Goal: Task Accomplishment & Management: Complete application form

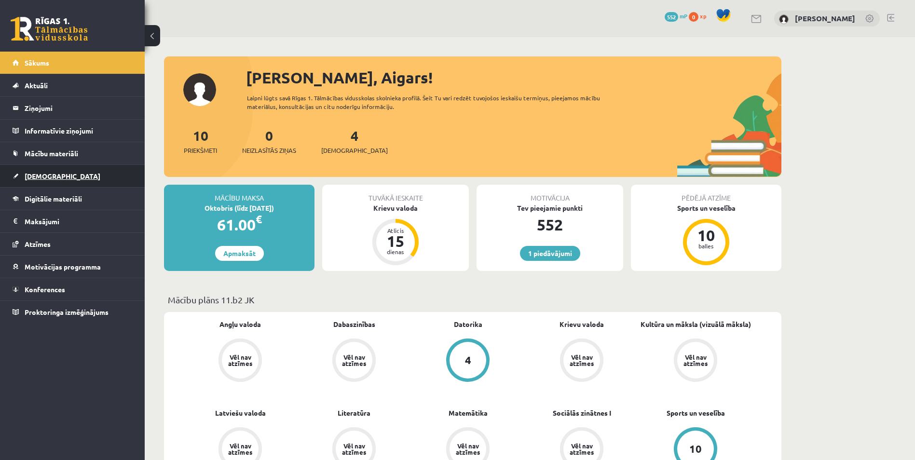
click at [98, 176] on link "[DEMOGRAPHIC_DATA]" at bounding box center [73, 176] width 120 height 22
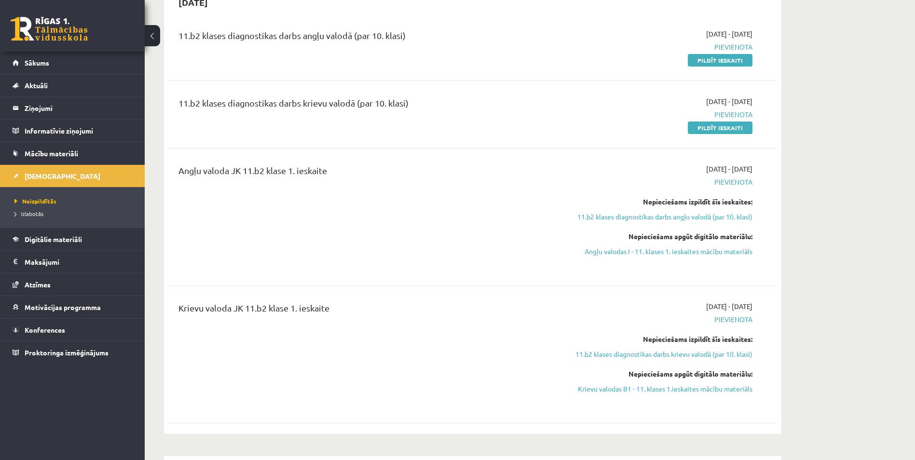
scroll to position [48, 0]
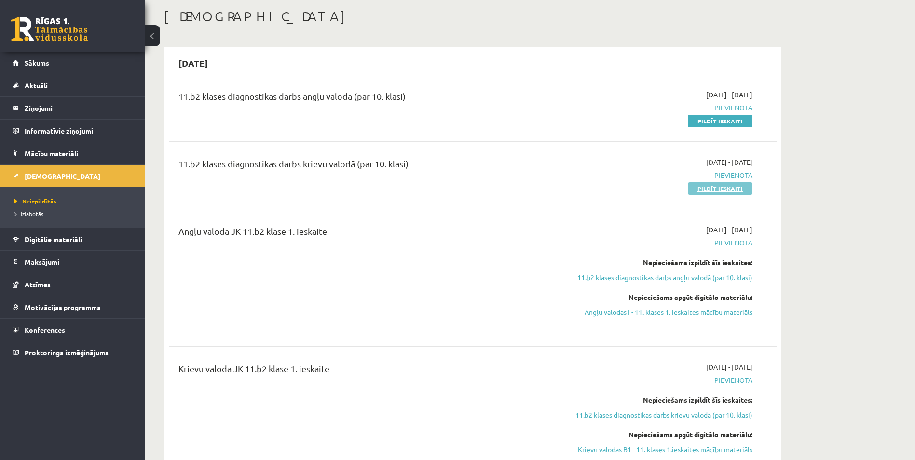
click at [712, 188] on link "Pildīt ieskaiti" at bounding box center [720, 188] width 65 height 13
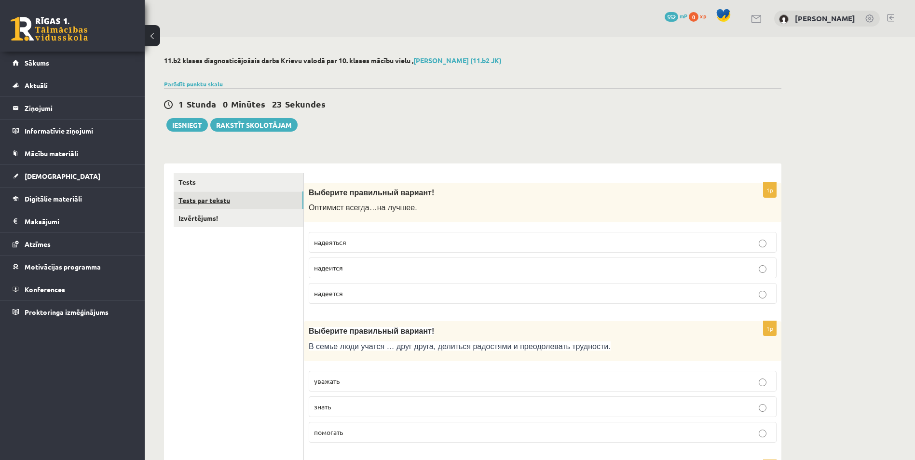
click at [274, 203] on link "Tests par tekstu" at bounding box center [239, 200] width 130 height 18
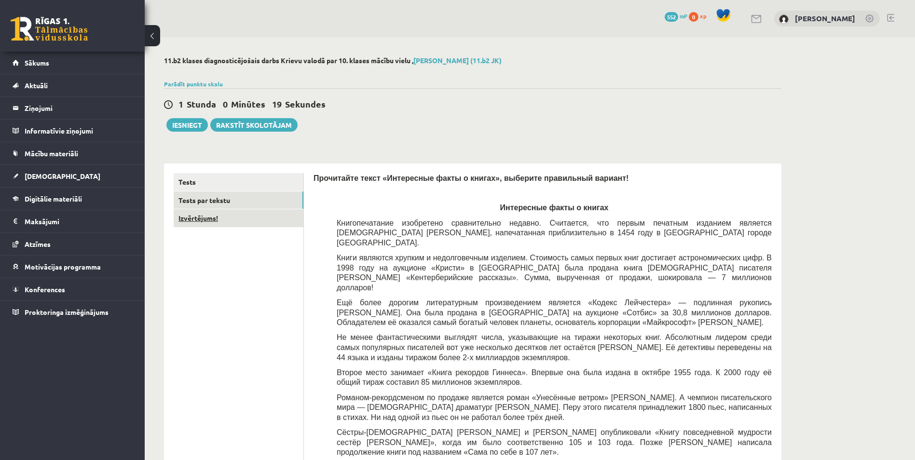
click at [263, 217] on link "Izvērtējums!" at bounding box center [239, 218] width 130 height 18
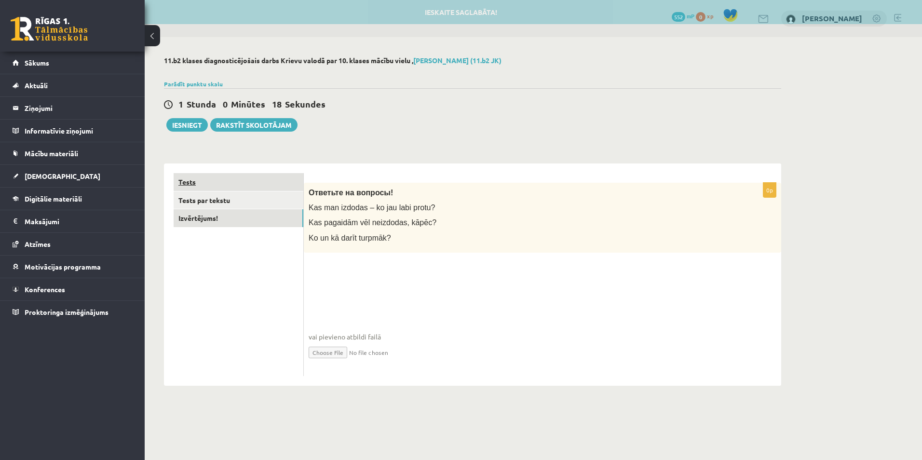
click at [247, 181] on link "Tests" at bounding box center [239, 182] width 130 height 18
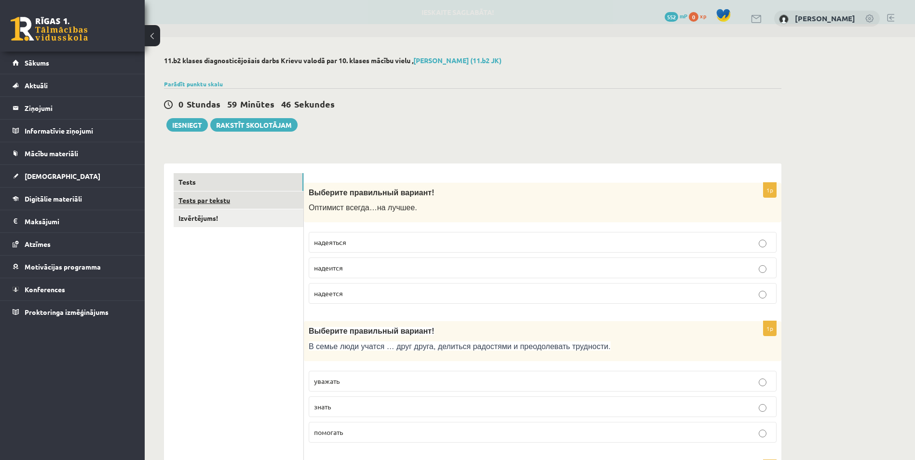
click at [288, 196] on link "Tests par tekstu" at bounding box center [239, 200] width 130 height 18
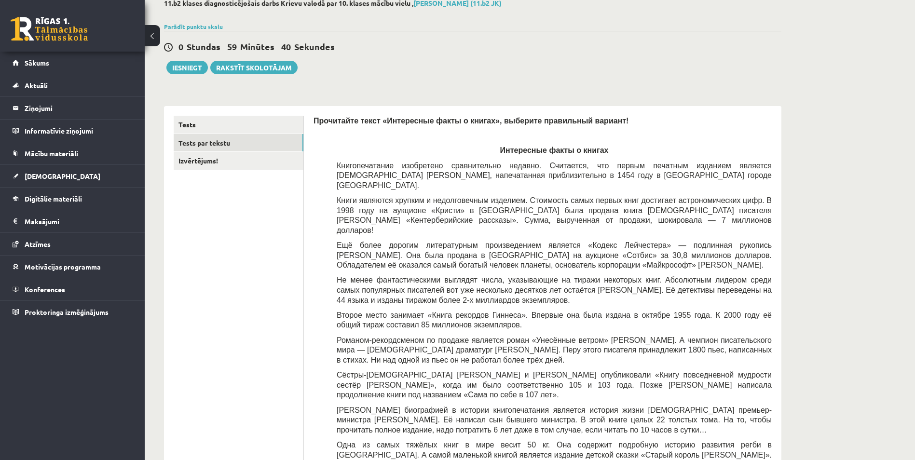
scroll to position [48, 0]
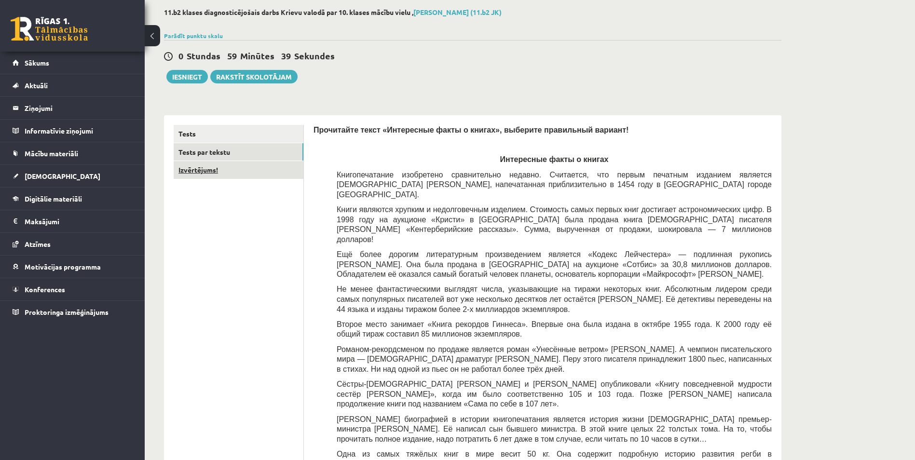
click at [294, 169] on link "Izvērtējums!" at bounding box center [239, 170] width 130 height 18
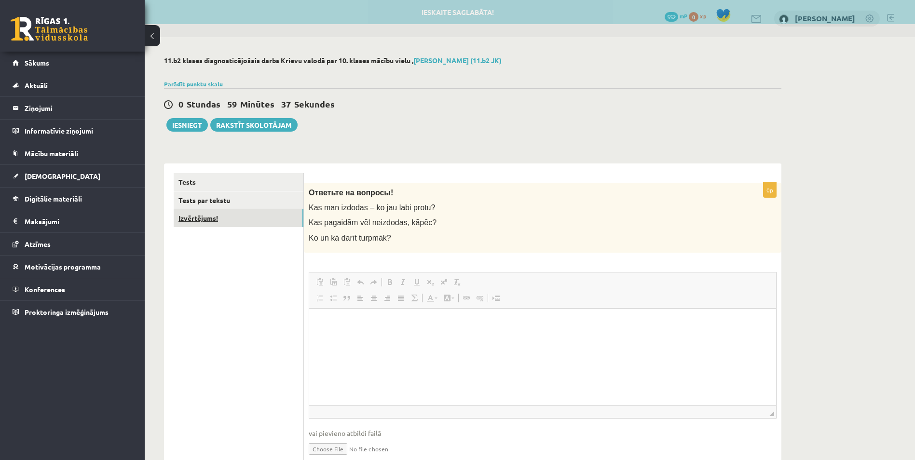
scroll to position [0, 0]
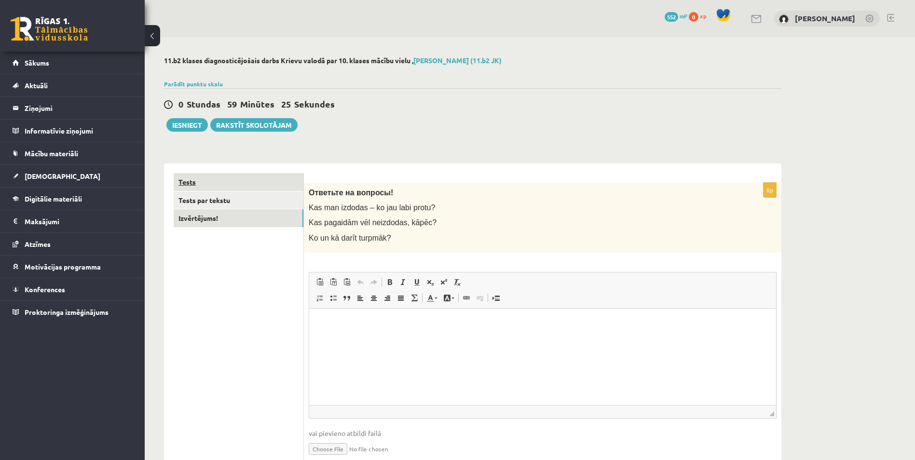
click at [289, 185] on link "Tests" at bounding box center [239, 182] width 130 height 18
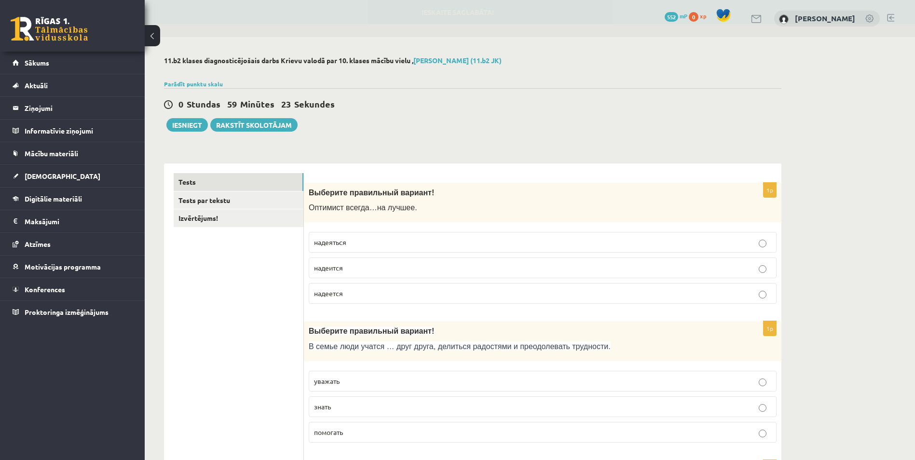
scroll to position [96, 0]
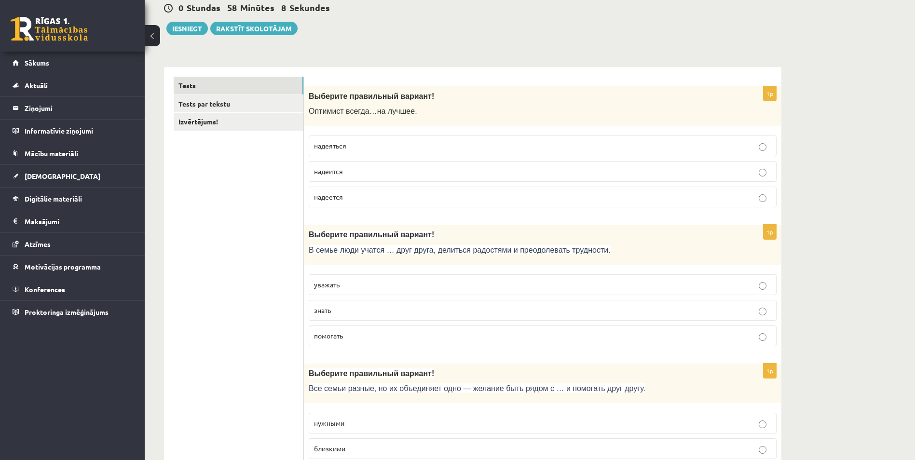
click at [375, 204] on label "надеется" at bounding box center [543, 197] width 468 height 21
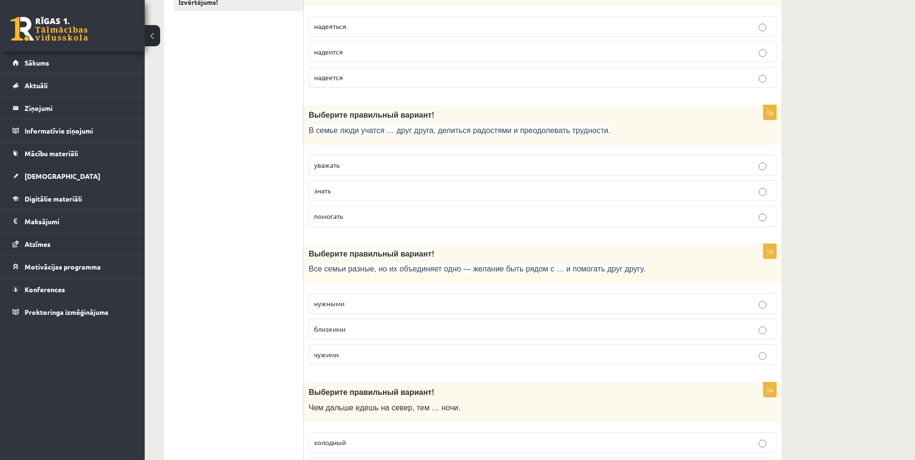
scroll to position [193, 0]
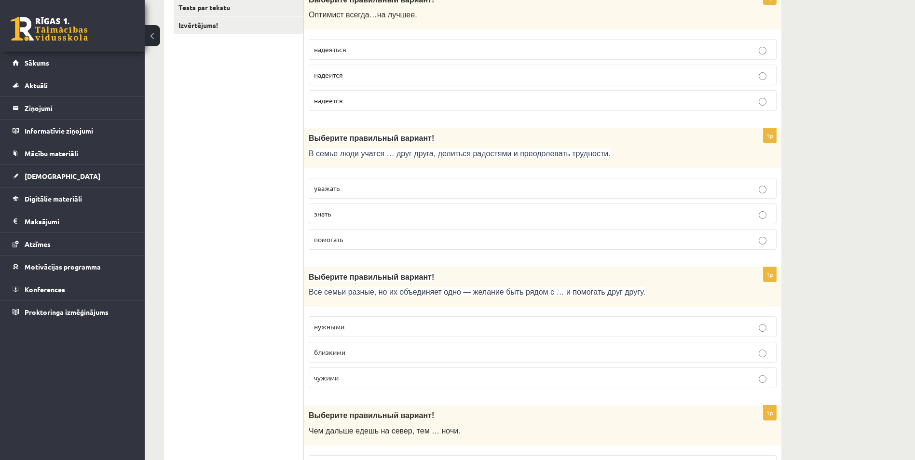
click at [404, 194] on label "уважать" at bounding box center [543, 188] width 468 height 21
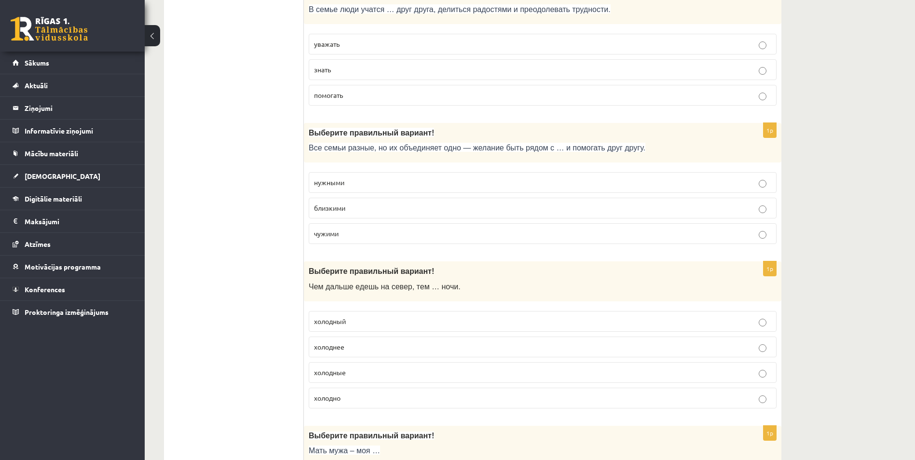
scroll to position [338, 0]
click at [436, 74] on p "знать" at bounding box center [542, 69] width 457 height 10
click at [423, 40] on p "уважать" at bounding box center [542, 44] width 457 height 10
click at [365, 210] on p "близкими" at bounding box center [542, 208] width 457 height 10
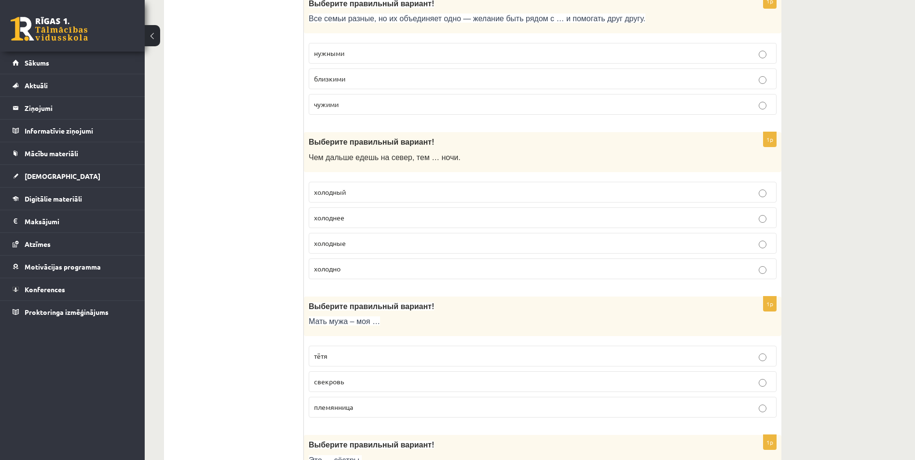
scroll to position [482, 0]
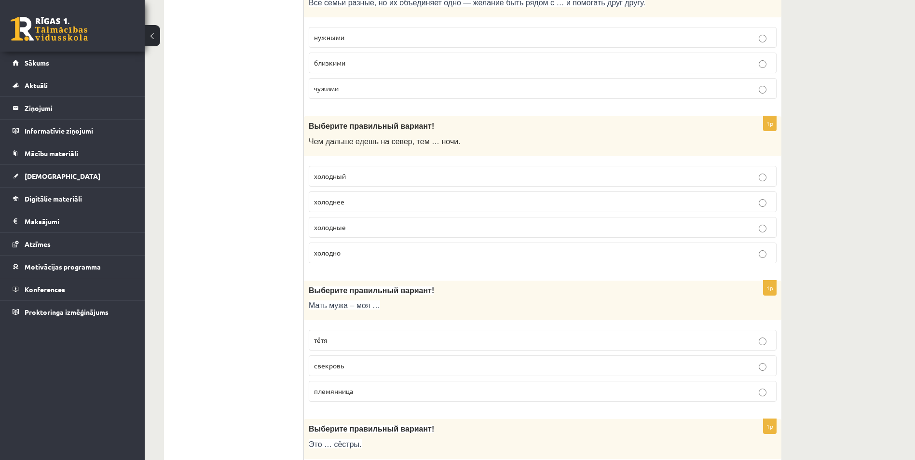
click at [363, 229] on p "холодные" at bounding box center [542, 227] width 457 height 10
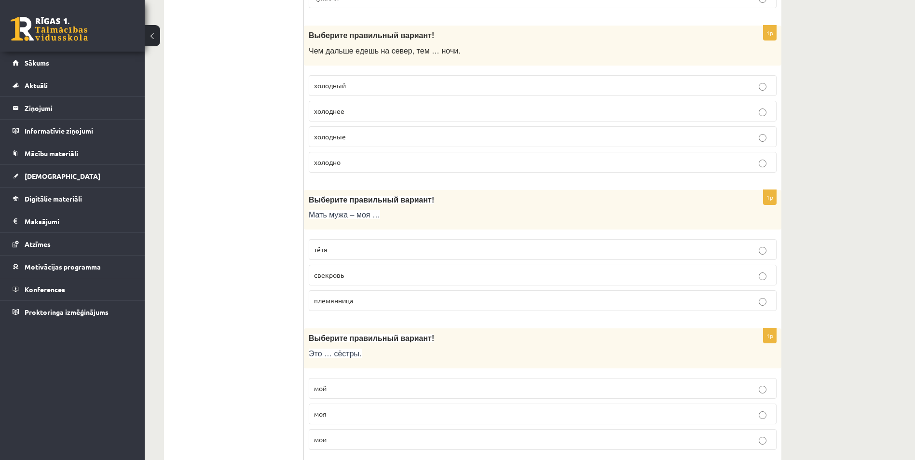
scroll to position [627, 0]
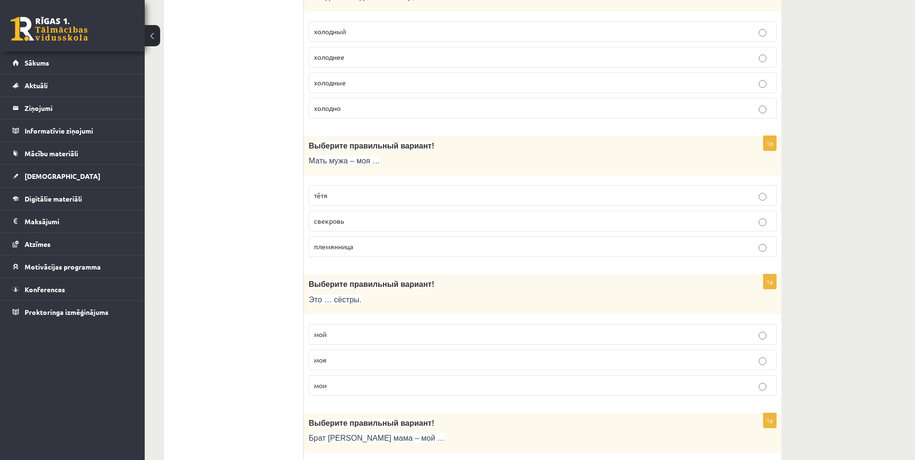
click at [370, 195] on p "тётя" at bounding box center [542, 195] width 457 height 10
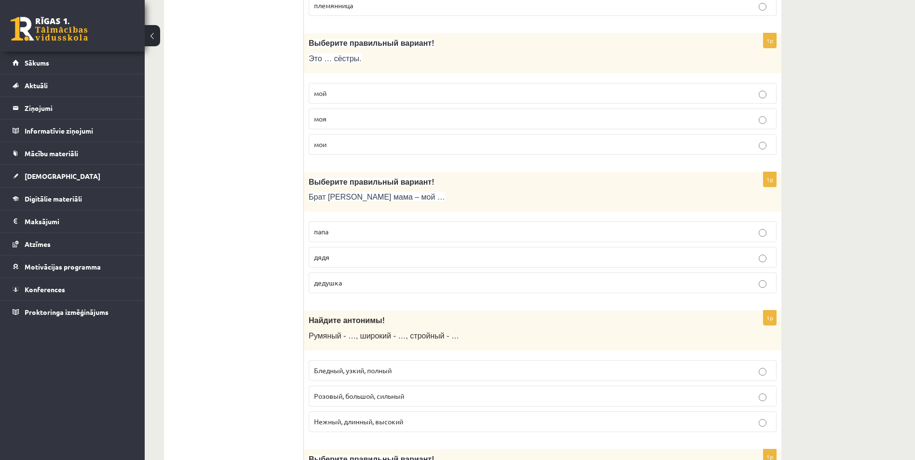
scroll to position [820, 0]
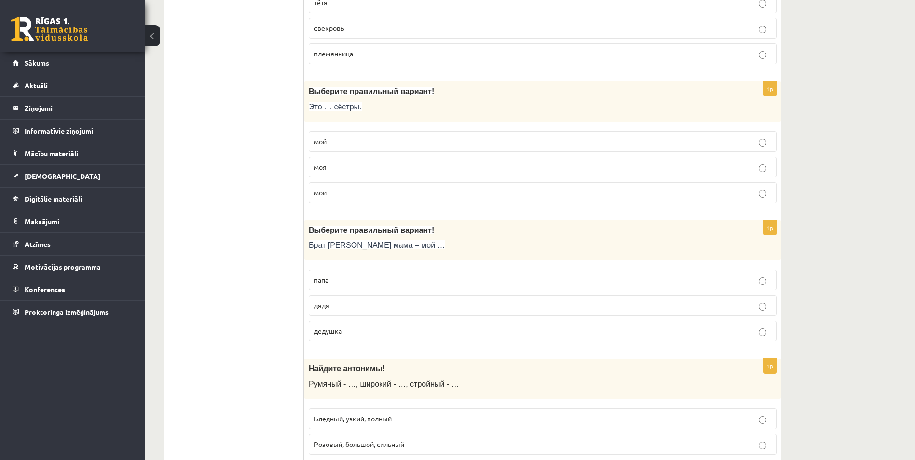
click at [349, 187] on label "мои" at bounding box center [543, 192] width 468 height 21
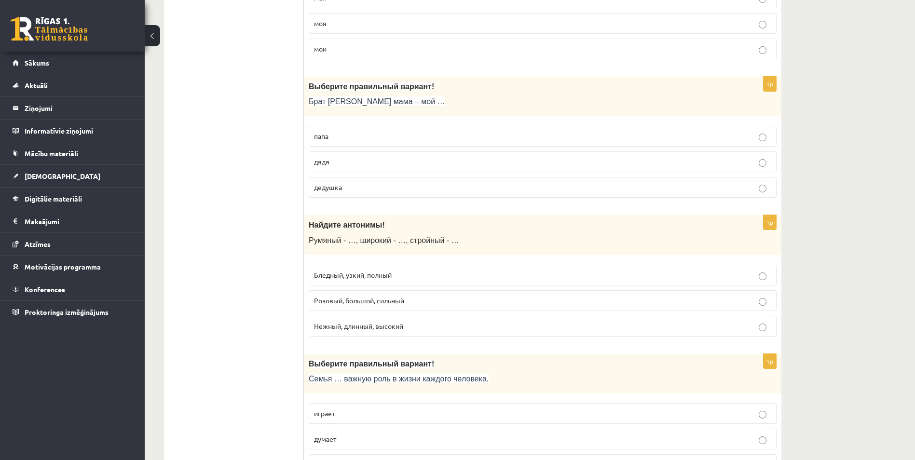
scroll to position [964, 0]
click at [373, 157] on p "дядя" at bounding box center [542, 161] width 457 height 10
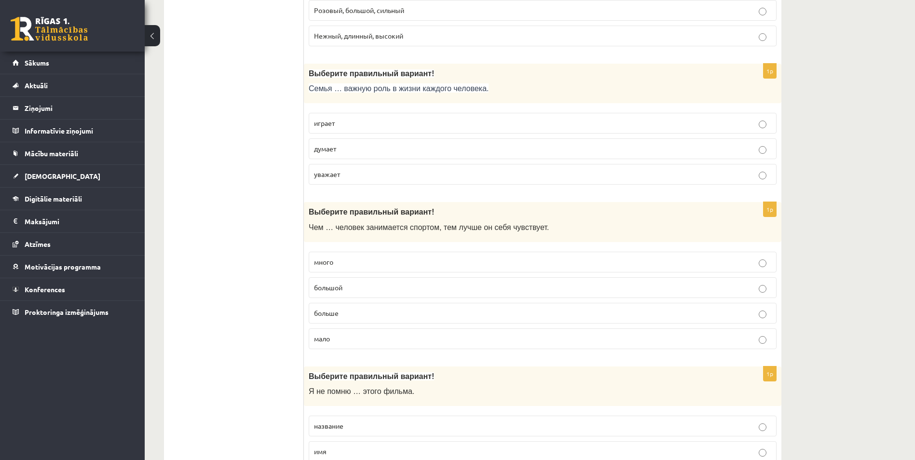
scroll to position [1061, 0]
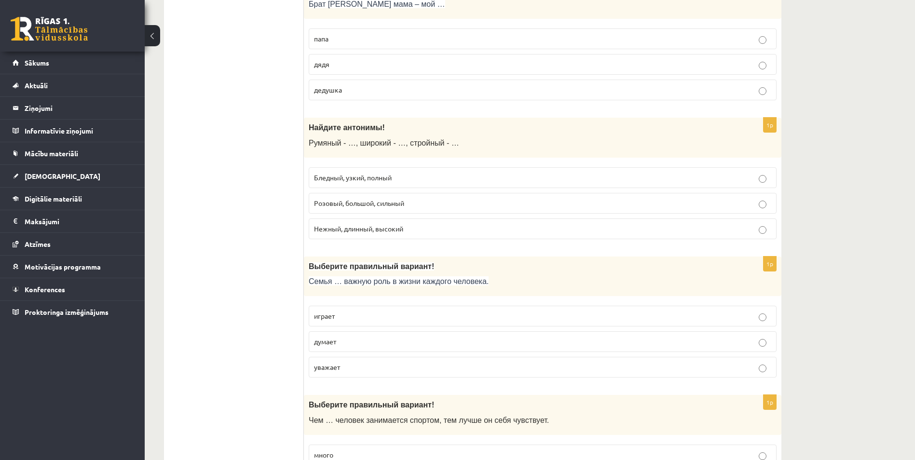
click at [361, 230] on span "Нежный, длинный, высокий" at bounding box center [358, 228] width 89 height 9
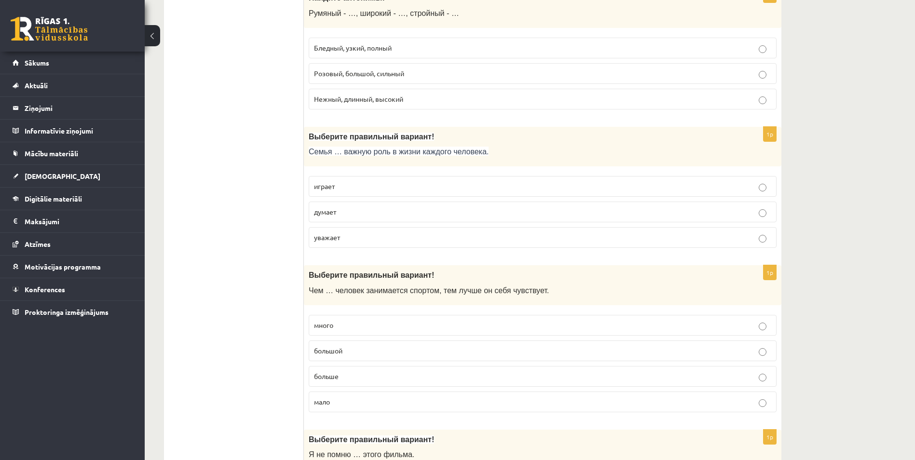
scroll to position [1254, 0]
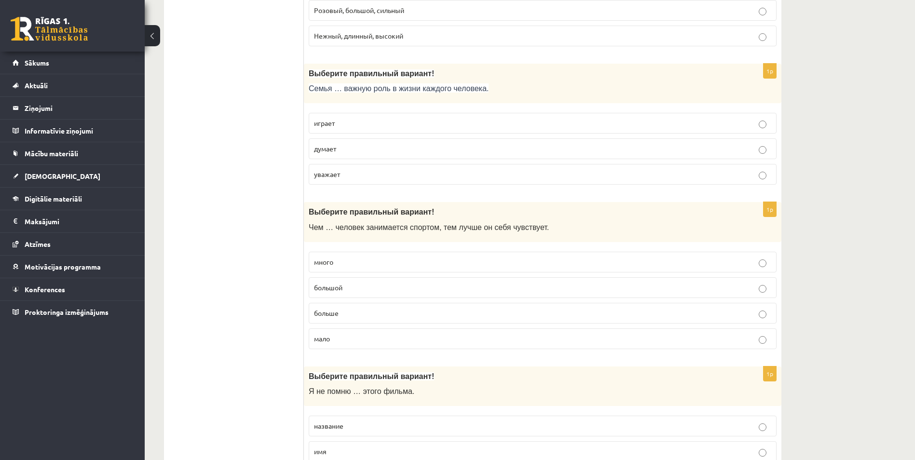
click at [357, 120] on p "играет" at bounding box center [542, 123] width 457 height 10
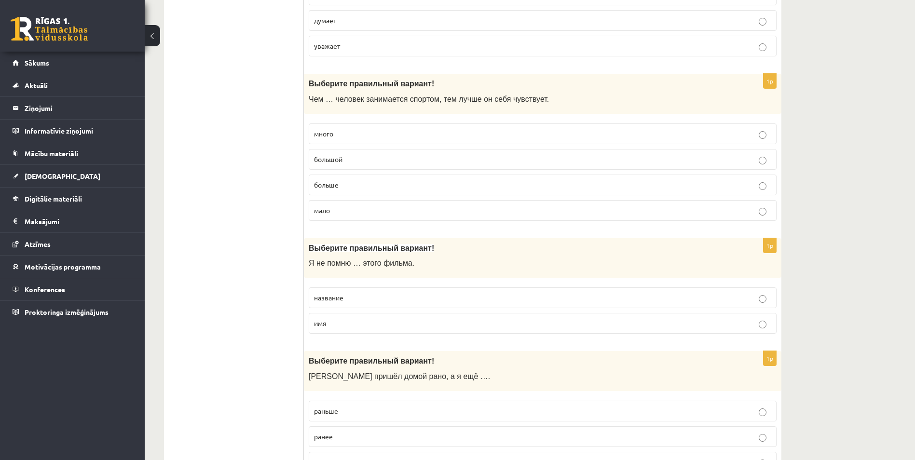
scroll to position [1398, 0]
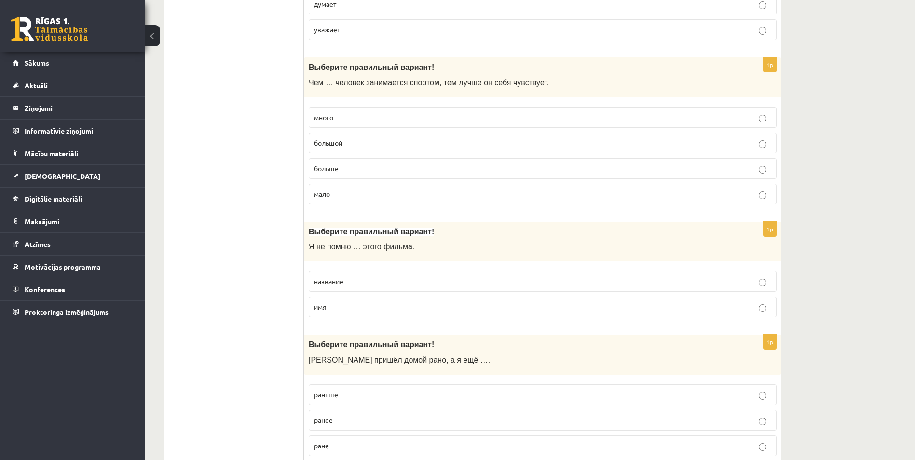
click at [325, 166] on span "больше" at bounding box center [326, 168] width 25 height 9
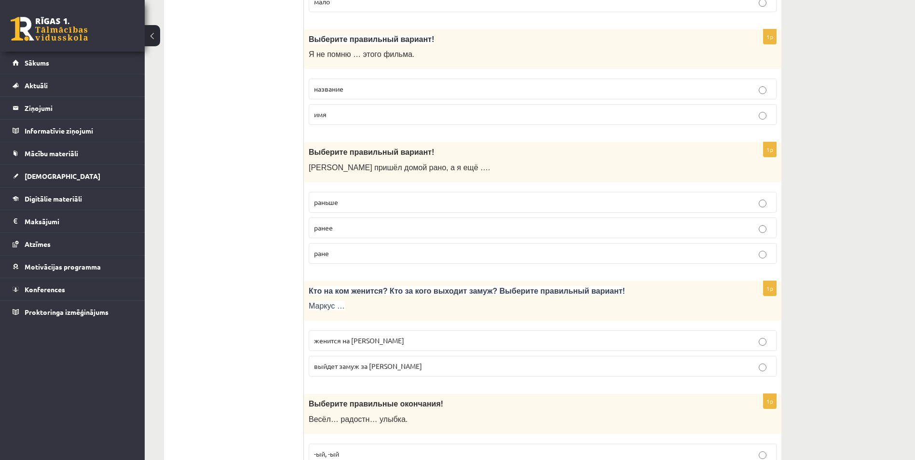
scroll to position [1591, 0]
click at [321, 91] on span "название" at bounding box center [328, 88] width 29 height 9
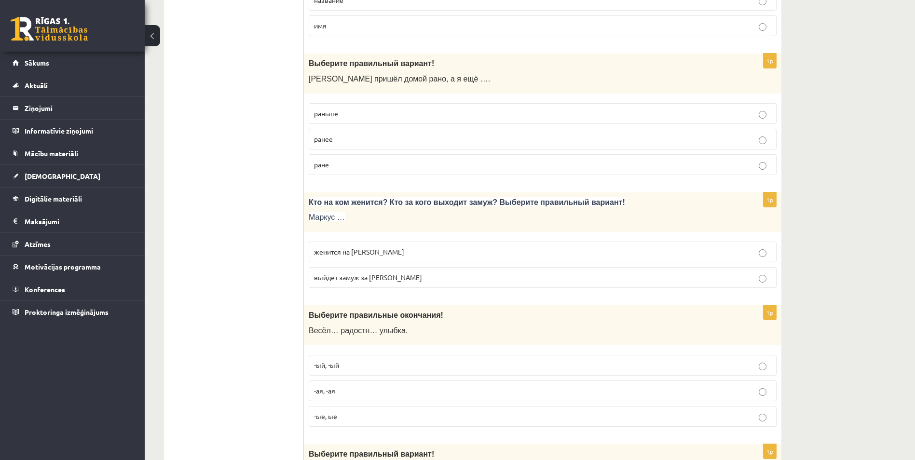
scroll to position [1688, 0]
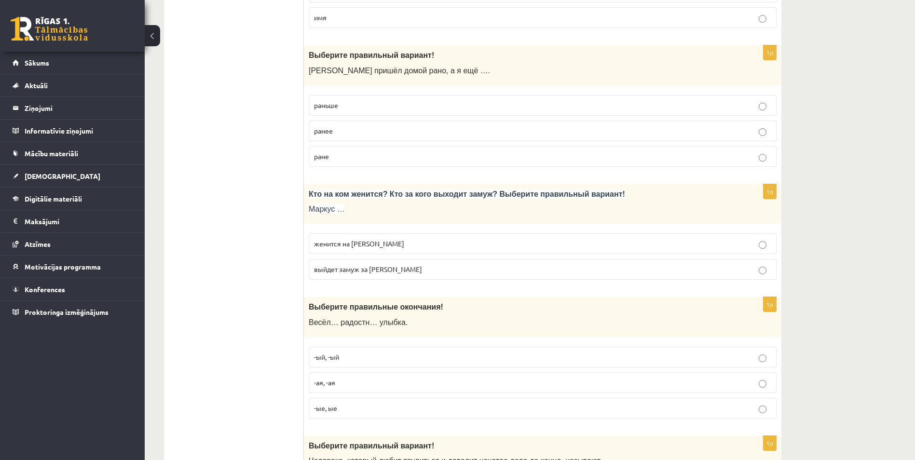
click at [326, 105] on span "раньше" at bounding box center [326, 105] width 24 height 9
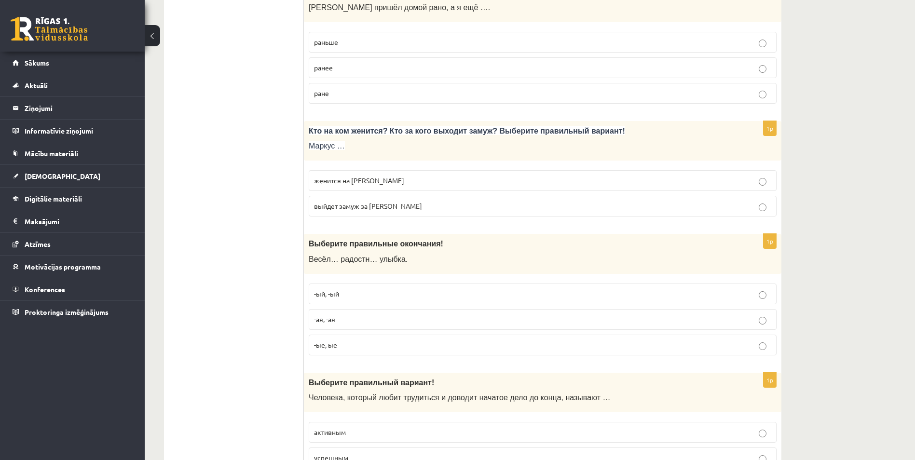
scroll to position [1784, 0]
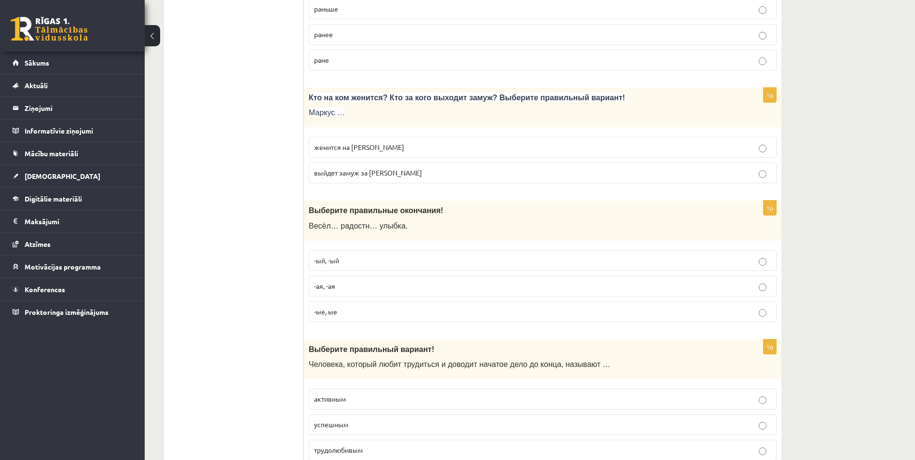
click at [351, 149] on span "женится на Агнии" at bounding box center [359, 147] width 90 height 9
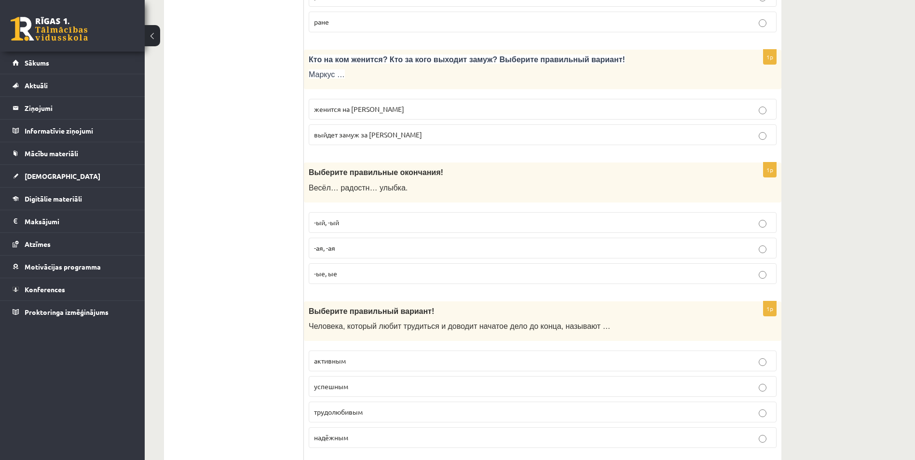
scroll to position [1881, 0]
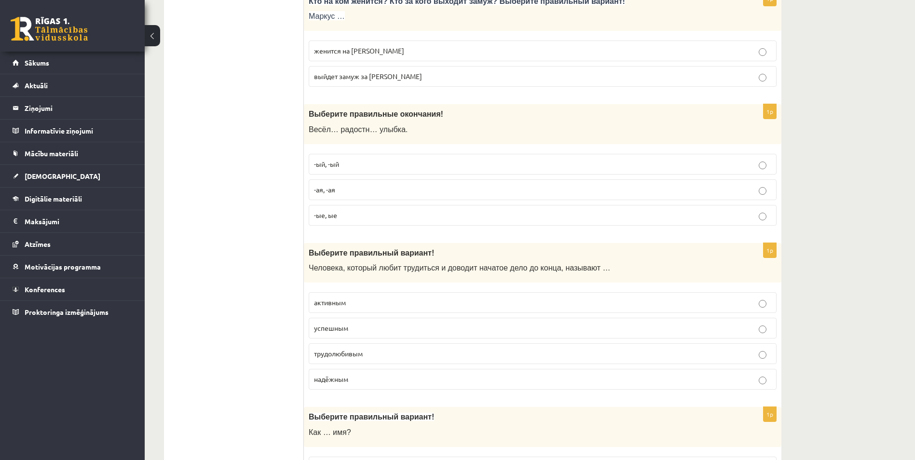
click at [335, 192] on span "-ая, -ая" at bounding box center [324, 189] width 21 height 9
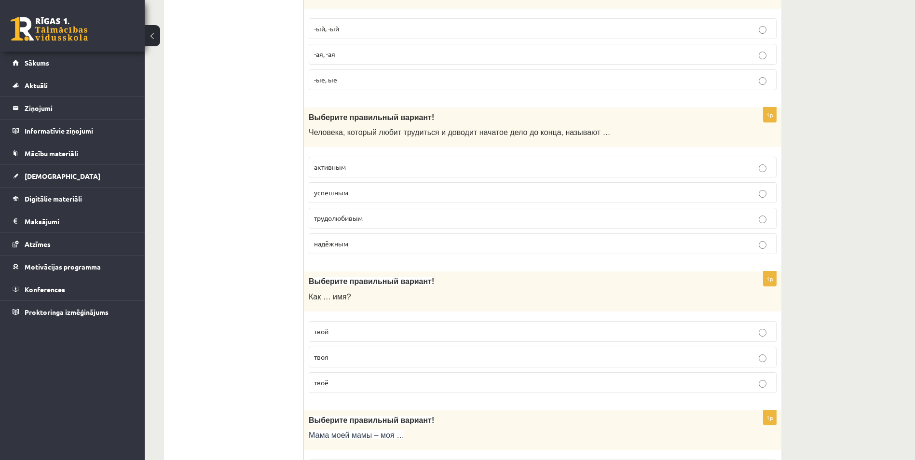
scroll to position [2073, 0]
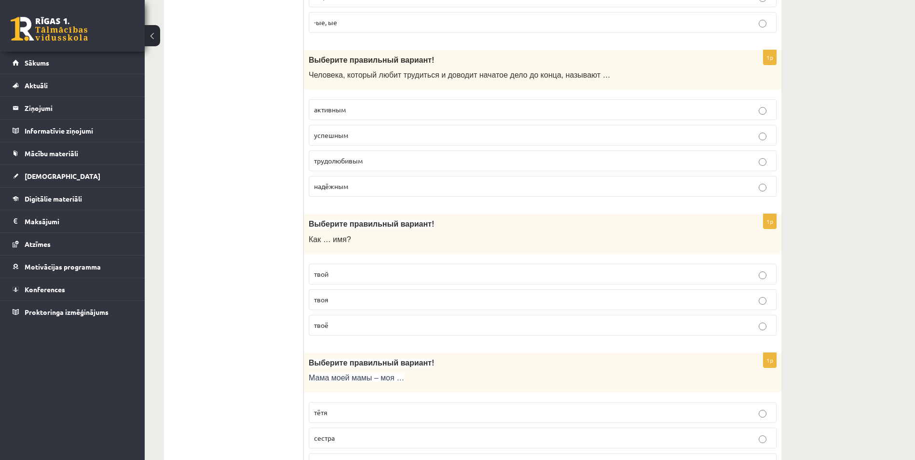
click at [366, 162] on p "трудолюбивым" at bounding box center [542, 161] width 457 height 10
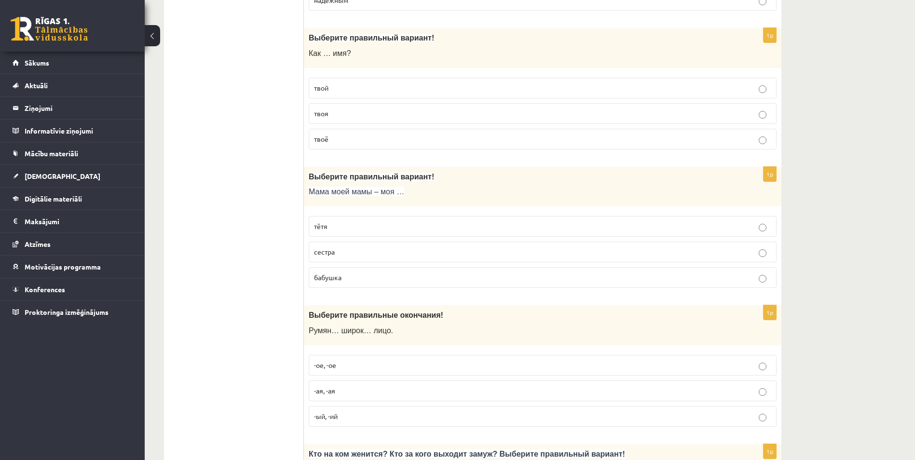
scroll to position [2266, 0]
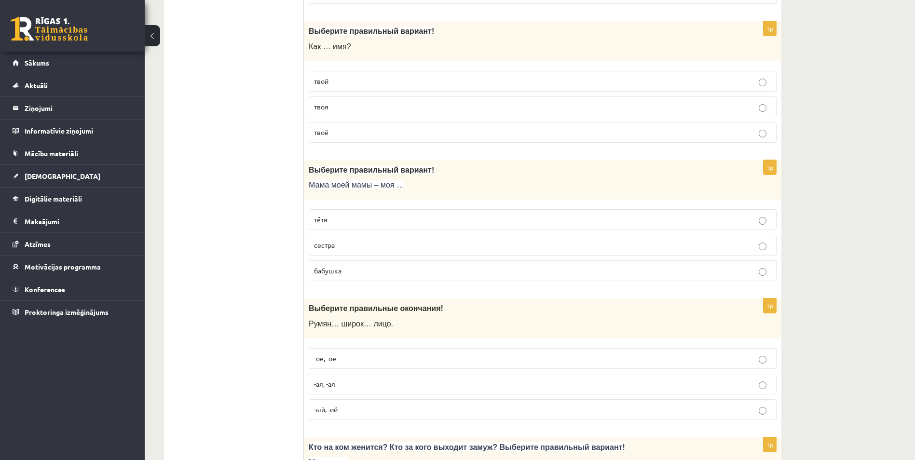
click at [348, 135] on p "твоё" at bounding box center [542, 132] width 457 height 10
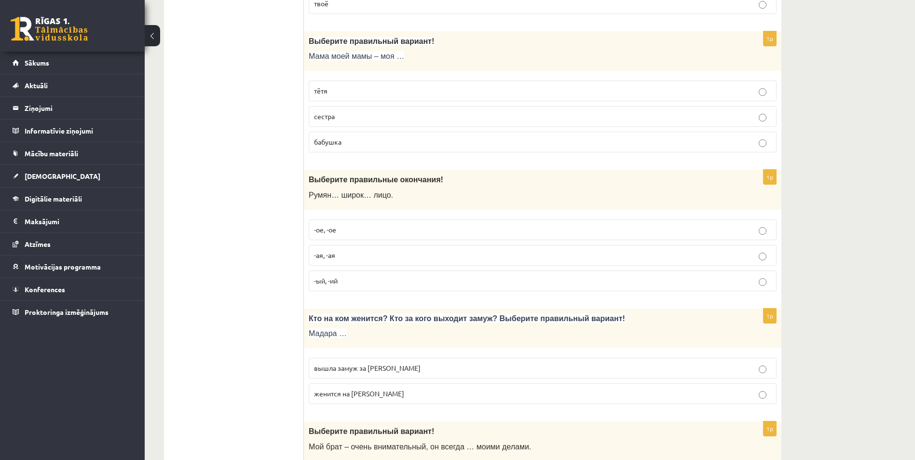
scroll to position [2411, 0]
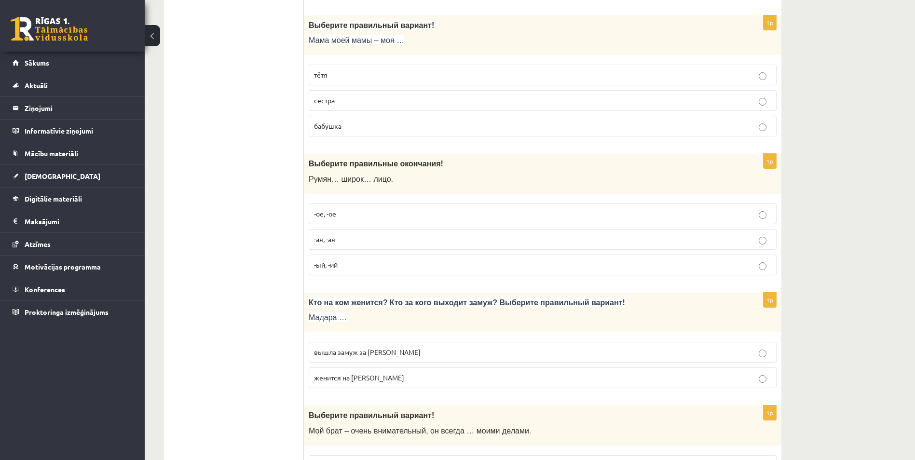
click at [360, 102] on p "сестра" at bounding box center [542, 100] width 457 height 10
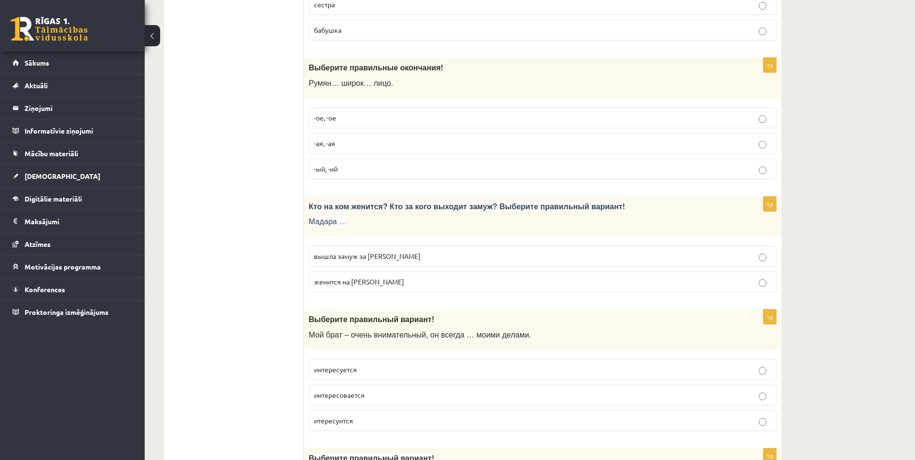
scroll to position [2507, 0]
click at [352, 118] on p "-ое, -ое" at bounding box center [542, 117] width 457 height 10
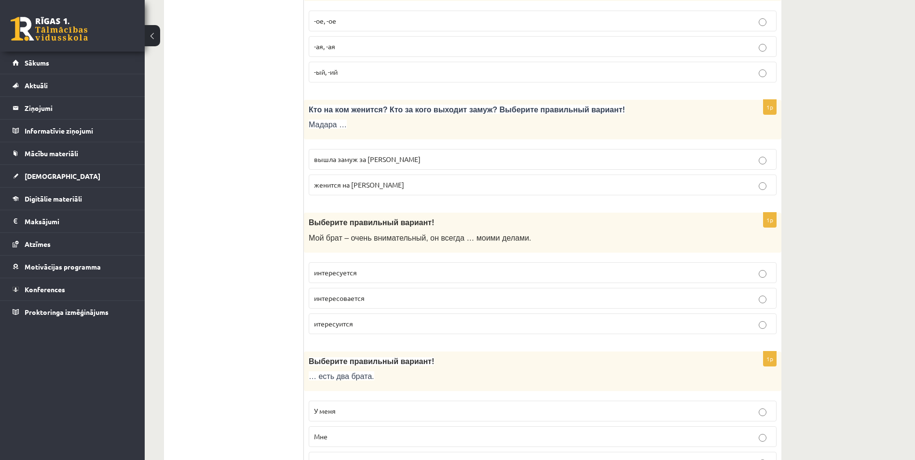
click at [340, 159] on span "вышла замуж за Марка" at bounding box center [367, 159] width 107 height 9
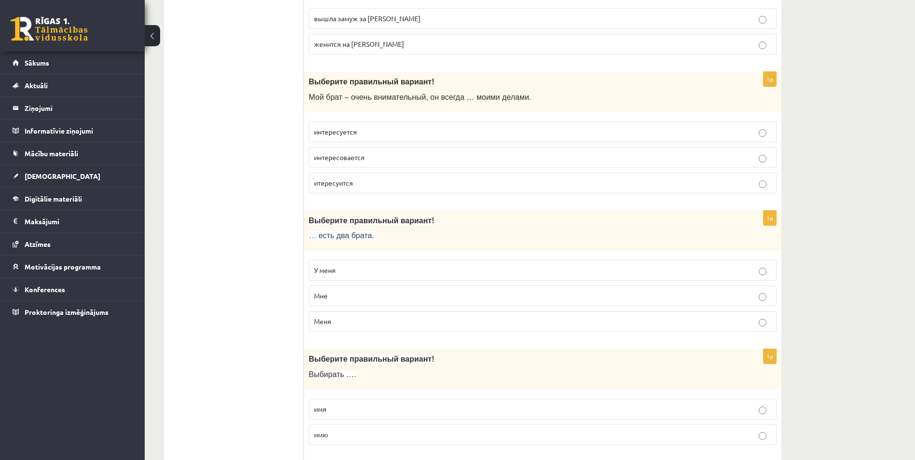
scroll to position [2748, 0]
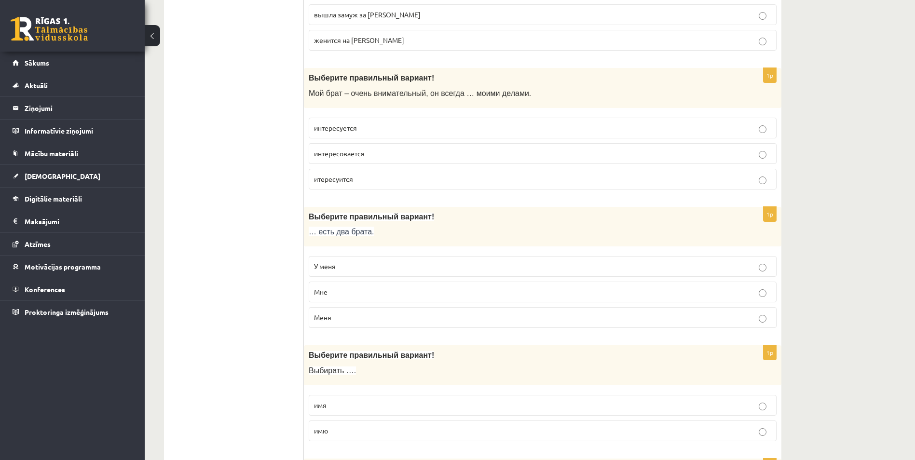
click at [367, 127] on p "интересуется" at bounding box center [542, 128] width 457 height 10
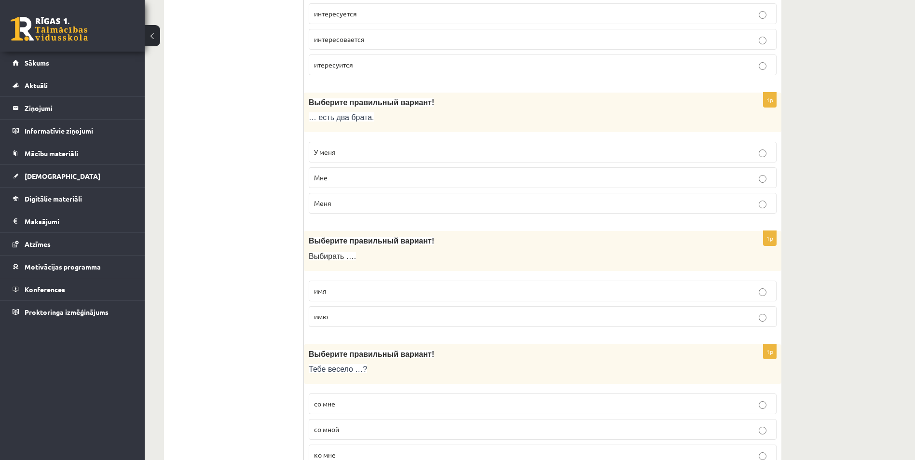
scroll to position [2893, 0]
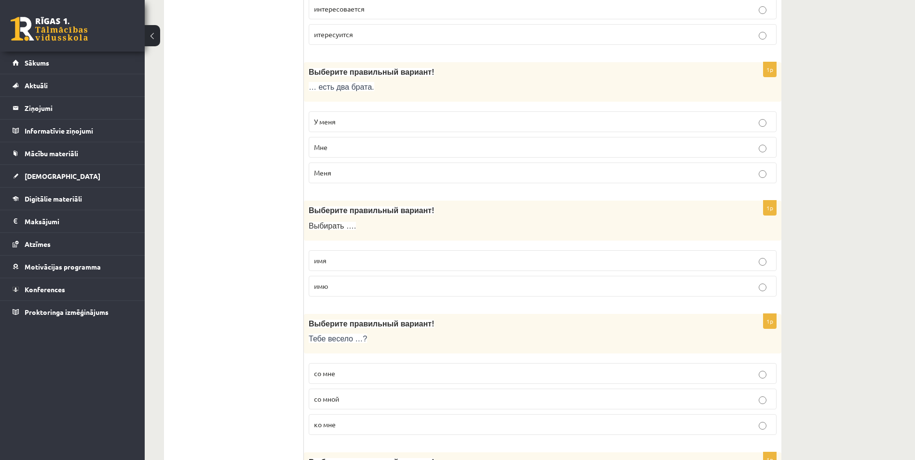
click at [392, 122] on p "У меня" at bounding box center [542, 122] width 457 height 10
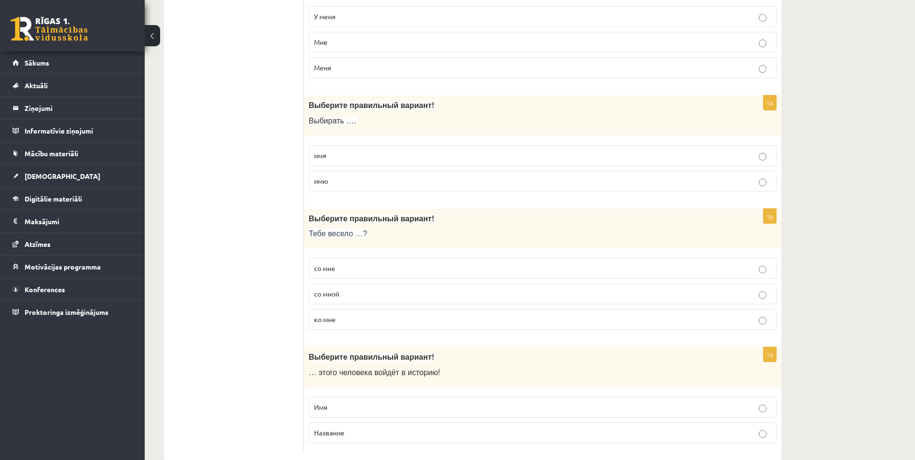
scroll to position [3019, 0]
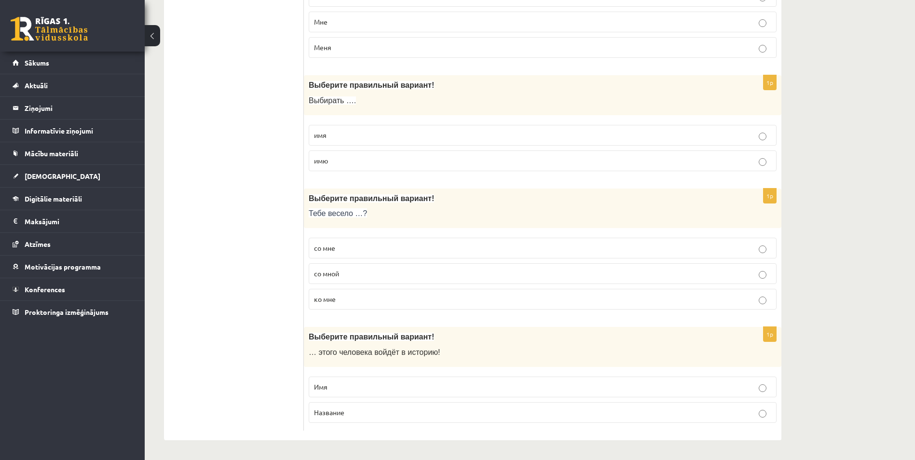
click at [423, 137] on p "имя" at bounding box center [542, 135] width 457 height 10
click at [348, 273] on p "со мной" at bounding box center [542, 274] width 457 height 10
click at [341, 389] on p "Имя" at bounding box center [542, 387] width 457 height 10
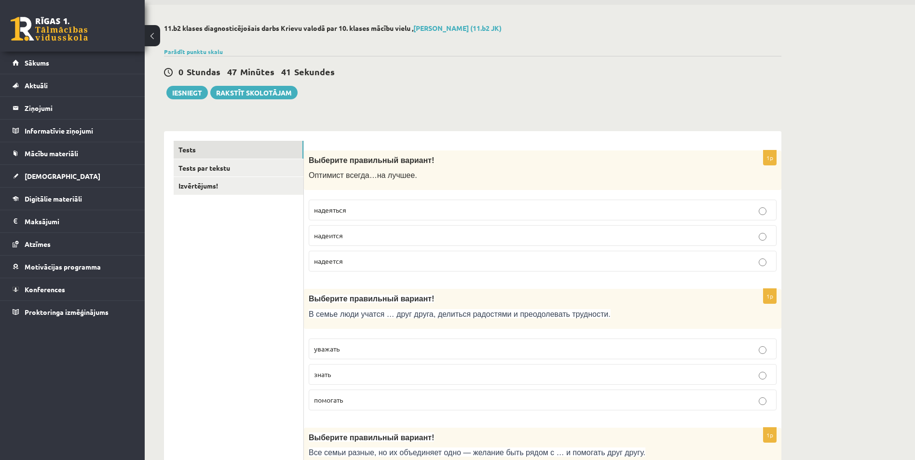
scroll to position [0, 0]
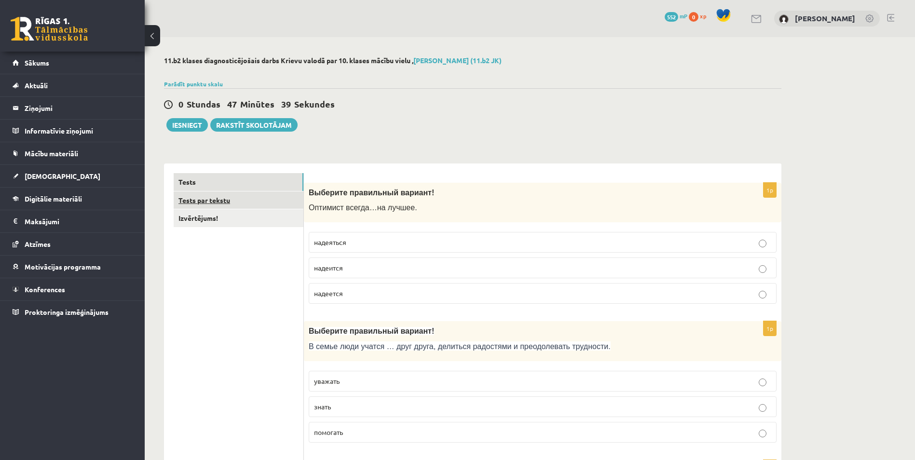
click at [274, 201] on link "Tests par tekstu" at bounding box center [239, 200] width 130 height 18
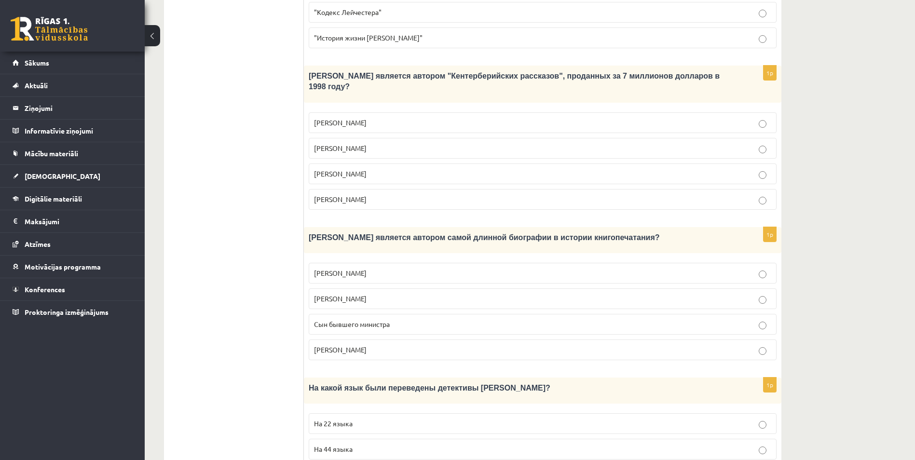
scroll to position [723, 0]
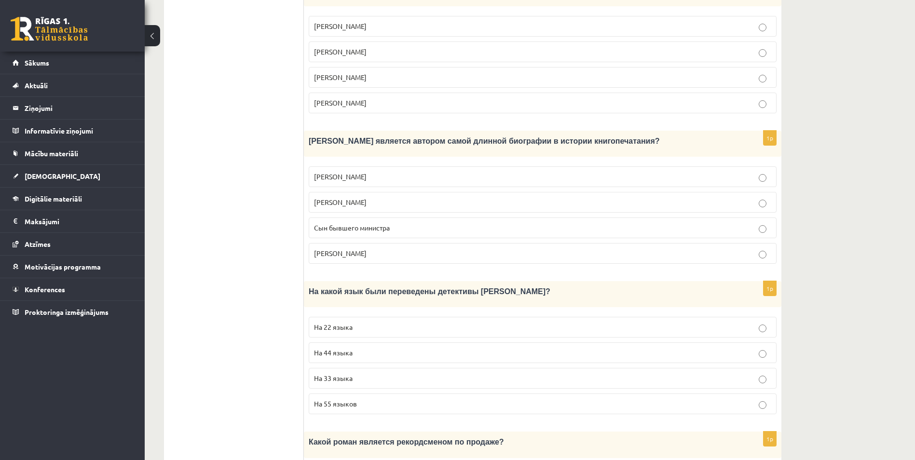
click at [385, 348] on p "На 44 языка" at bounding box center [542, 353] width 457 height 10
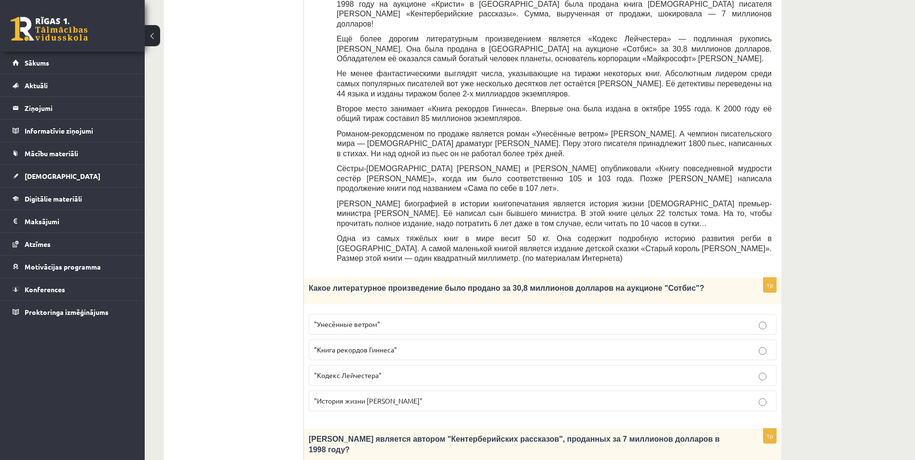
scroll to position [289, 0]
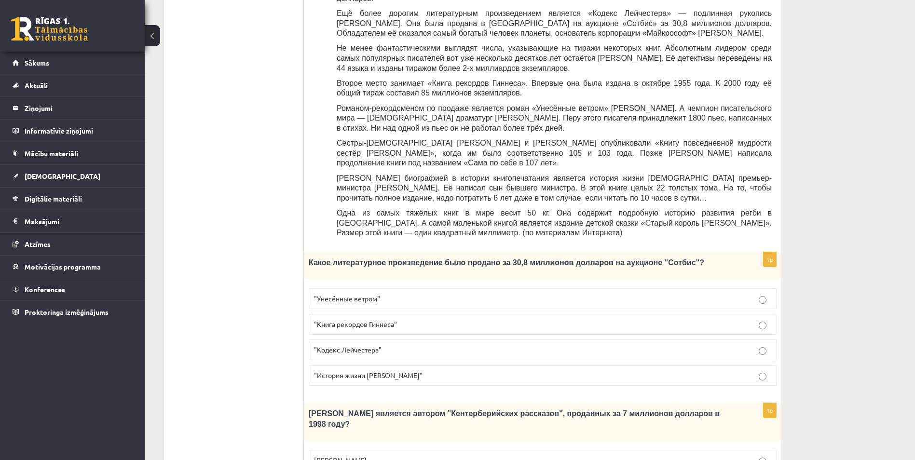
click at [381, 345] on p ""Кодекс Лейчестера"" at bounding box center [542, 350] width 457 height 10
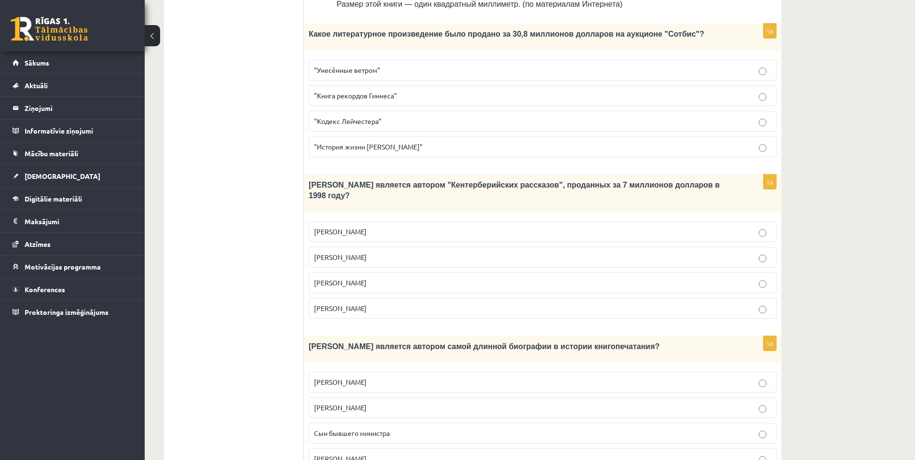
scroll to position [530, 0]
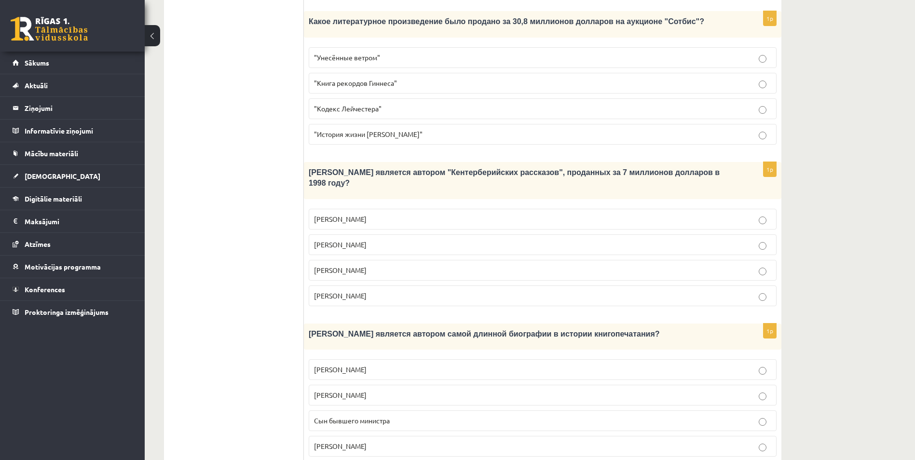
click at [411, 265] on p "Джефри Чосер" at bounding box center [542, 270] width 457 height 10
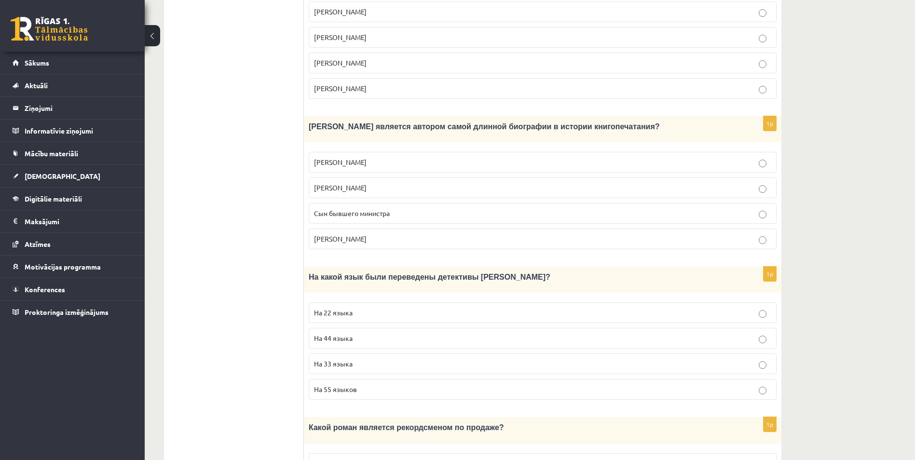
scroll to position [826, 0]
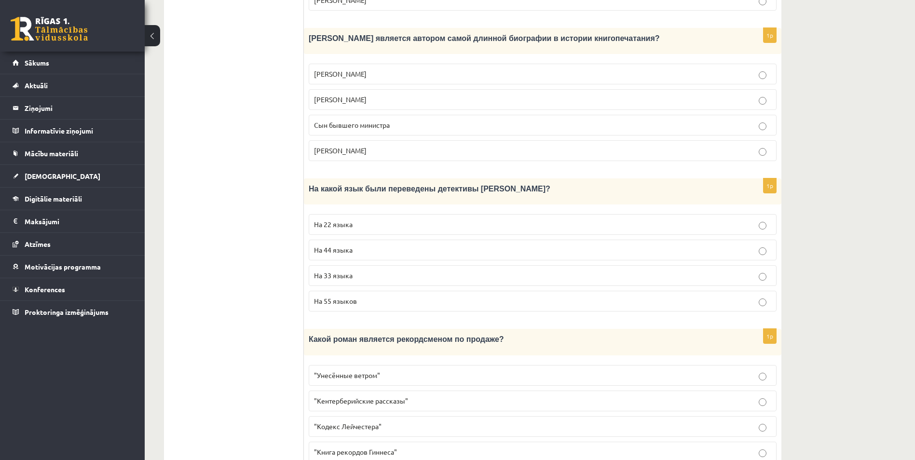
click at [428, 370] on p ""Унесённые ветром"" at bounding box center [542, 375] width 457 height 10
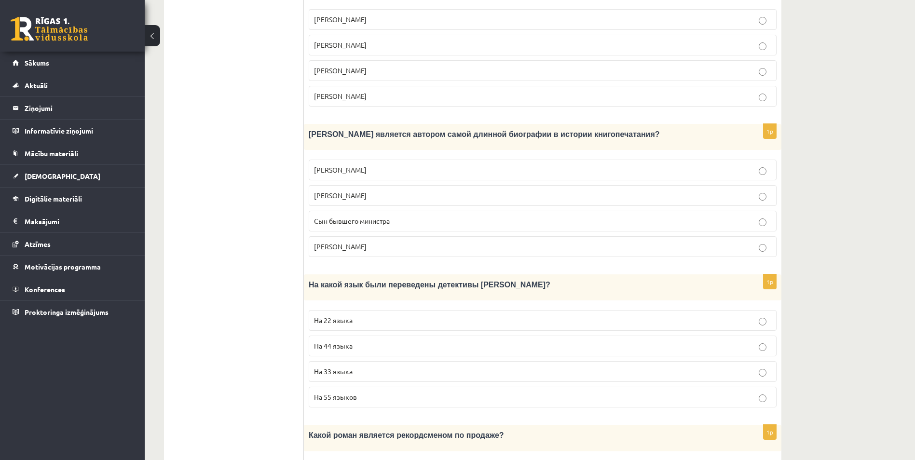
scroll to position [730, 0]
click at [383, 217] on p "Сын бывшего министра" at bounding box center [542, 222] width 457 height 10
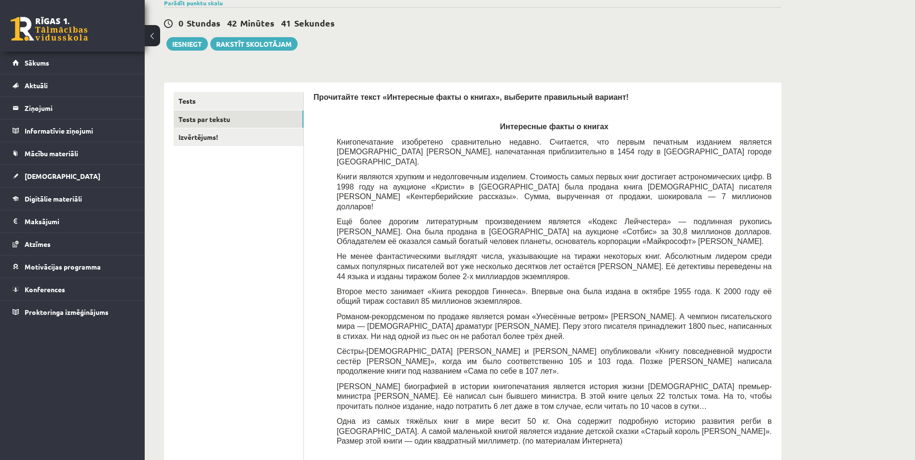
scroll to position [0, 0]
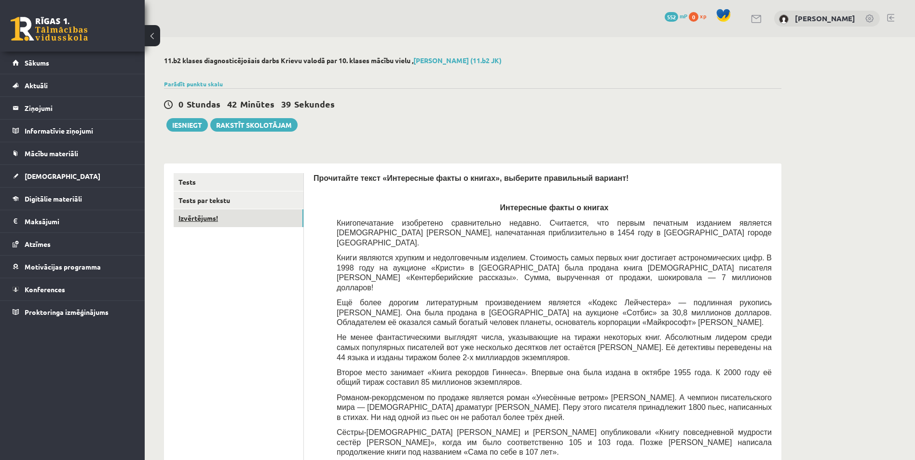
click at [236, 218] on link "Izvērtējums!" at bounding box center [239, 218] width 130 height 18
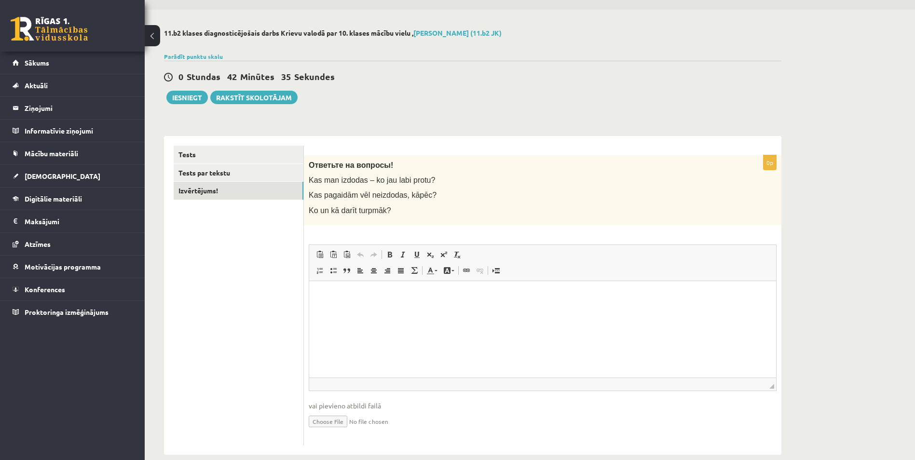
scroll to position [42, 0]
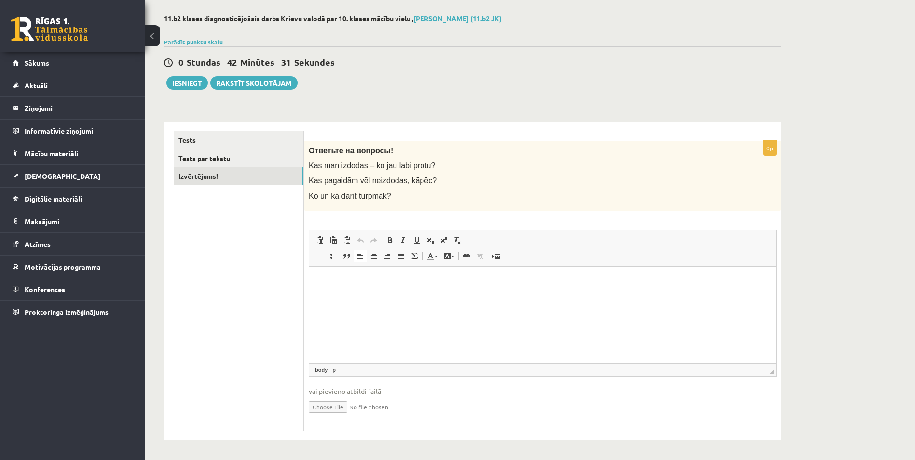
click at [325, 281] on p "Editor, wiswyg-editor-user-answer-47363828802180" at bounding box center [542, 281] width 447 height 10
click at [240, 139] on link "Tests" at bounding box center [239, 140] width 130 height 18
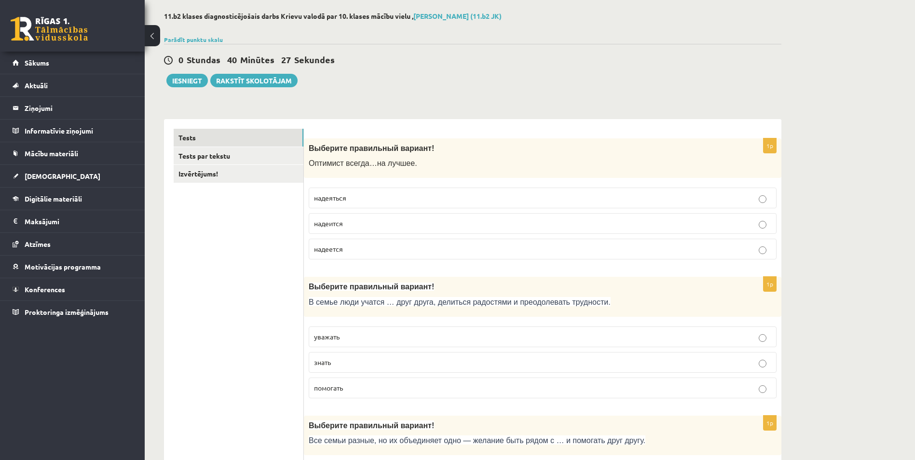
scroll to position [0, 0]
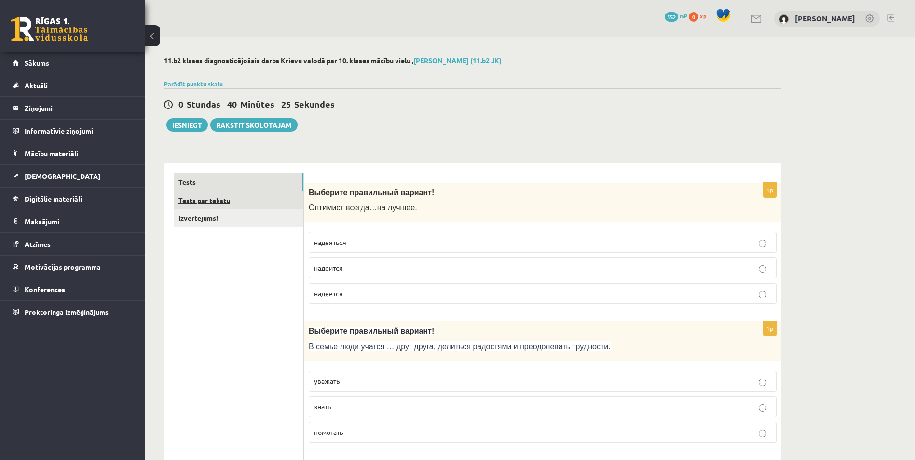
click at [271, 198] on link "Tests par tekstu" at bounding box center [239, 200] width 130 height 18
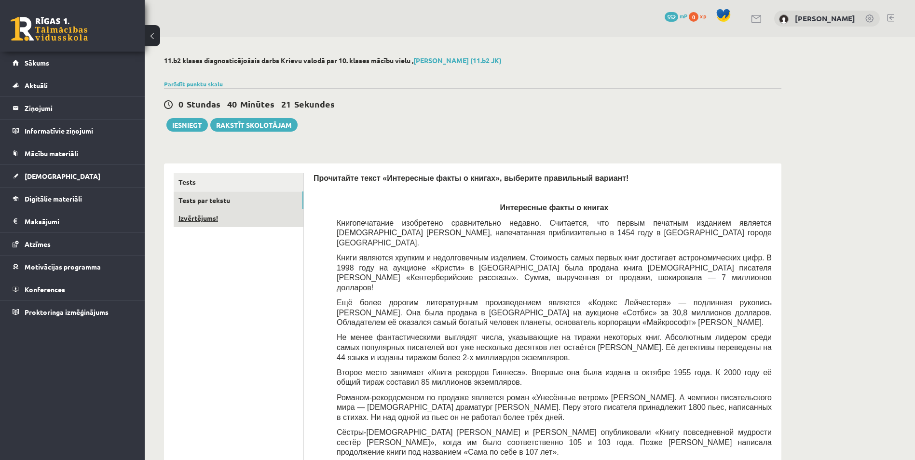
click at [273, 224] on link "Izvērtējums!" at bounding box center [239, 218] width 130 height 18
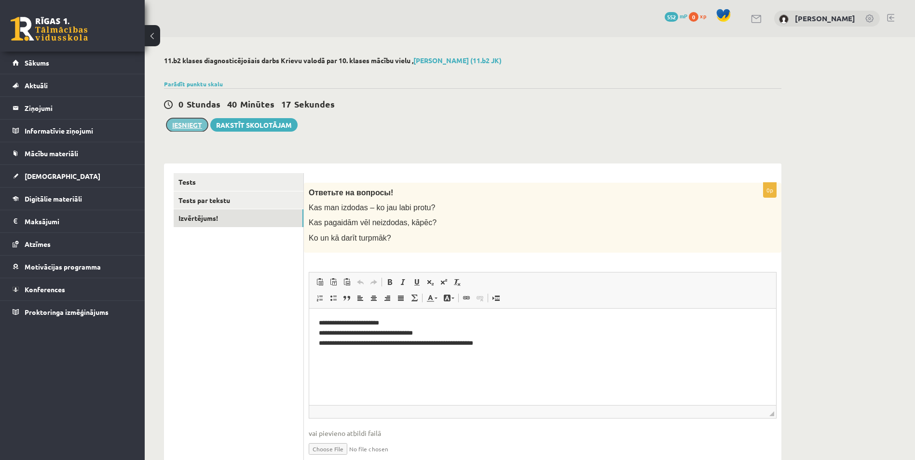
click at [190, 128] on button "Iesniegt" at bounding box center [186, 125] width 41 height 14
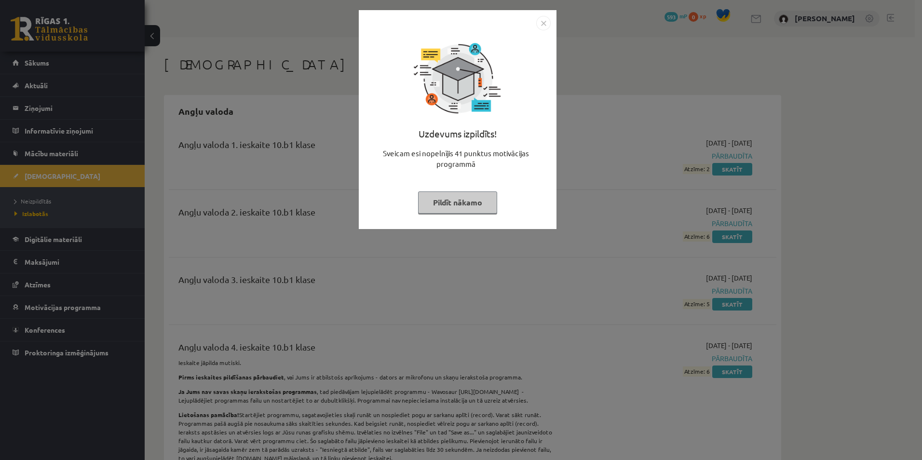
click at [471, 202] on button "Pildīt nākamo" at bounding box center [457, 202] width 79 height 22
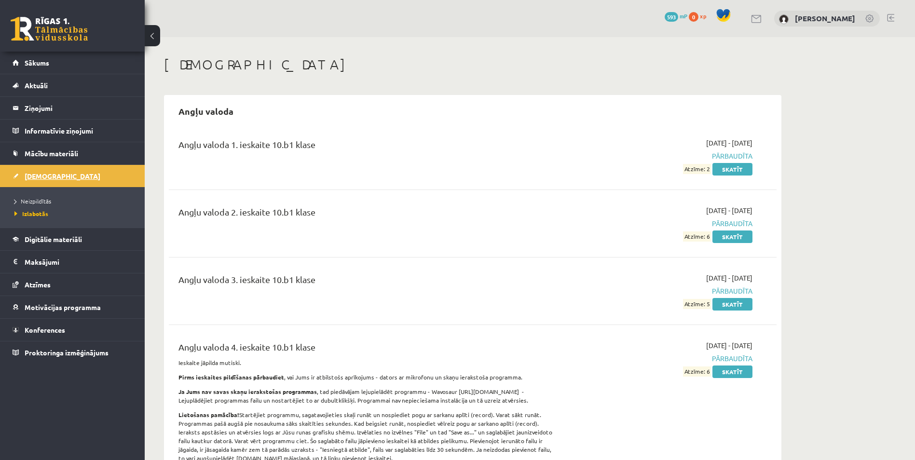
click at [69, 174] on link "[DEMOGRAPHIC_DATA]" at bounding box center [73, 176] width 120 height 22
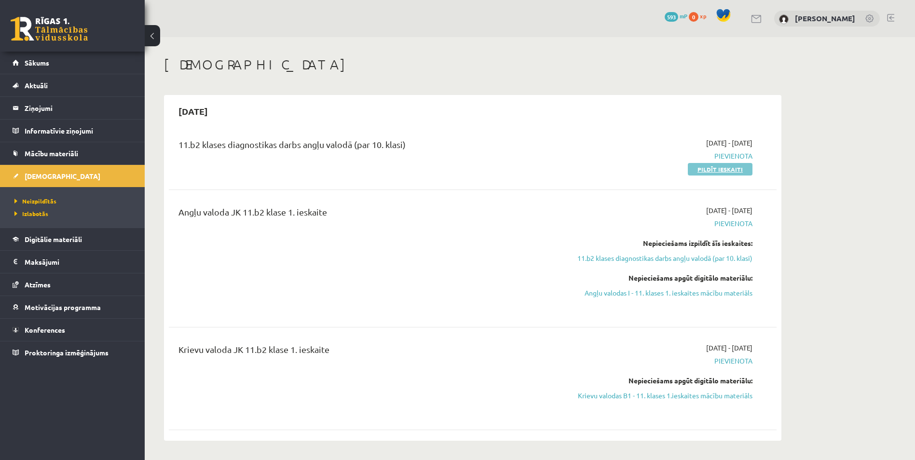
click at [707, 168] on link "Pildīt ieskaiti" at bounding box center [720, 169] width 65 height 13
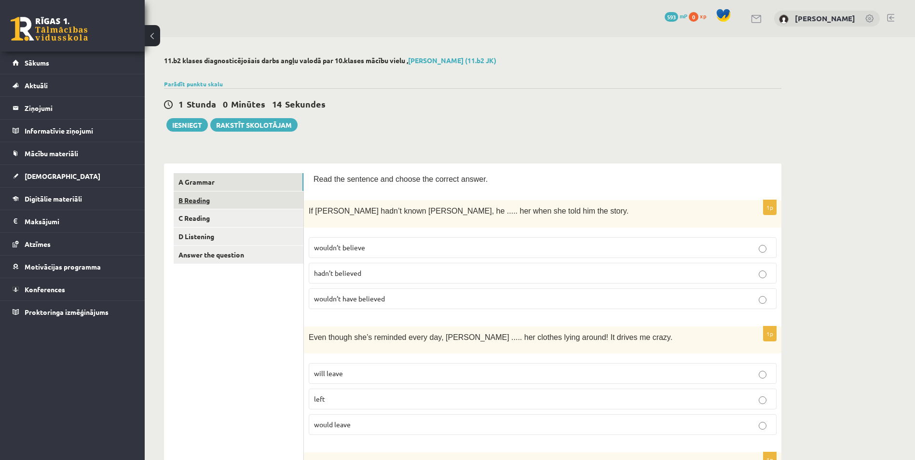
click at [259, 203] on link "B Reading" at bounding box center [239, 200] width 130 height 18
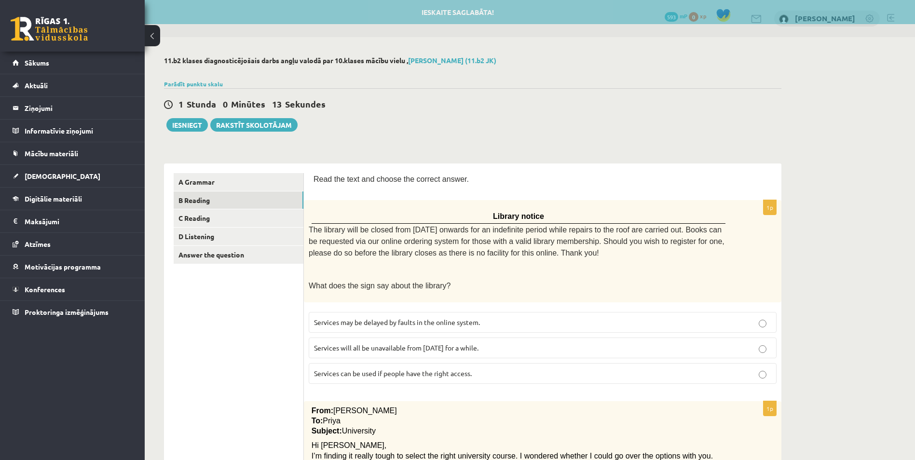
scroll to position [48, 0]
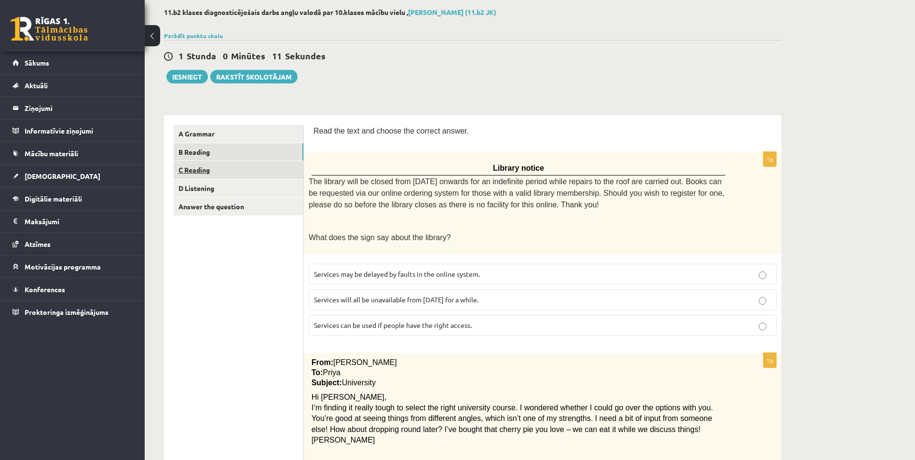
click at [275, 178] on link "C Reading" at bounding box center [239, 170] width 130 height 18
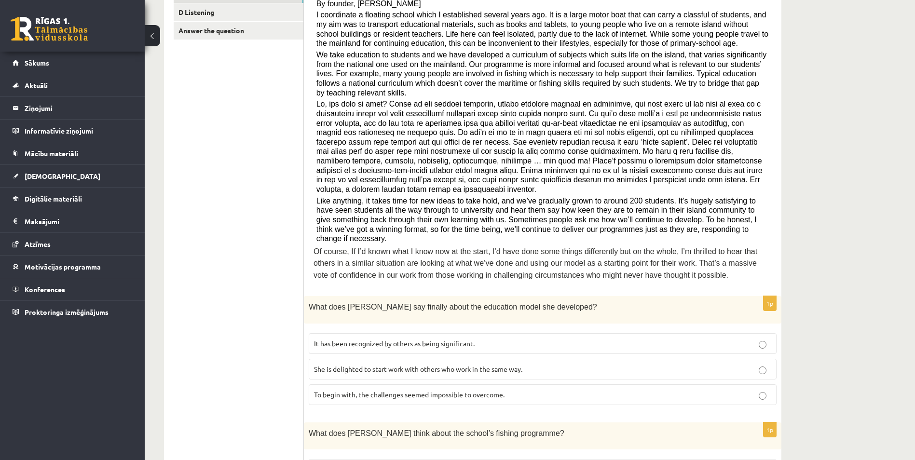
scroll to position [0, 0]
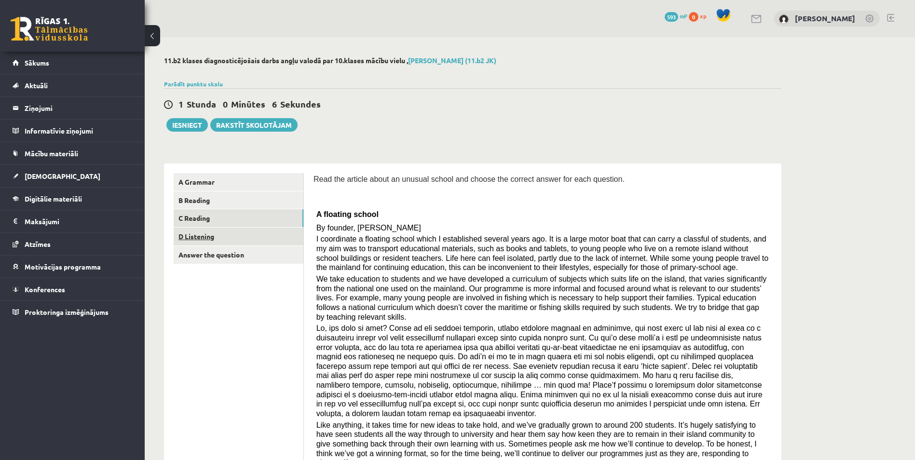
click at [266, 234] on link "D Listening" at bounding box center [239, 237] width 130 height 18
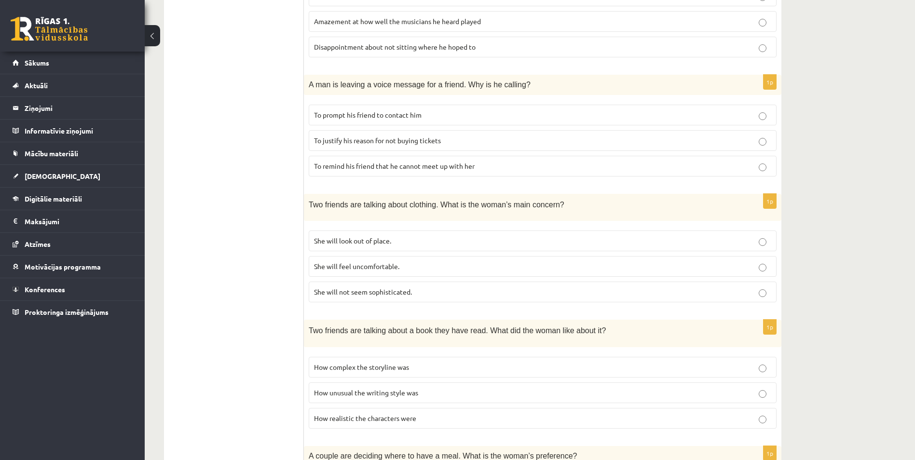
scroll to position [48, 0]
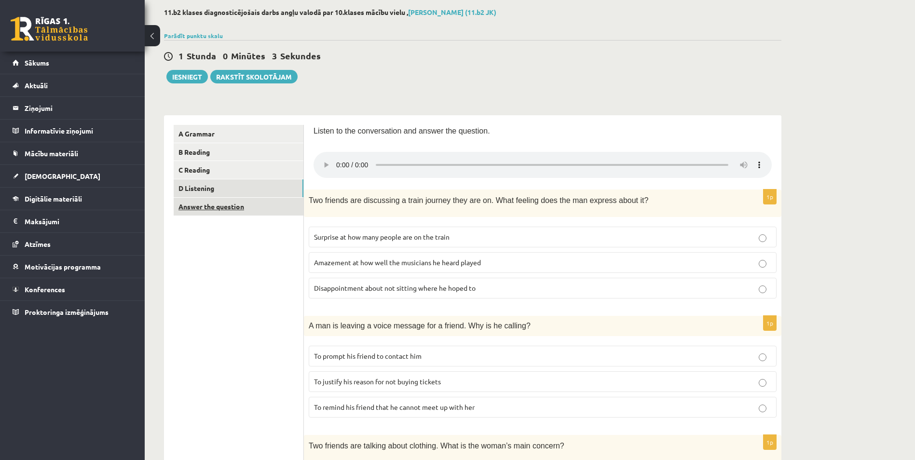
click at [273, 212] on link "Answer the question" at bounding box center [239, 207] width 130 height 18
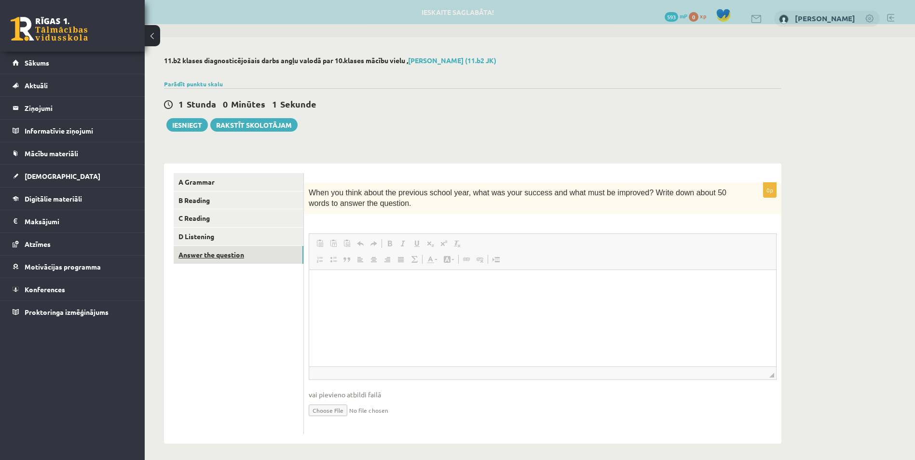
scroll to position [0, 0]
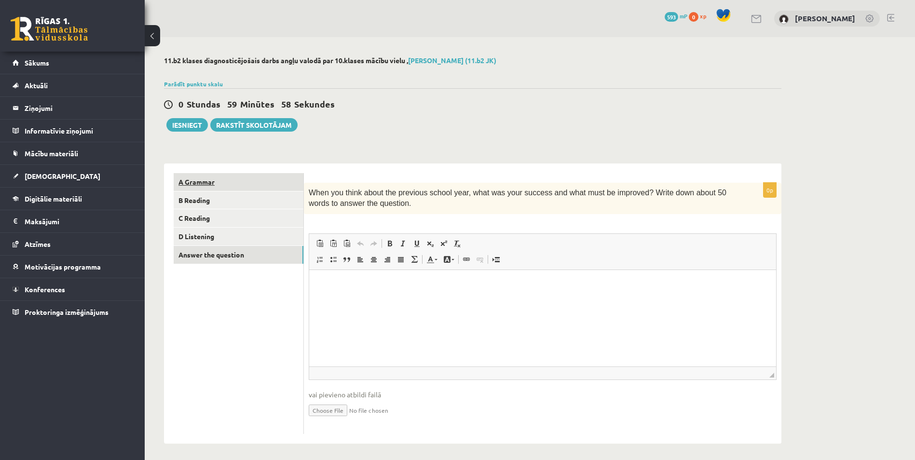
click at [269, 185] on link "A Grammar" at bounding box center [239, 182] width 130 height 18
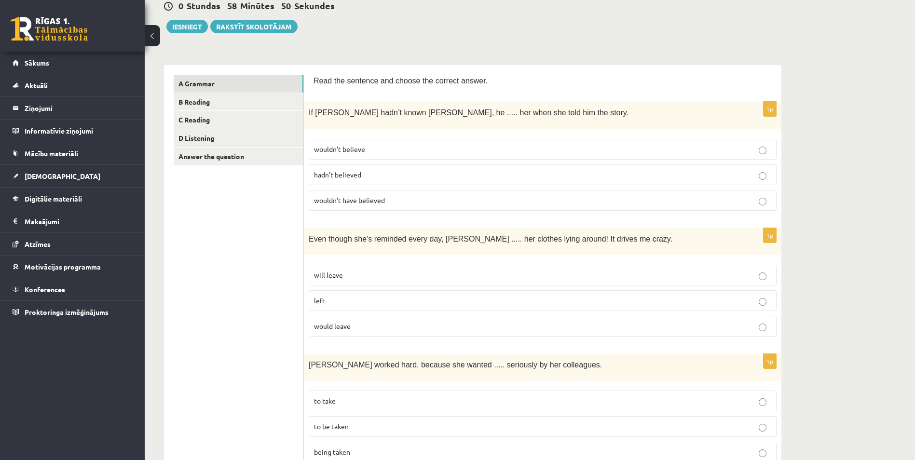
scroll to position [48, 0]
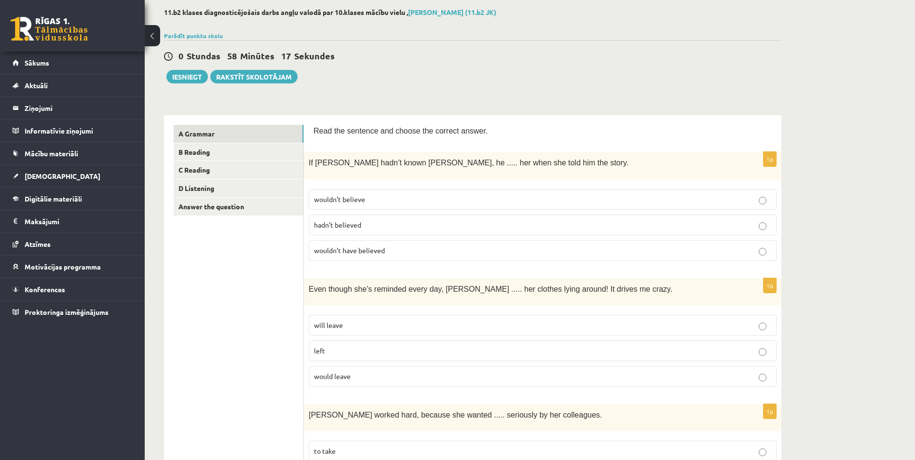
click at [397, 252] on p "wouldn’t have believed" at bounding box center [542, 250] width 457 height 10
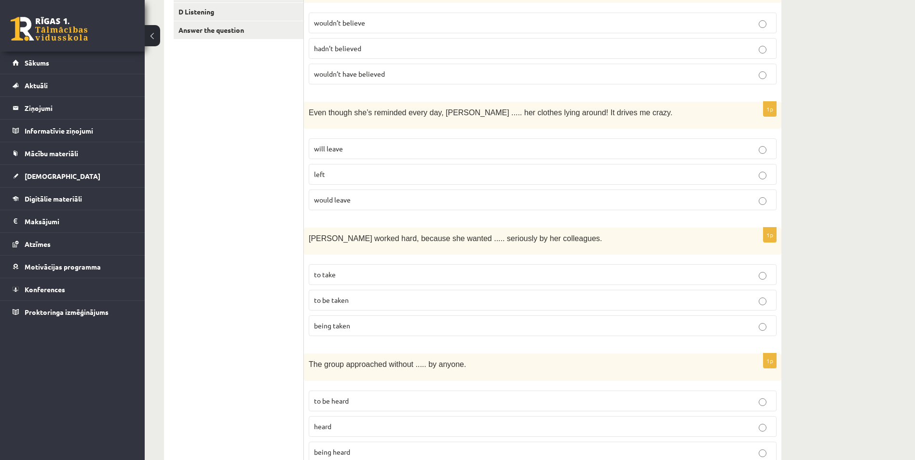
scroll to position [241, 0]
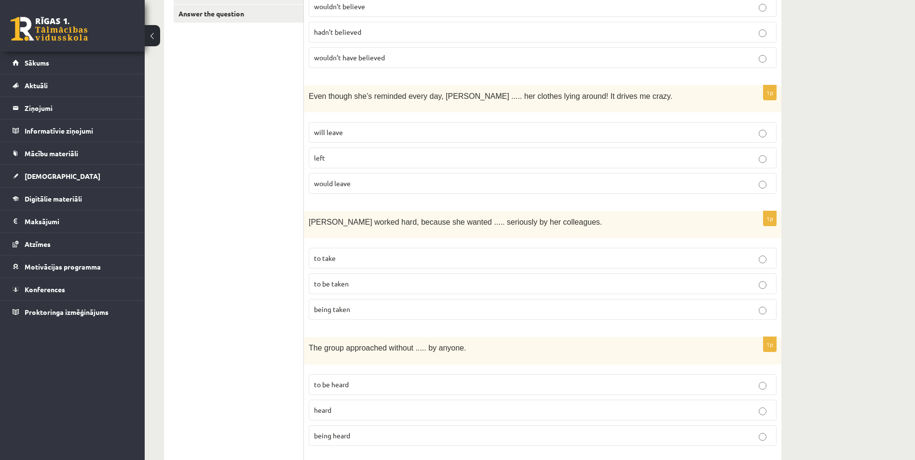
click at [433, 127] on p "will leave" at bounding box center [542, 132] width 457 height 10
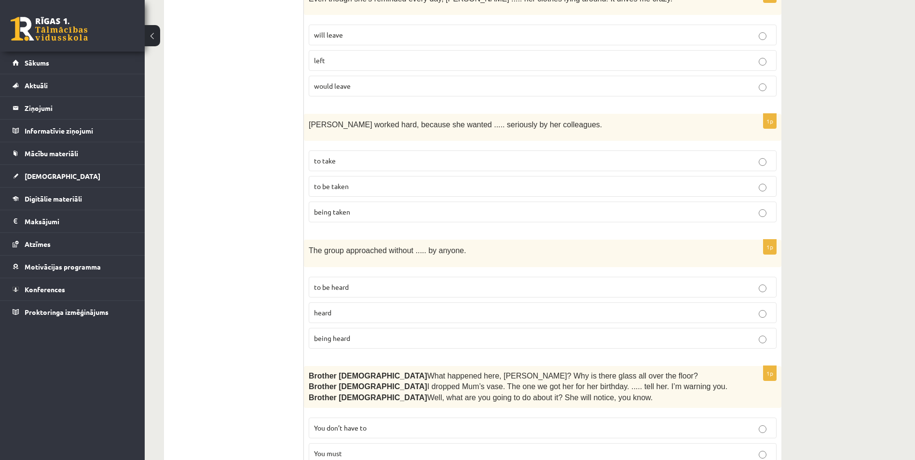
scroll to position [386, 0]
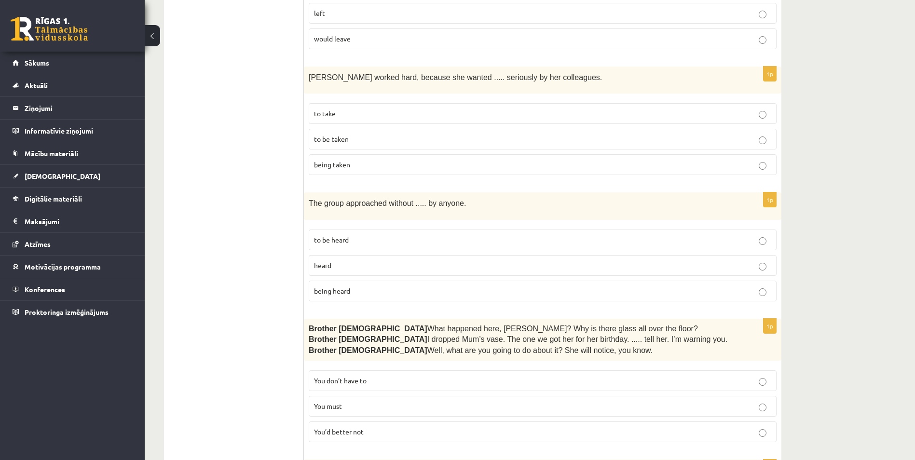
click at [362, 138] on p "to be taken" at bounding box center [542, 139] width 457 height 10
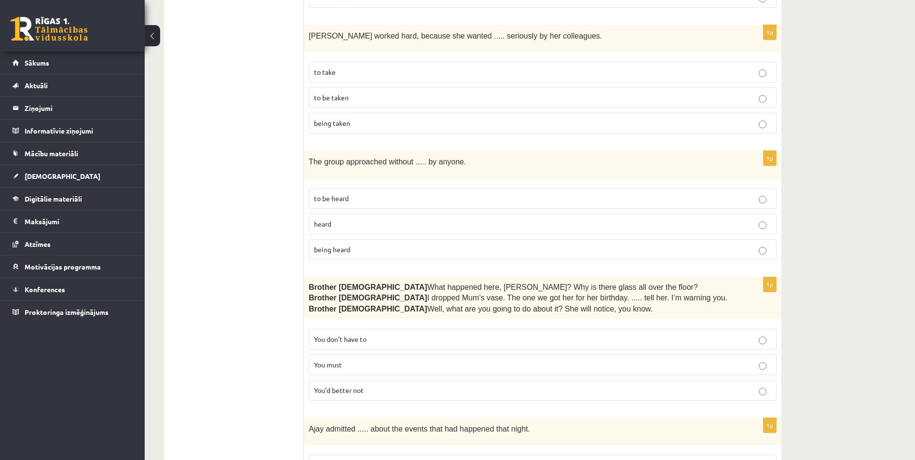
scroll to position [482, 0]
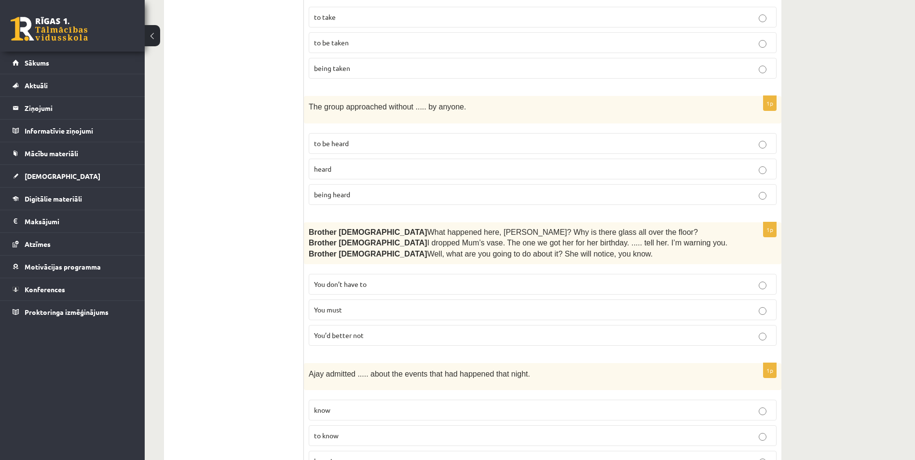
click at [445, 189] on p "being heard" at bounding box center [542, 194] width 457 height 10
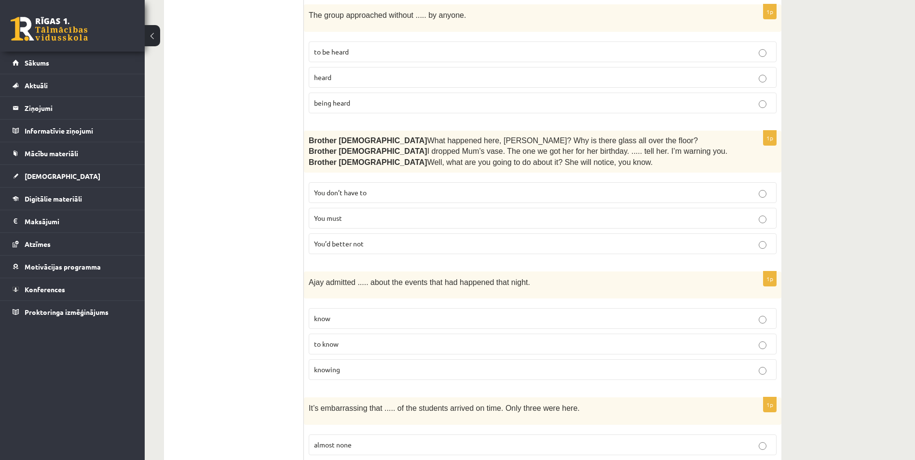
scroll to position [627, 0]
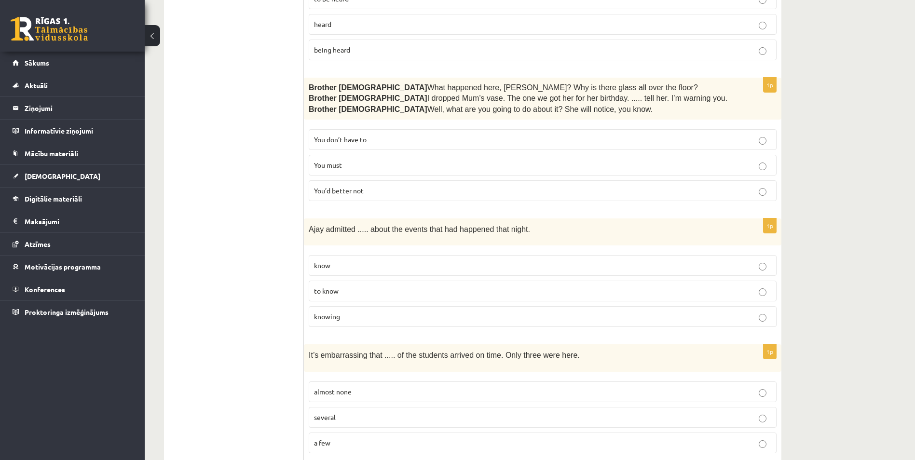
click at [376, 189] on p "You’d better not" at bounding box center [542, 191] width 457 height 10
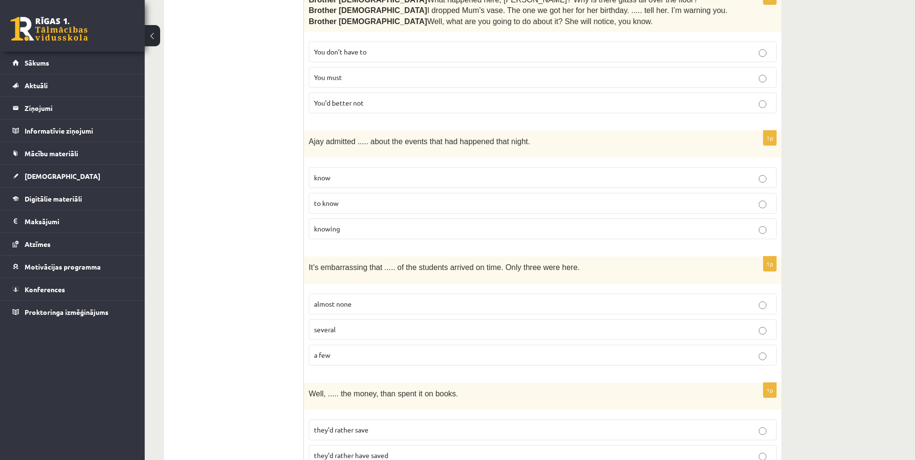
scroll to position [723, 0]
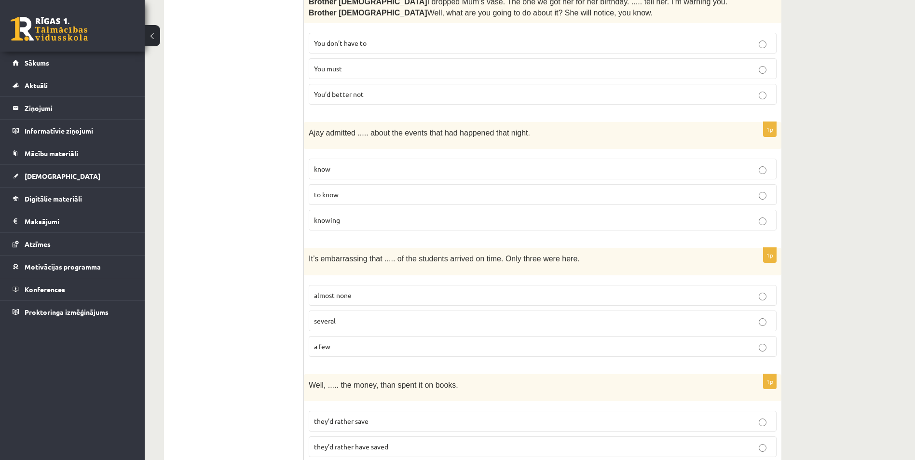
click at [412, 219] on p "knowing" at bounding box center [542, 220] width 457 height 10
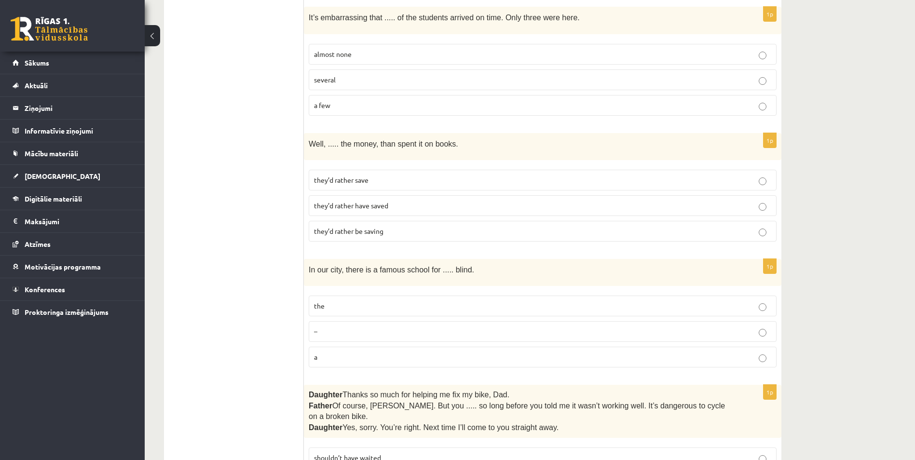
scroll to position [916, 0]
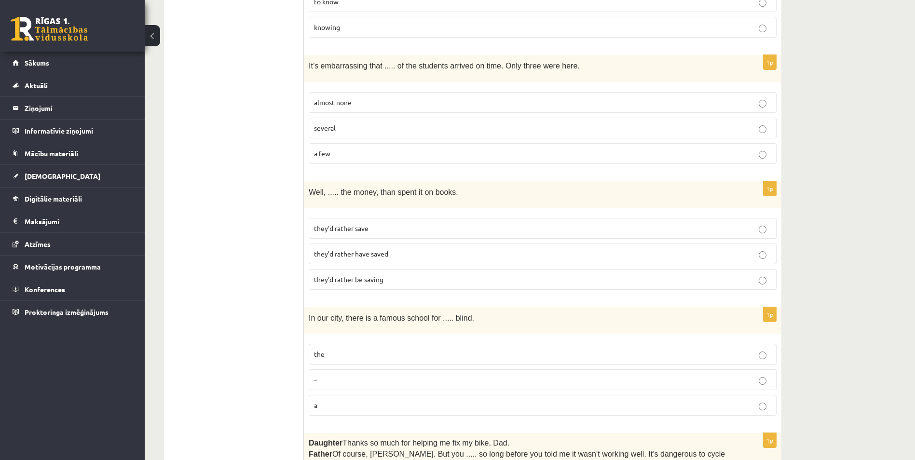
click at [424, 105] on label "almost none" at bounding box center [543, 102] width 468 height 21
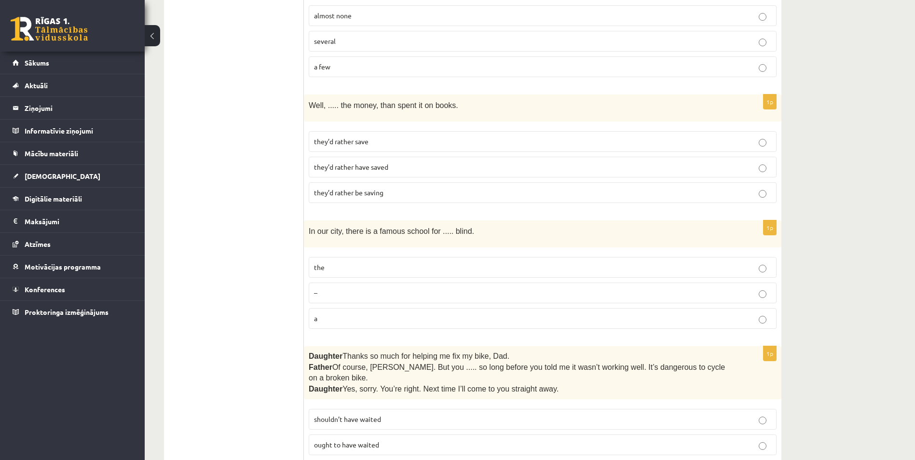
scroll to position [1013, 0]
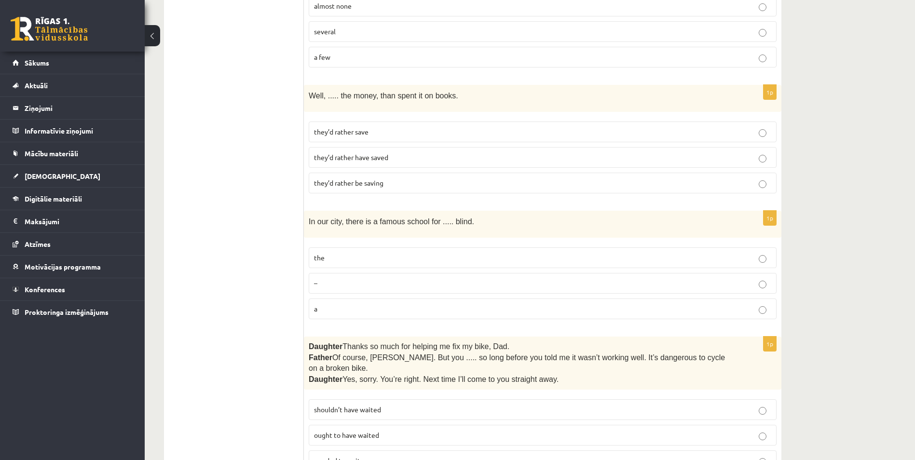
click at [375, 130] on p "they’d rather save" at bounding box center [542, 132] width 457 height 10
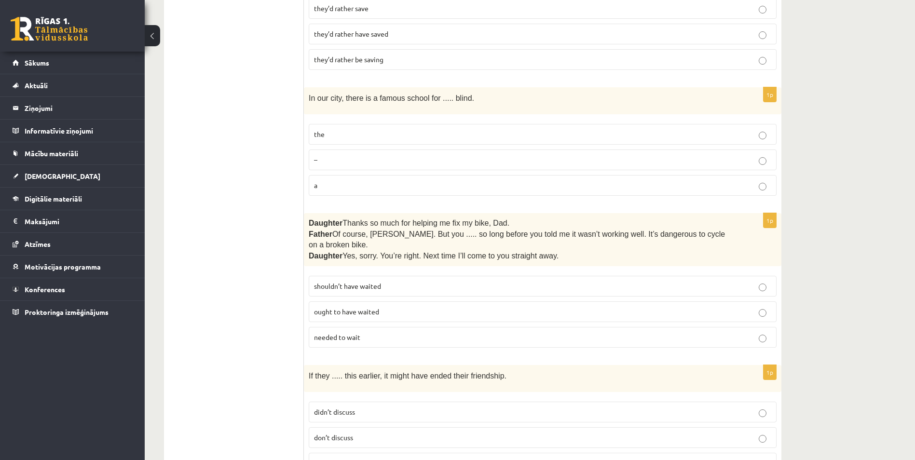
scroll to position [1157, 0]
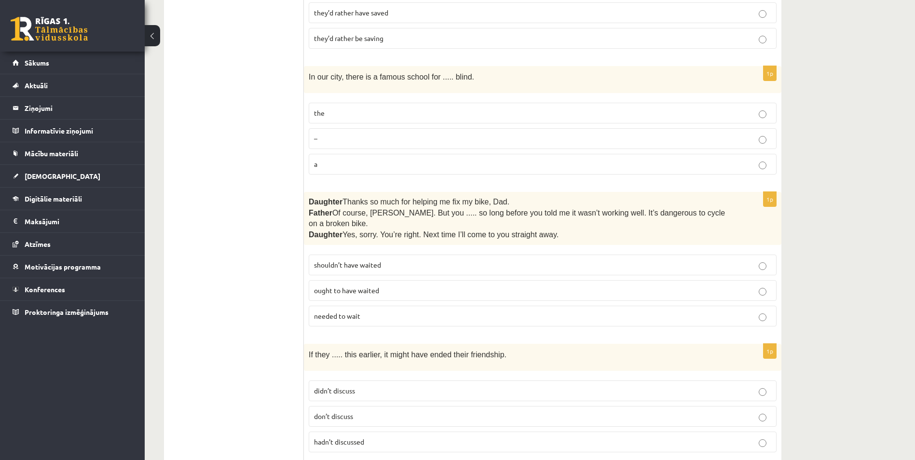
click at [458, 114] on p "the" at bounding box center [542, 113] width 457 height 10
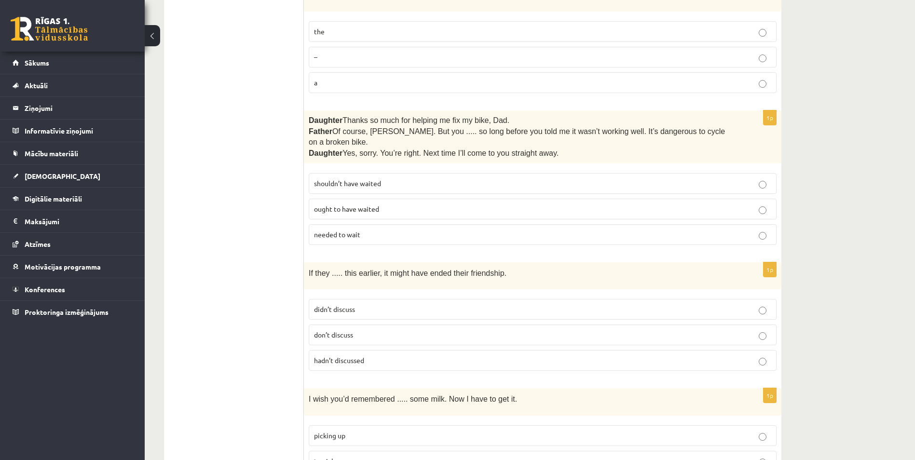
scroll to position [1254, 0]
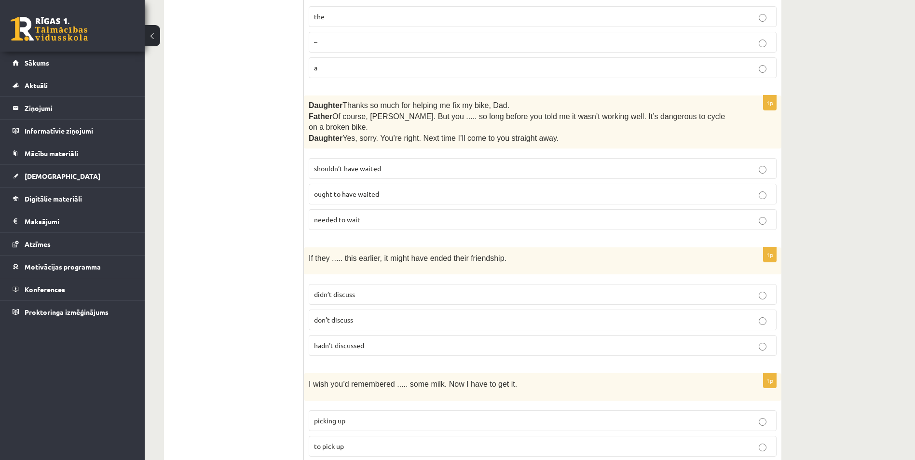
click at [447, 163] on p "shouldn’t have waited" at bounding box center [542, 168] width 457 height 10
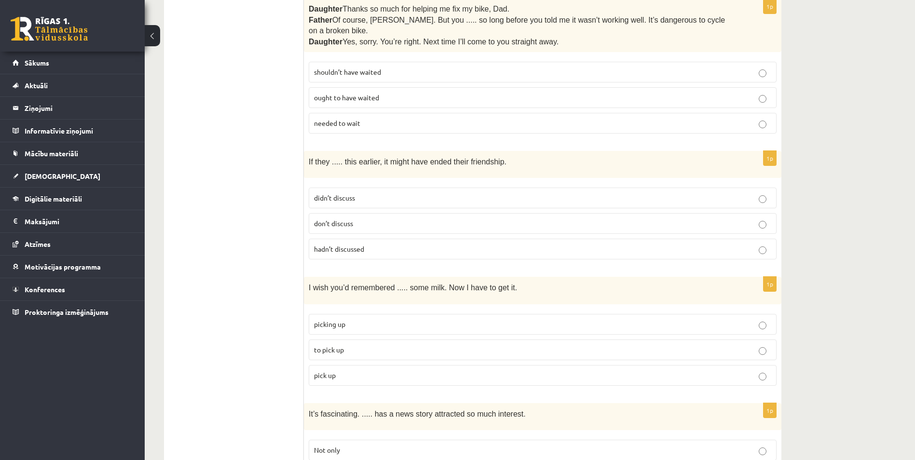
scroll to position [1398, 0]
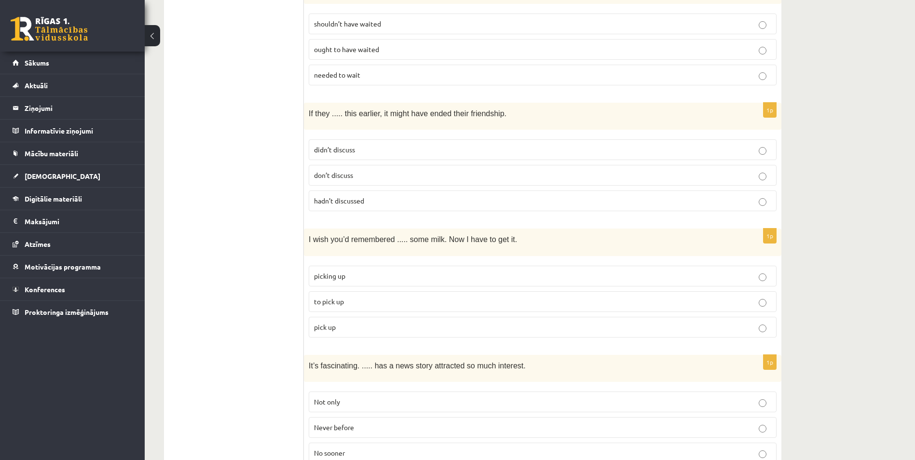
click at [376, 196] on p "hadn’t discussed" at bounding box center [542, 201] width 457 height 10
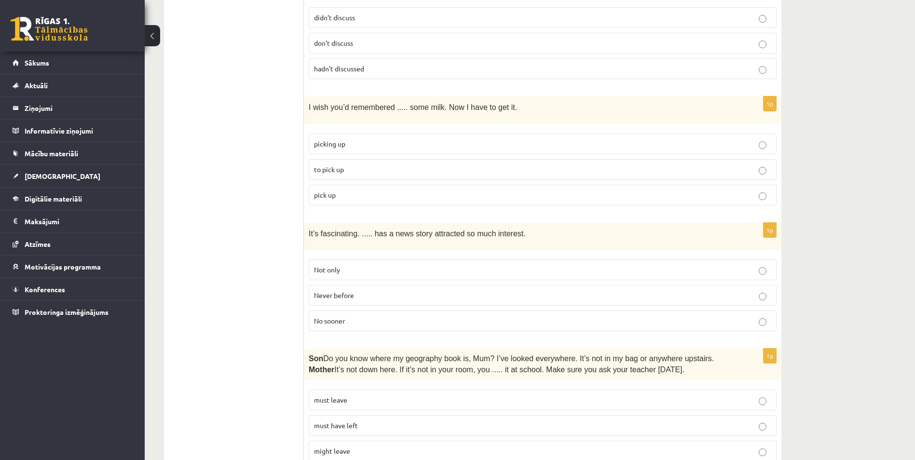
scroll to position [1543, 0]
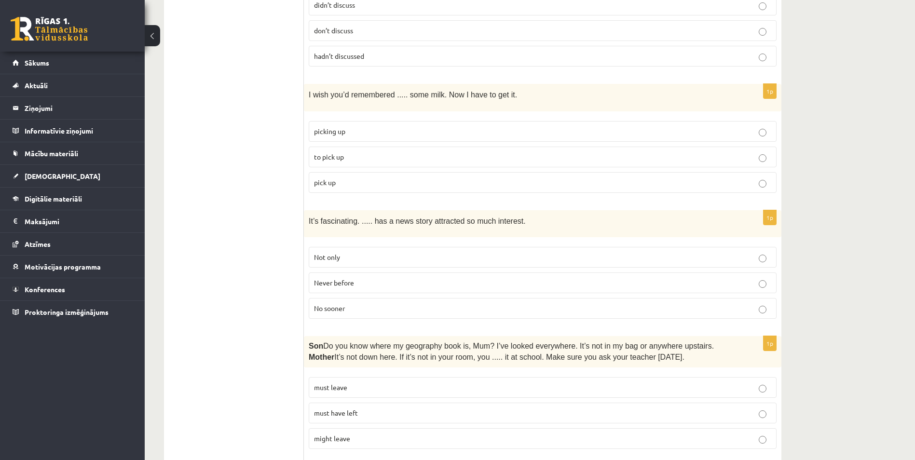
click at [375, 152] on p "to pick up" at bounding box center [542, 157] width 457 height 10
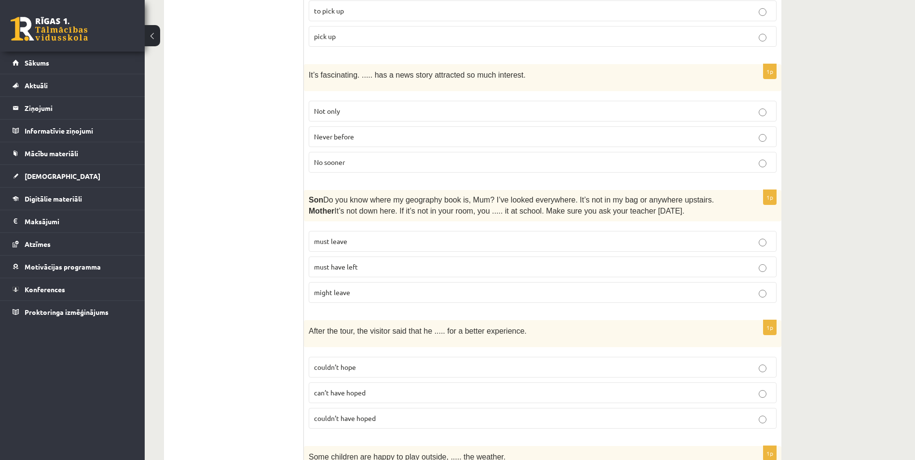
scroll to position [1639, 0]
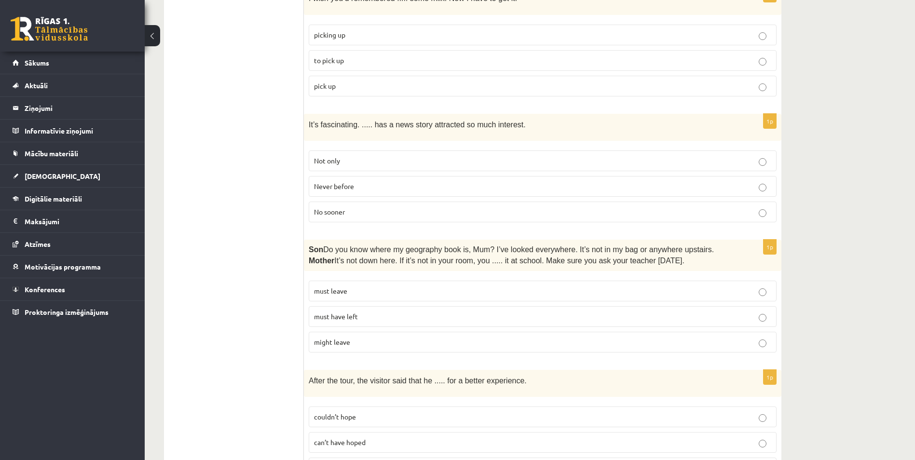
click at [391, 181] on p "Never before" at bounding box center [542, 186] width 457 height 10
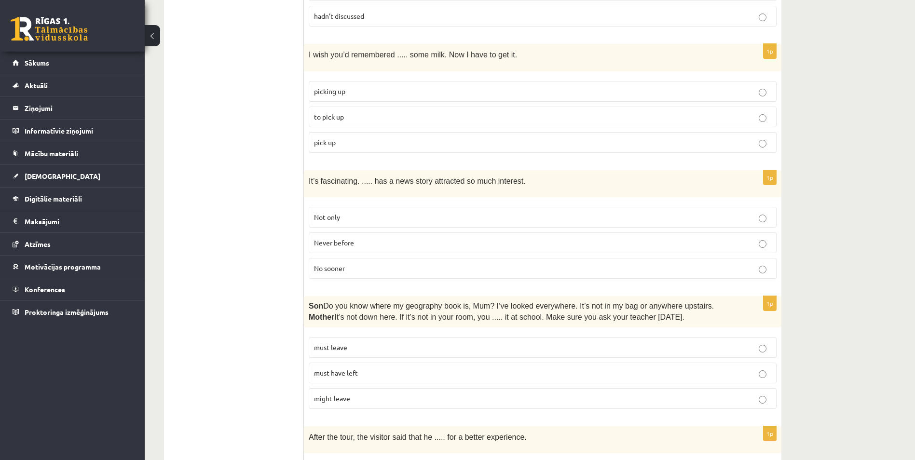
scroll to position [1728, 0]
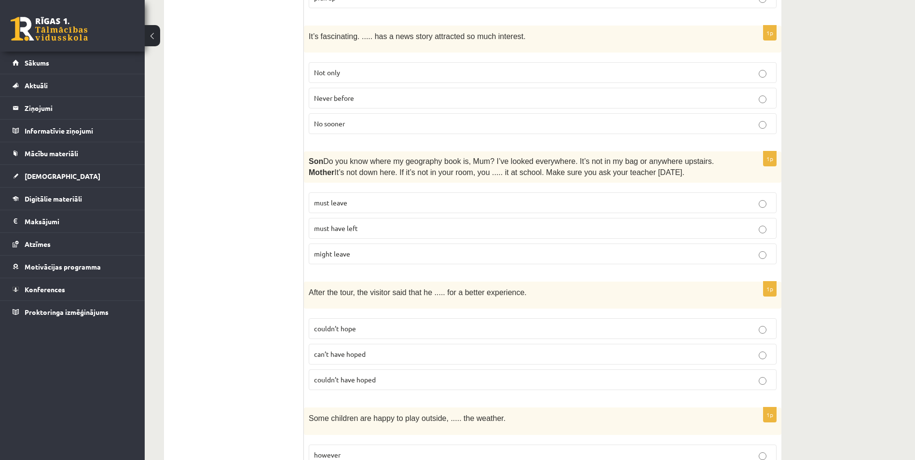
click at [423, 223] on p "must have left" at bounding box center [542, 228] width 457 height 10
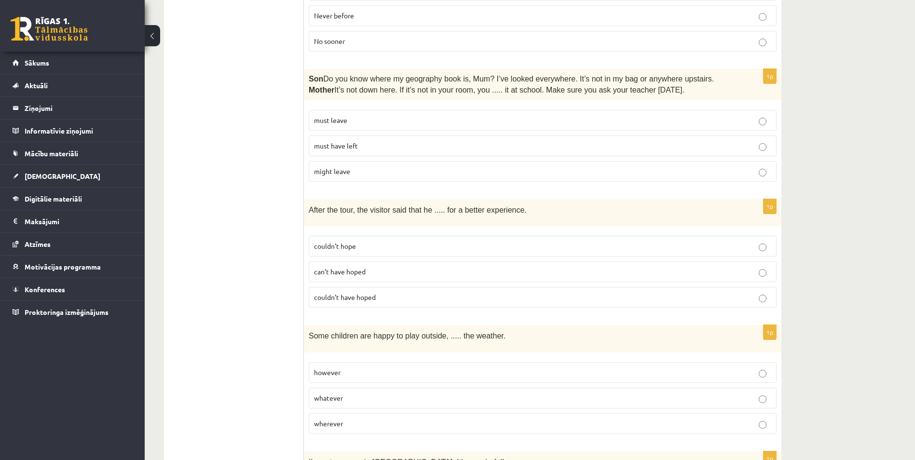
scroll to position [1872, 0]
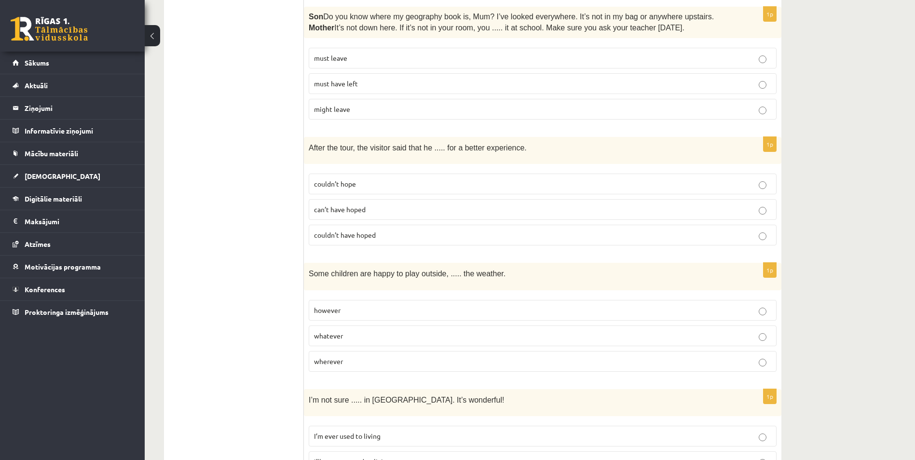
click at [376, 230] on span "couldn’t have hoped" at bounding box center [345, 234] width 62 height 9
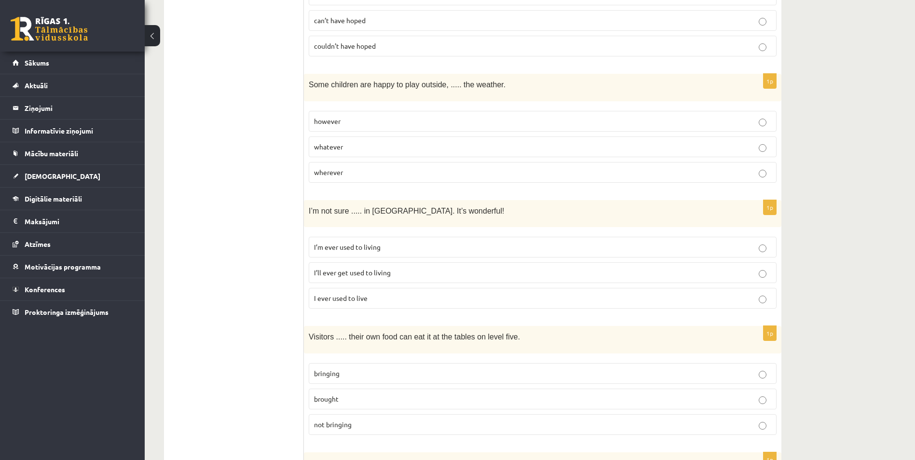
scroll to position [2065, 0]
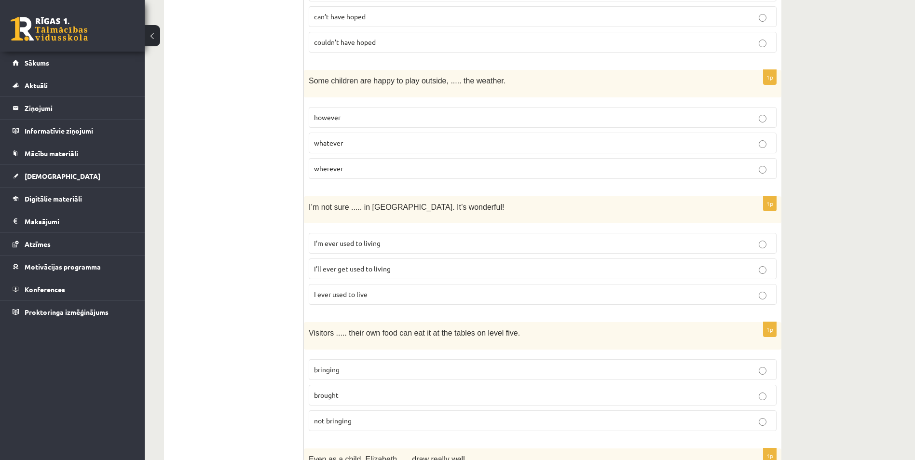
click at [483, 138] on p "whatever" at bounding box center [542, 143] width 457 height 10
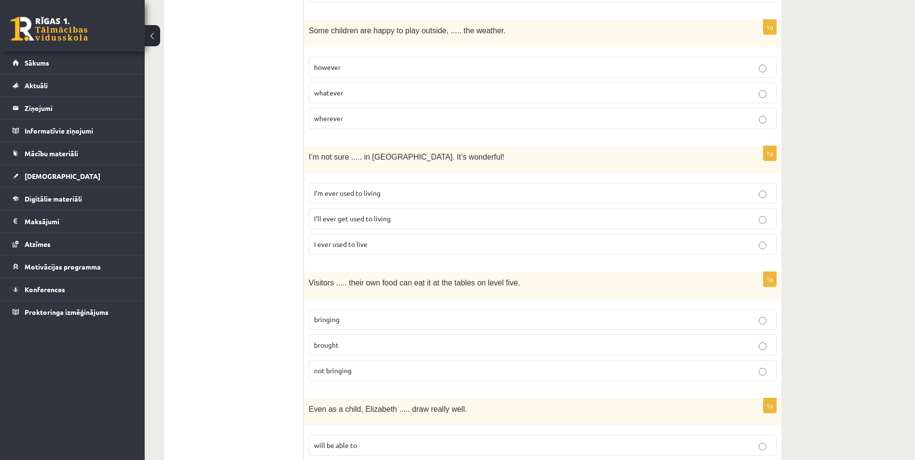
scroll to position [2162, 0]
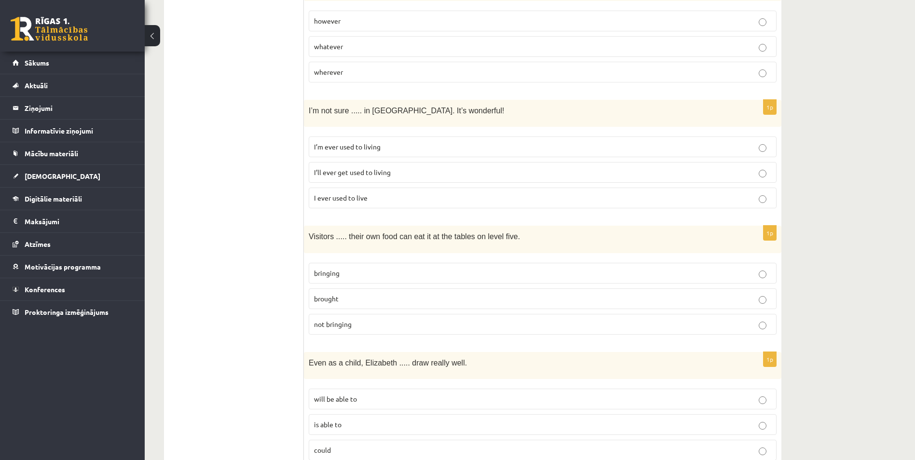
click at [369, 168] on span "I’ll ever get used to living" at bounding box center [352, 172] width 77 height 9
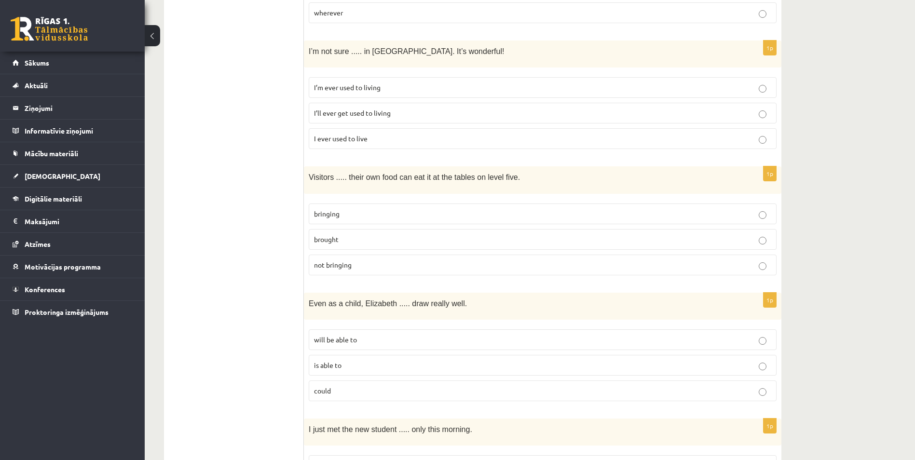
scroll to position [2306, 0]
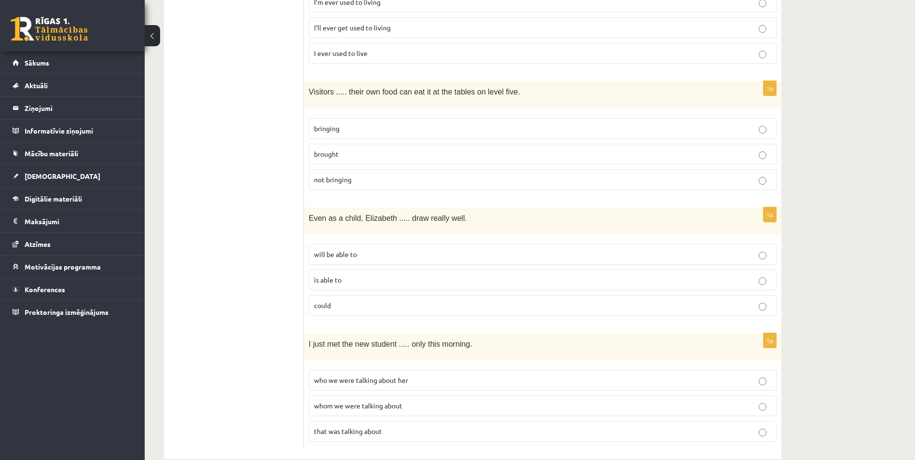
click at [417, 123] on p "bringing" at bounding box center [542, 128] width 457 height 10
click at [510, 300] on p "could" at bounding box center [542, 305] width 457 height 10
click at [561, 401] on p "whom we were talking about" at bounding box center [542, 406] width 457 height 10
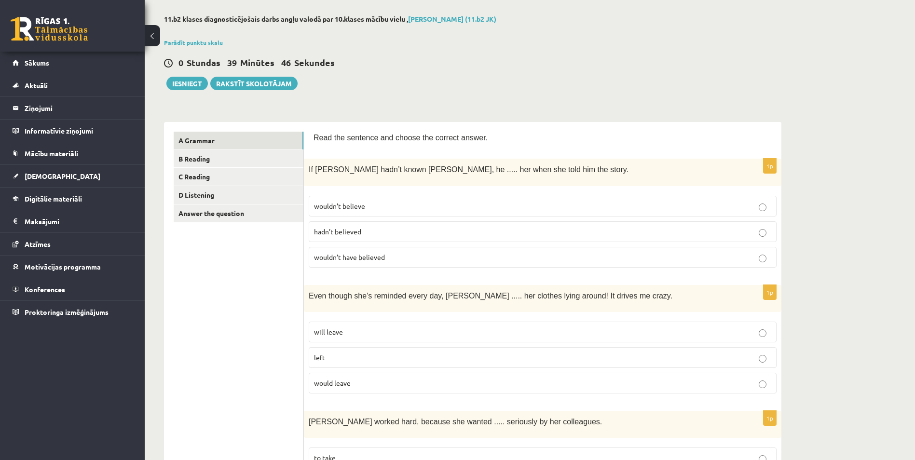
scroll to position [0, 0]
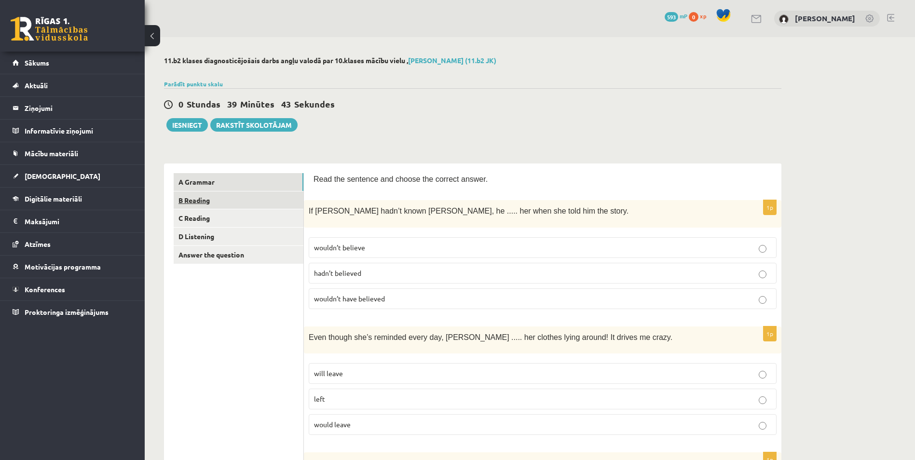
click at [278, 203] on link "B Reading" at bounding box center [239, 200] width 130 height 18
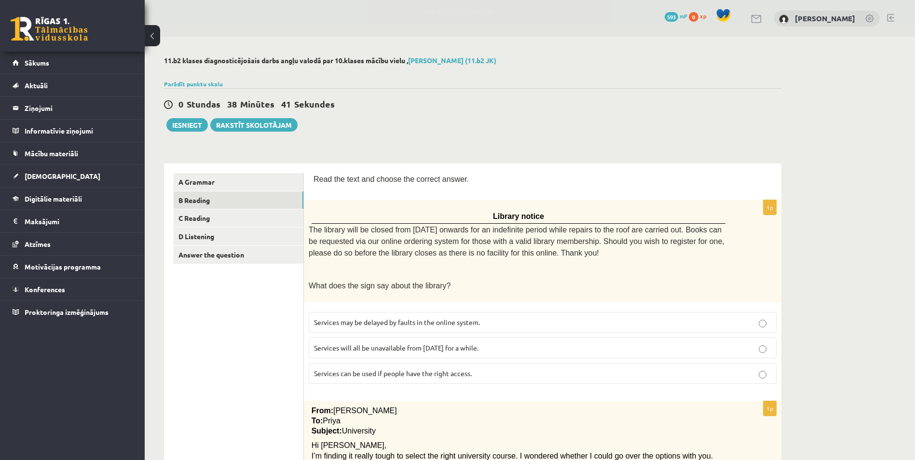
scroll to position [96, 0]
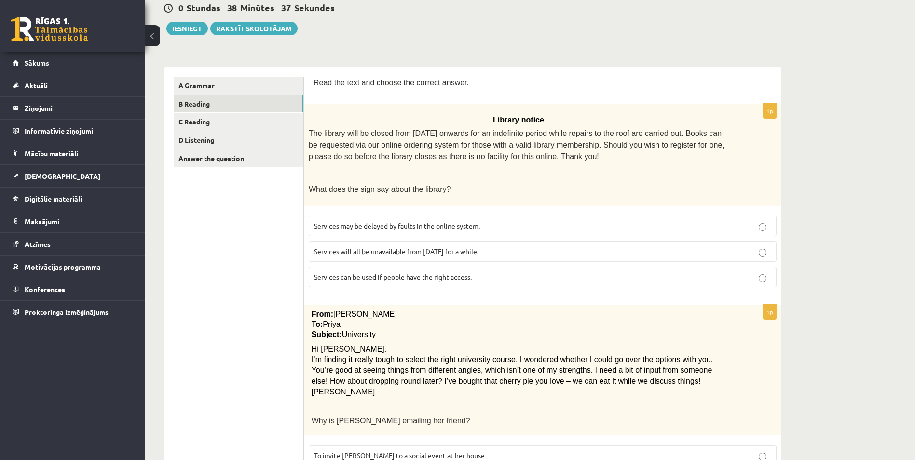
drag, startPoint x: 304, startPoint y: 130, endPoint x: 330, endPoint y: 133, distance: 26.1
click at [330, 133] on div "Library notice The library will be closed from Monday onwards for an indefinite…" at bounding box center [542, 155] width 477 height 102
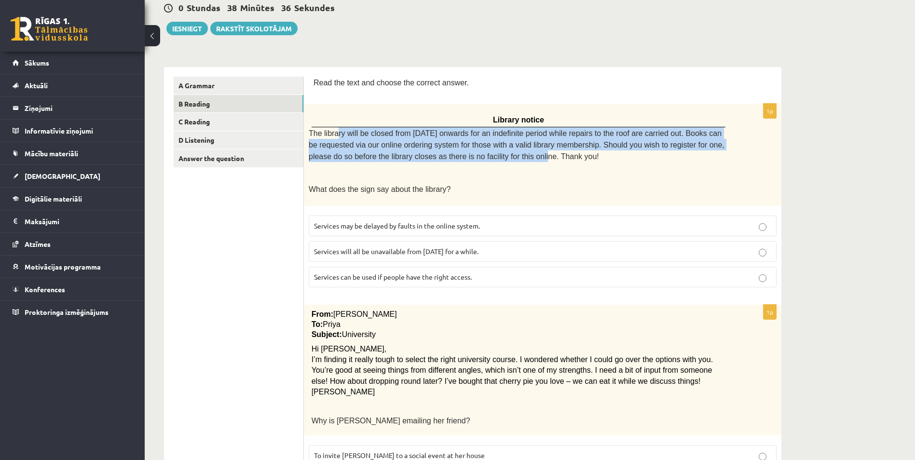
drag, startPoint x: 330, startPoint y: 133, endPoint x: 487, endPoint y: 153, distance: 158.5
click at [487, 153] on span "The library will be closed from Monday onwards for an indefinite period while r…" at bounding box center [517, 145] width 416 height 32
drag, startPoint x: 306, startPoint y: 131, endPoint x: 428, endPoint y: 173, distance: 129.6
click at [422, 168] on div "Library notice The library will be closed from Monday onwards for an indefinite…" at bounding box center [542, 155] width 477 height 102
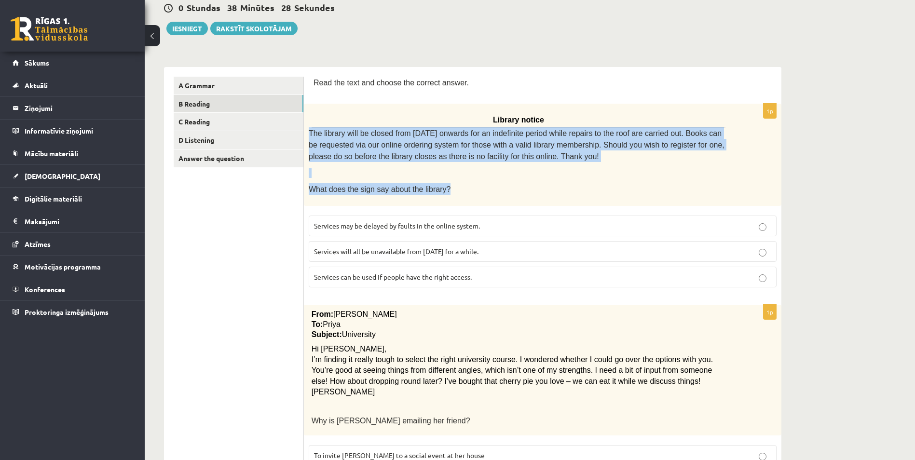
drag, startPoint x: 305, startPoint y: 129, endPoint x: 455, endPoint y: 194, distance: 163.7
click at [455, 194] on div "Library notice The library will be closed from Monday onwards for an indefinite…" at bounding box center [542, 155] width 477 height 102
copy div "The library will be closed from Monday onwards for an indefinite period while r…"
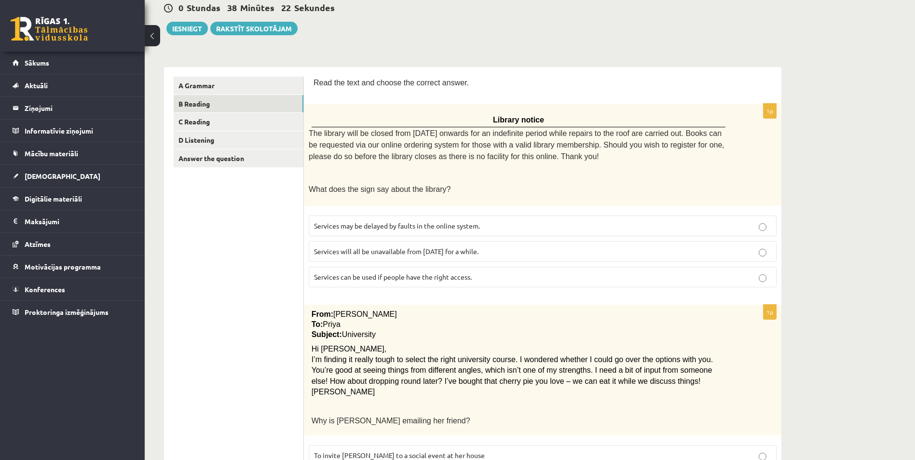
drag, startPoint x: 313, startPoint y: 222, endPoint x: 485, endPoint y: 228, distance: 172.2
click at [485, 228] on label "Services may be delayed by faults in the online system." at bounding box center [543, 226] width 468 height 21
copy span "Services may be delayed by faults in the online system."
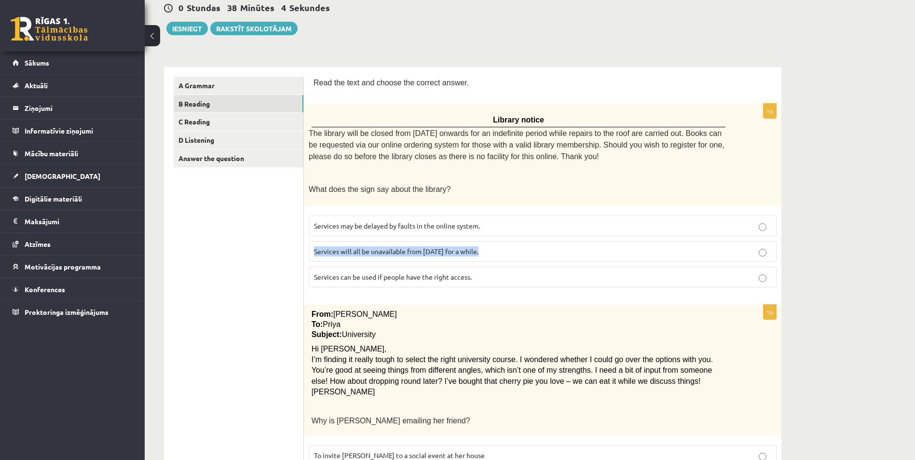
drag, startPoint x: 312, startPoint y: 248, endPoint x: 495, endPoint y: 249, distance: 182.3
click at [495, 249] on label "Services will all be unavailable from Monday for a while." at bounding box center [543, 251] width 468 height 21
copy span "Services will all be unavailable from Monday for a while."
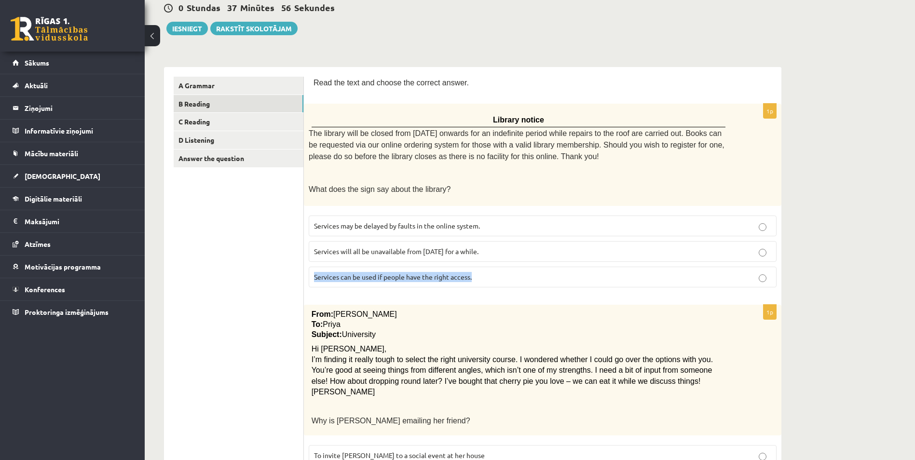
drag, startPoint x: 313, startPoint y: 273, endPoint x: 495, endPoint y: 283, distance: 182.0
click at [495, 283] on label "Services can be used if people have the right access." at bounding box center [543, 277] width 468 height 21
copy span "Services can be used if people have the right access."
click at [369, 273] on span "Services can be used if people have the right access." at bounding box center [393, 276] width 158 height 9
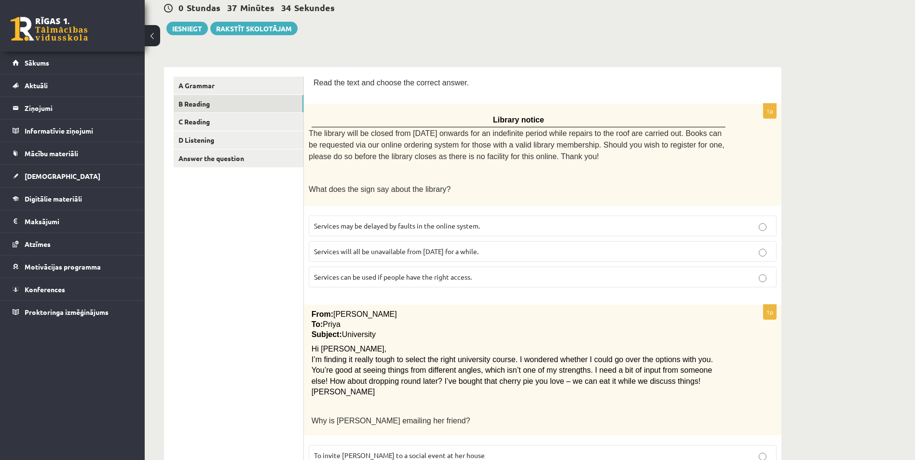
click at [369, 273] on span "Services can be used if people have the right access." at bounding box center [393, 276] width 158 height 9
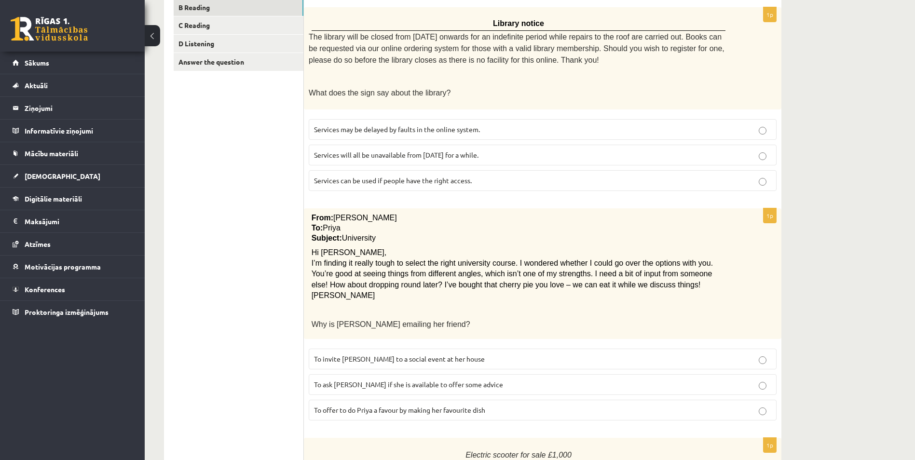
scroll to position [289, 0]
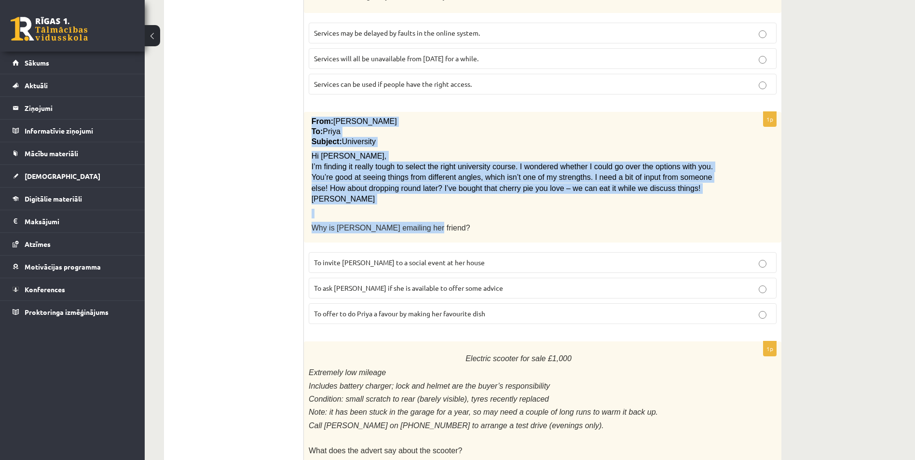
drag, startPoint x: 307, startPoint y: 118, endPoint x: 422, endPoint y: 224, distance: 157.0
click at [422, 224] on div "From: Emily To: Priya Subject: University Hi Priya, I’m finding it really tough…" at bounding box center [542, 177] width 477 height 131
copy div "From: Emily To: Priya Subject: University Hi Priya, I’m finding it really tough…"
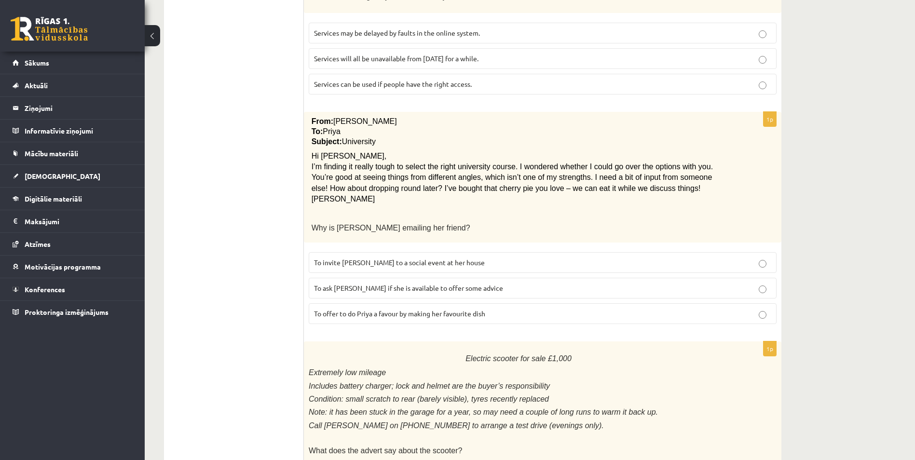
click at [360, 284] on span "To ask Priya if she is available to offer some advice" at bounding box center [408, 288] width 189 height 9
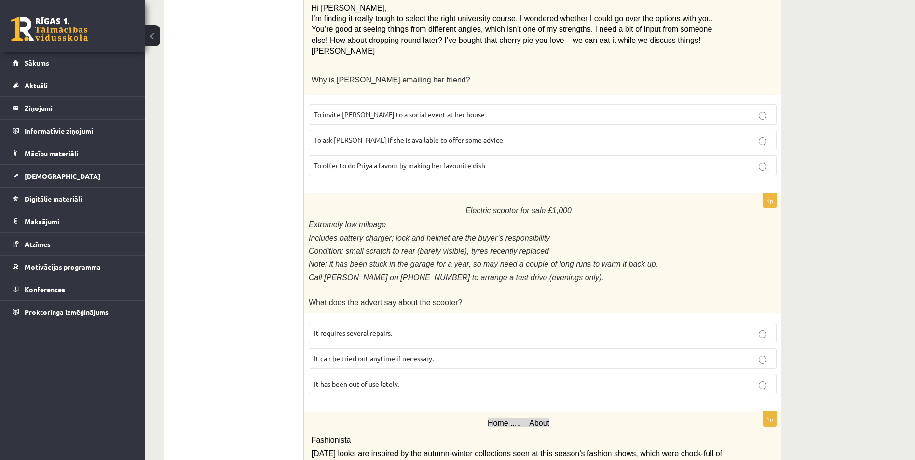
scroll to position [434, 0]
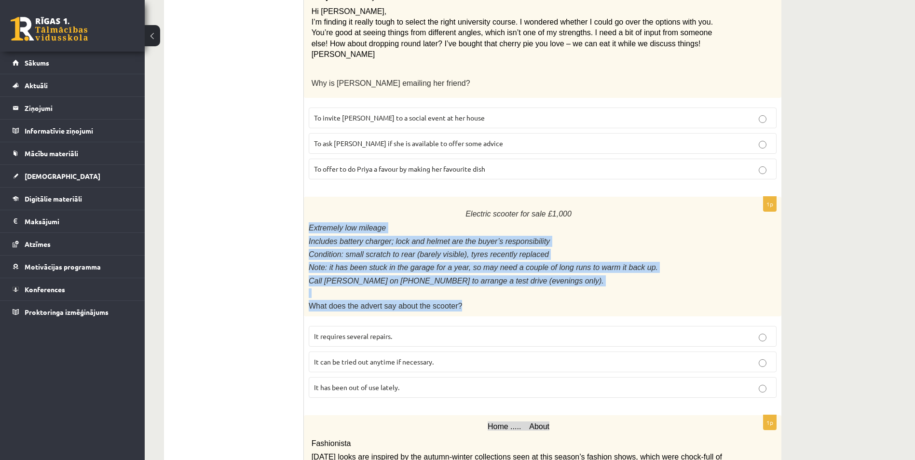
drag, startPoint x: 304, startPoint y: 219, endPoint x: 483, endPoint y: 297, distance: 195.6
click at [483, 297] on div "Electric scooter for sale £1,000 Extremely low mileage Includes battery charger…" at bounding box center [542, 257] width 477 height 120
copy div "Extremely low mileage Includes battery charger; lock and helmet are the buyer’s…"
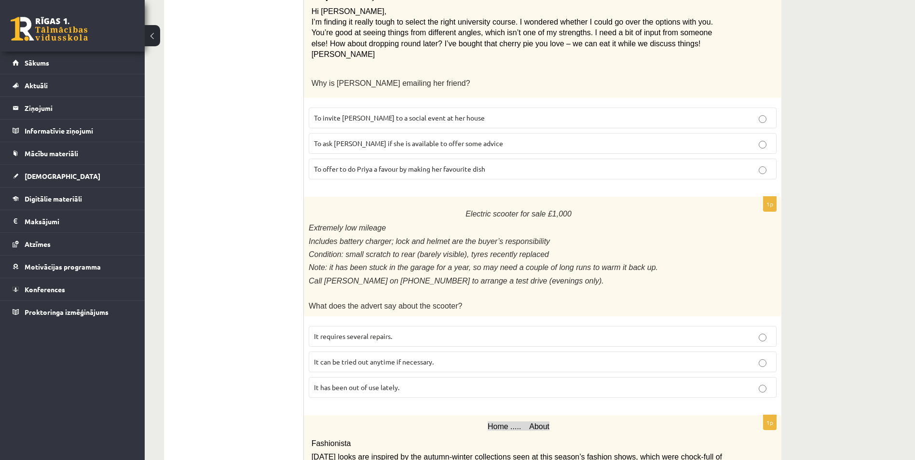
click at [256, 207] on ul "A Grammar B Reading C Reading D Listening Answer the question" at bounding box center [239, 381] width 130 height 1285
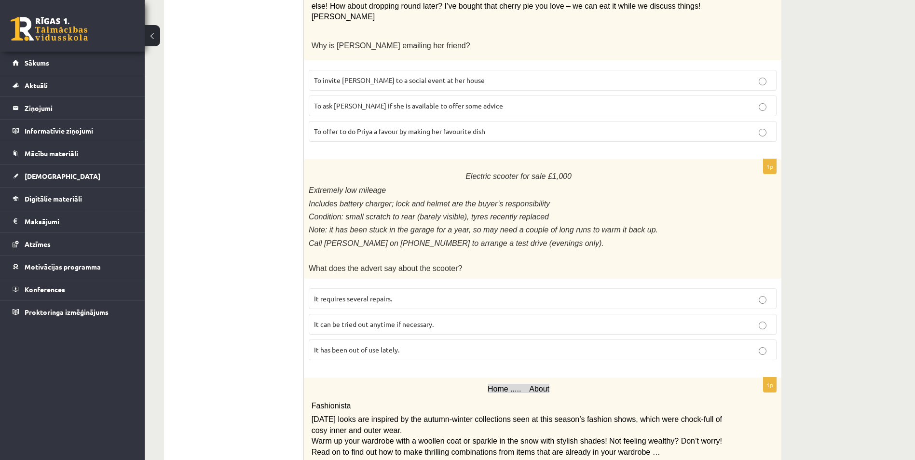
scroll to position [450, 0]
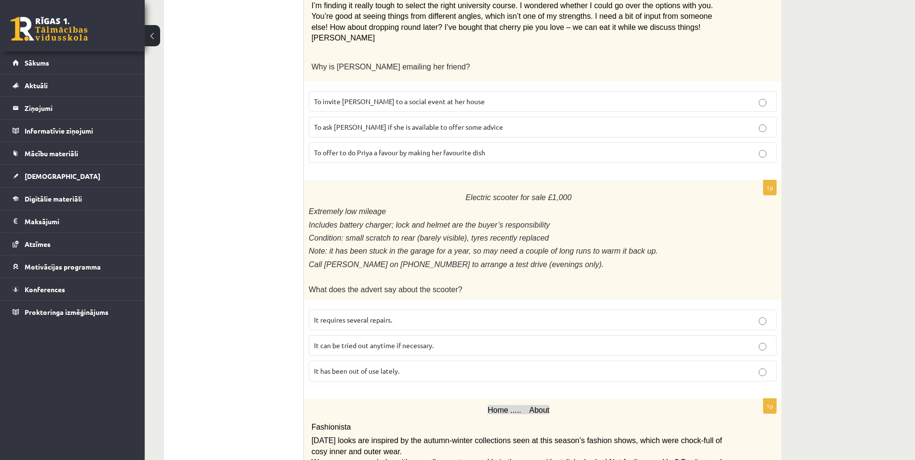
click at [433, 366] on p "It has been out of use lately." at bounding box center [542, 371] width 457 height 10
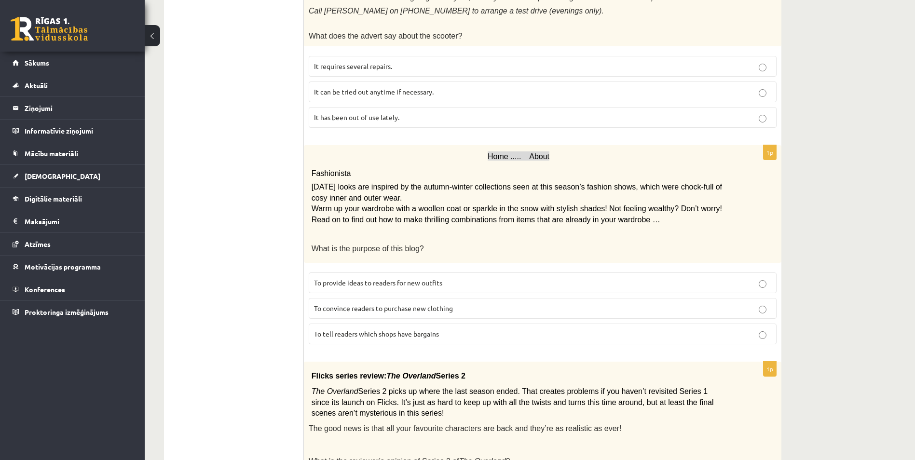
scroll to position [677, 0]
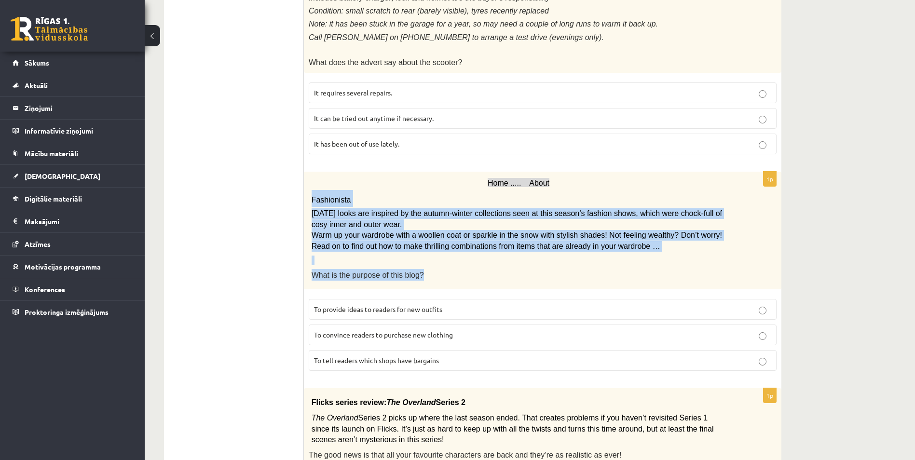
drag, startPoint x: 308, startPoint y: 189, endPoint x: 439, endPoint y: 270, distance: 154.3
click at [439, 270] on div "Home ..... About Fashionista Today’s looks are inspired by the autumn-winter co…" at bounding box center [542, 231] width 477 height 118
copy div "Fashionista Today’s looks are inspired by the autumn-winter collections seen at…"
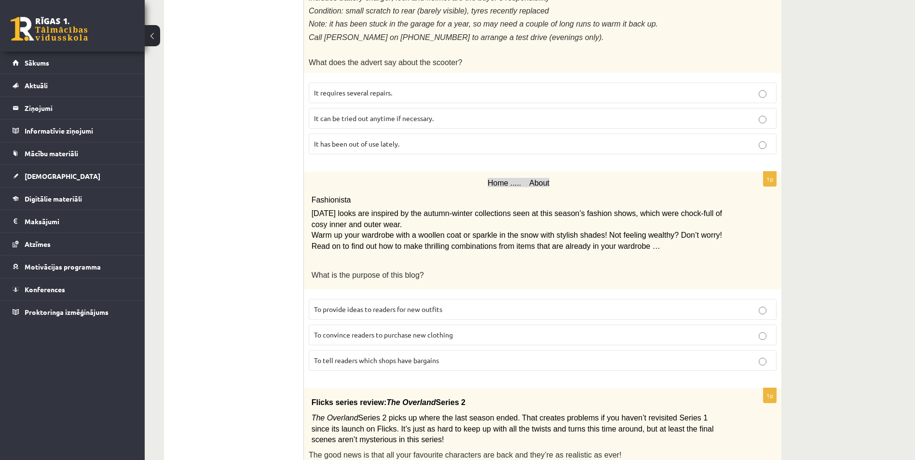
click at [239, 185] on ul "A Grammar B Reading C Reading D Listening Answer the question" at bounding box center [239, 138] width 130 height 1285
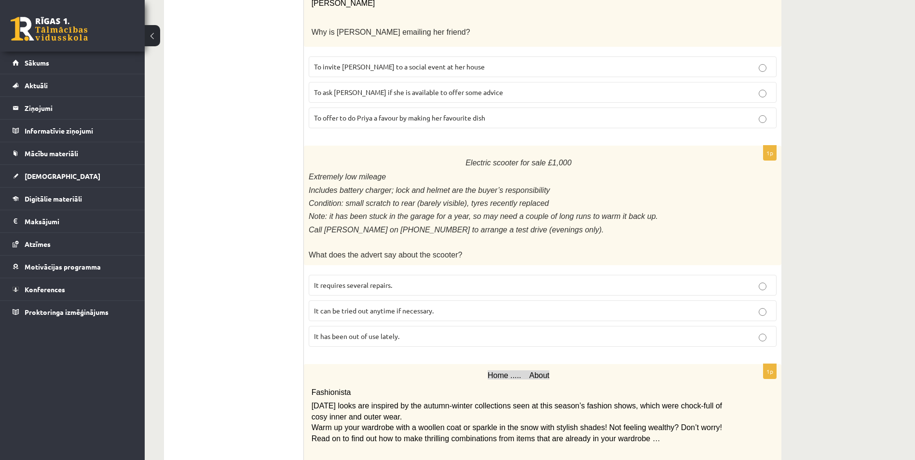
scroll to position [485, 0]
click at [568, 371] on p "Home ..... About" at bounding box center [518, 376] width 414 height 14
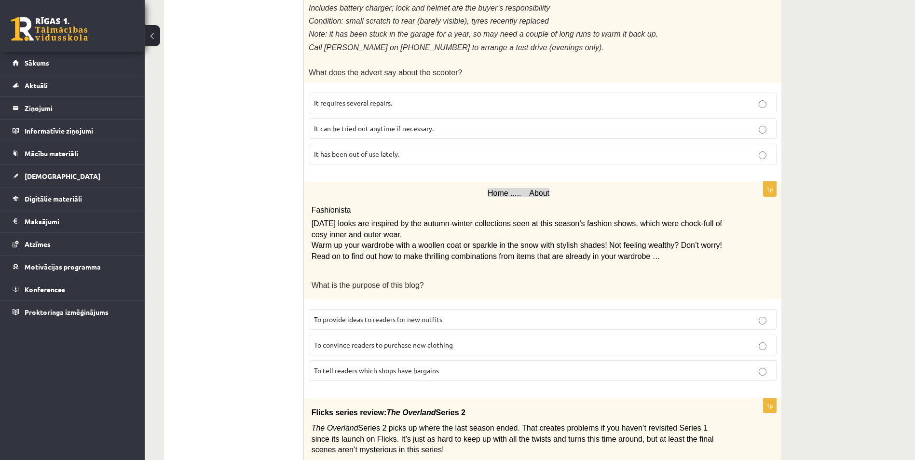
scroll to position [726, 0]
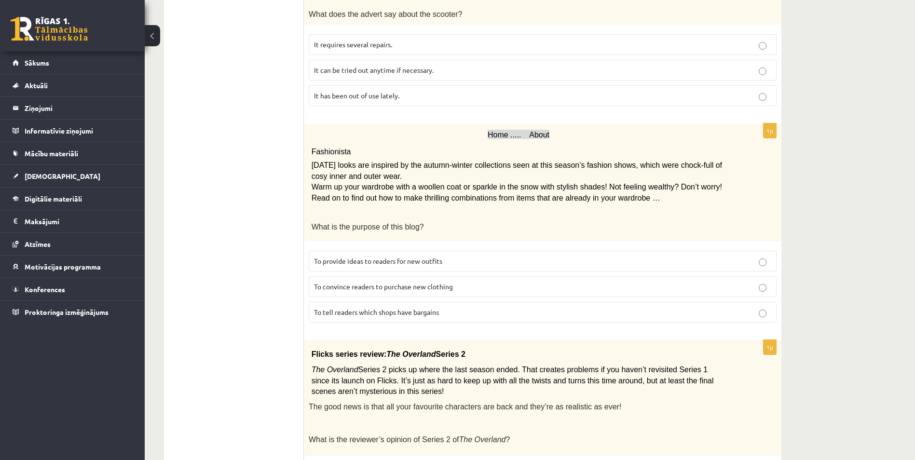
click at [348, 257] on span "To provide ideas to readers for new outfits" at bounding box center [378, 261] width 128 height 9
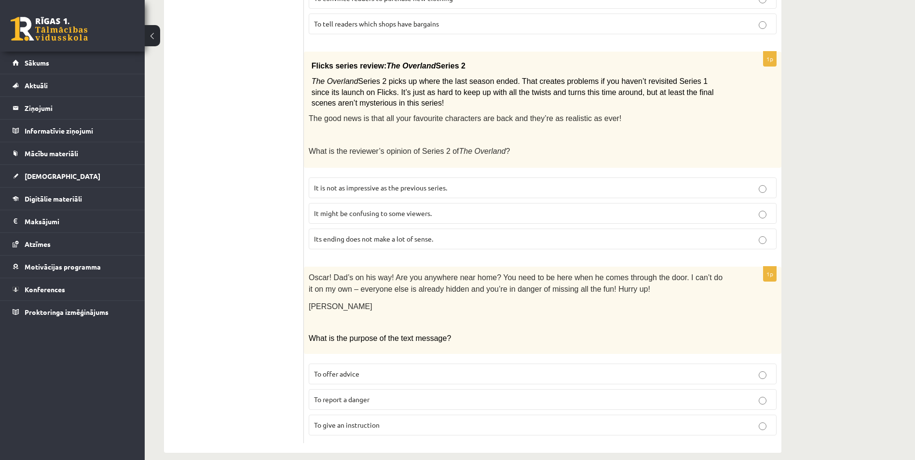
scroll to position [1015, 0]
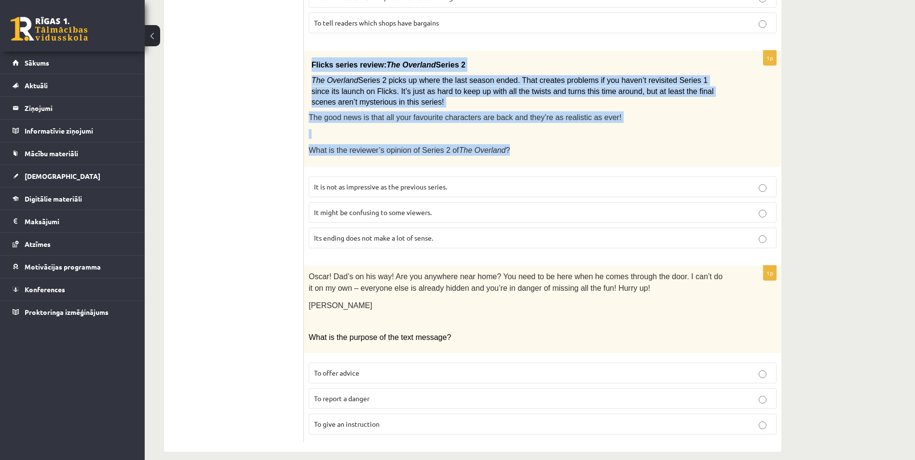
drag, startPoint x: 309, startPoint y: 53, endPoint x: 504, endPoint y: 146, distance: 216.3
click at [504, 146] on div "Flicks series review: The Overland Series 2 The Overland Series 2 picks up wher…" at bounding box center [542, 109] width 477 height 116
drag, startPoint x: 307, startPoint y: 55, endPoint x: 495, endPoint y: 145, distance: 208.3
click at [495, 145] on div "Flicks series review: The Overland Series 2 The Overland Series 2 picks up wher…" at bounding box center [542, 109] width 477 height 116
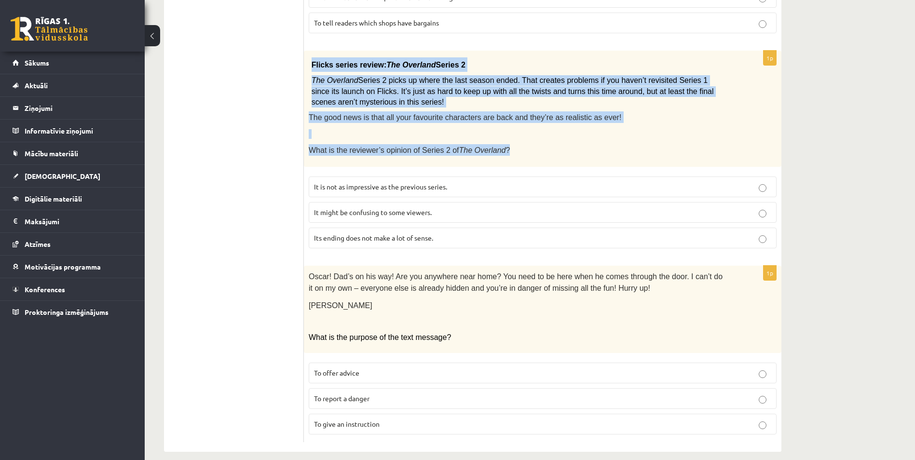
click at [495, 145] on p "What is the reviewer’s opinion of Series 2 of The Overland ?" at bounding box center [518, 150] width 419 height 12
drag, startPoint x: 309, startPoint y: 54, endPoint x: 517, endPoint y: 149, distance: 229.3
click at [517, 149] on div "Flicks series review: The Overland Series 2 The Overland Series 2 picks up wher…" at bounding box center [542, 109] width 477 height 116
copy div "Flicks series review: The Overland Series 2 The Overland Series 2 picks up wher…"
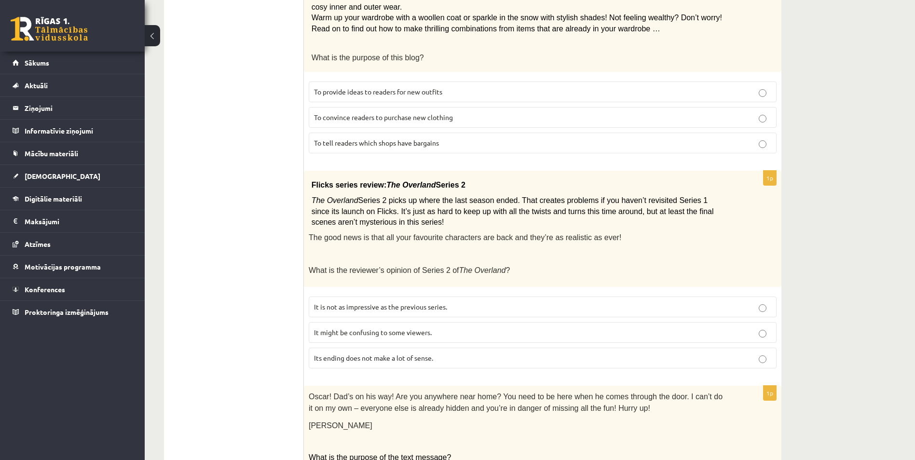
scroll to position [967, 0]
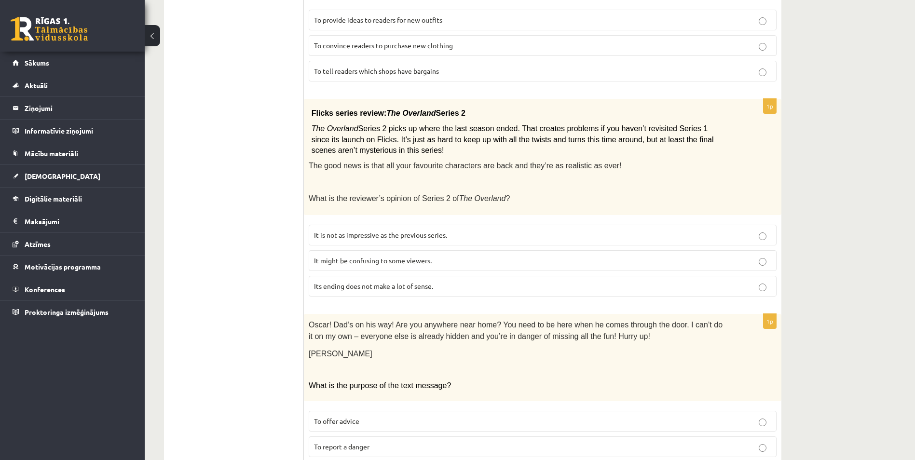
click at [342, 256] on span "It might be confusing to some viewers." at bounding box center [373, 260] width 118 height 9
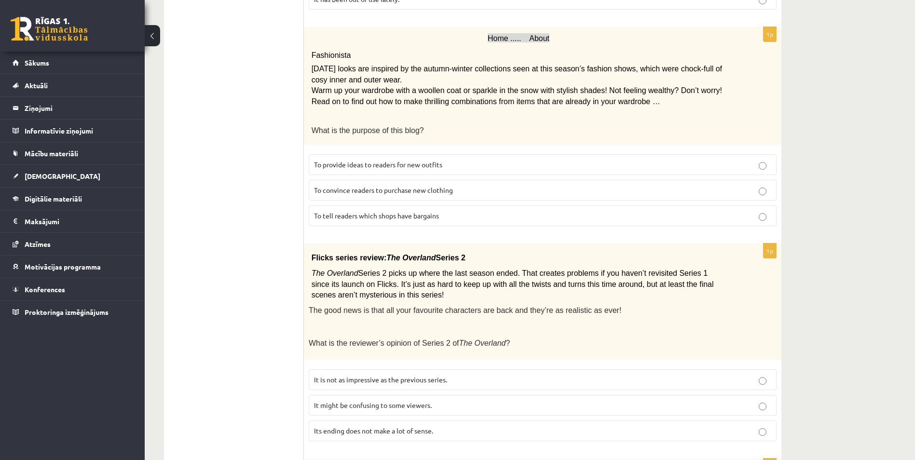
scroll to position [1015, 0]
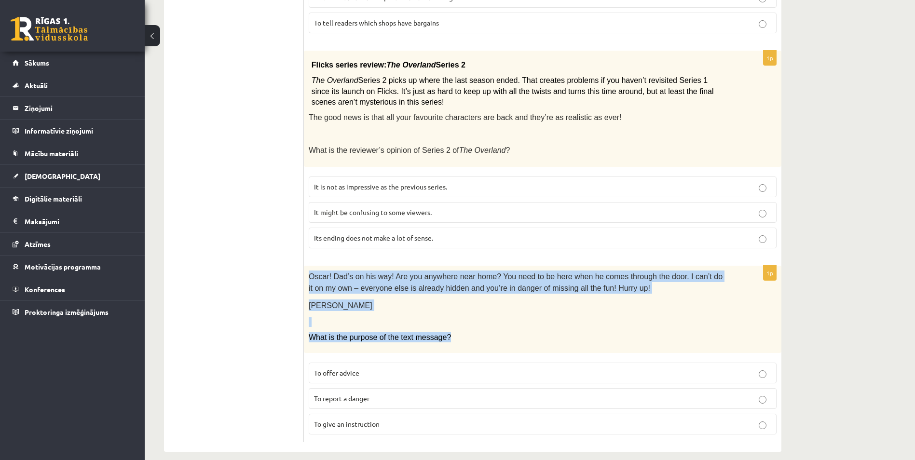
drag, startPoint x: 304, startPoint y: 264, endPoint x: 461, endPoint y: 332, distance: 171.1
click at [461, 332] on div "Oscar! Dad’s on his way! Are you anywhere near home? You need to be here when h…" at bounding box center [542, 310] width 477 height 88
copy div "Oscar! Dad’s on his way! Are you anywhere near home? You need to be here when h…"
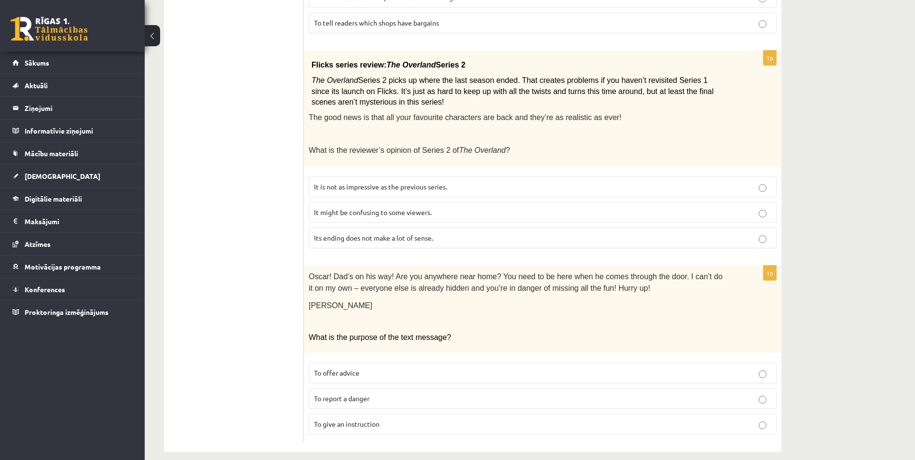
click at [343, 419] on span "To give an instruction" at bounding box center [347, 423] width 66 height 9
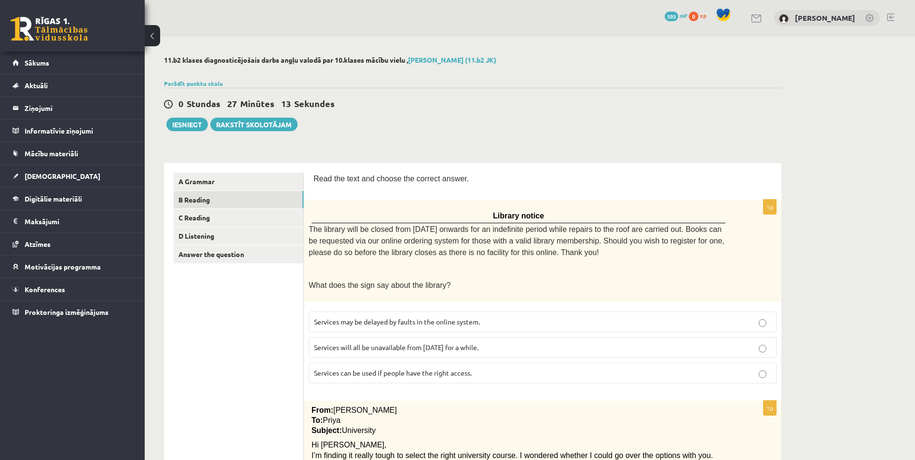
scroll to position [0, 0]
click at [269, 220] on link "C Reading" at bounding box center [239, 218] width 130 height 18
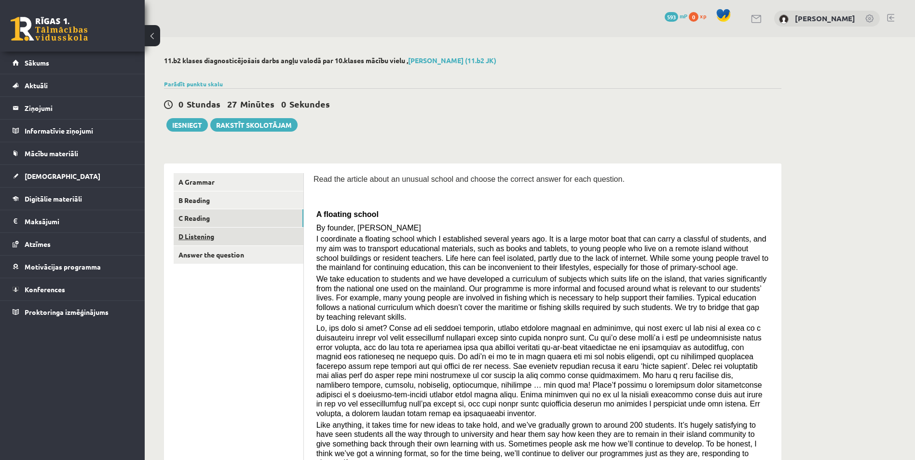
click at [261, 239] on link "D Listening" at bounding box center [239, 237] width 130 height 18
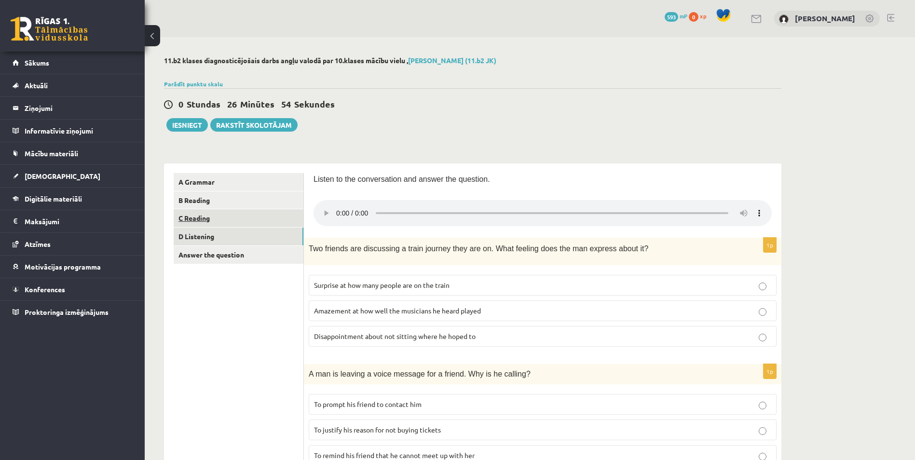
click at [279, 216] on link "C Reading" at bounding box center [239, 218] width 130 height 18
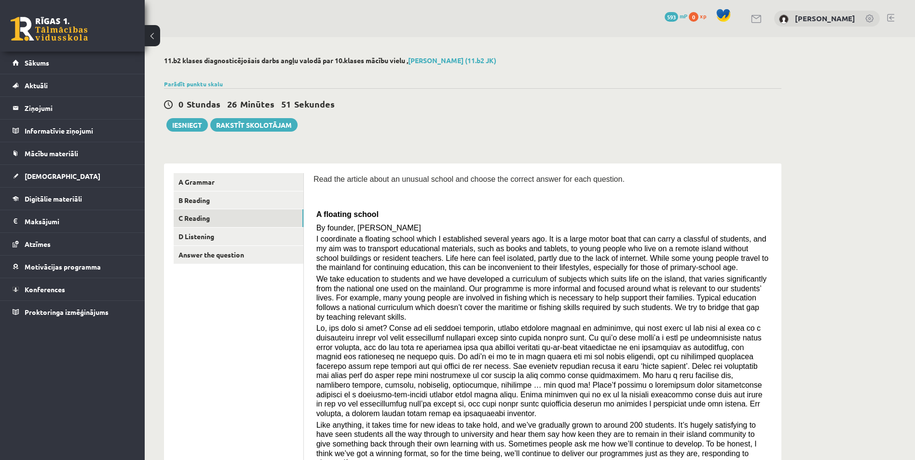
scroll to position [145, 0]
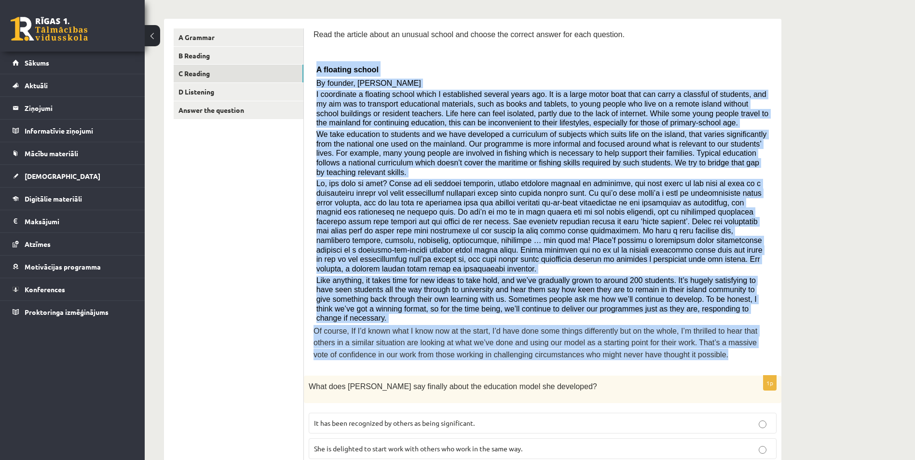
drag, startPoint x: 314, startPoint y: 68, endPoint x: 636, endPoint y: 325, distance: 411.1
click at [636, 325] on div "Read the article about an unusual school and choose the correct answer for each…" at bounding box center [542, 197] width 458 height 338
copy div "A floating school By founder, Anna Domingo I coordinate a floating school which…"
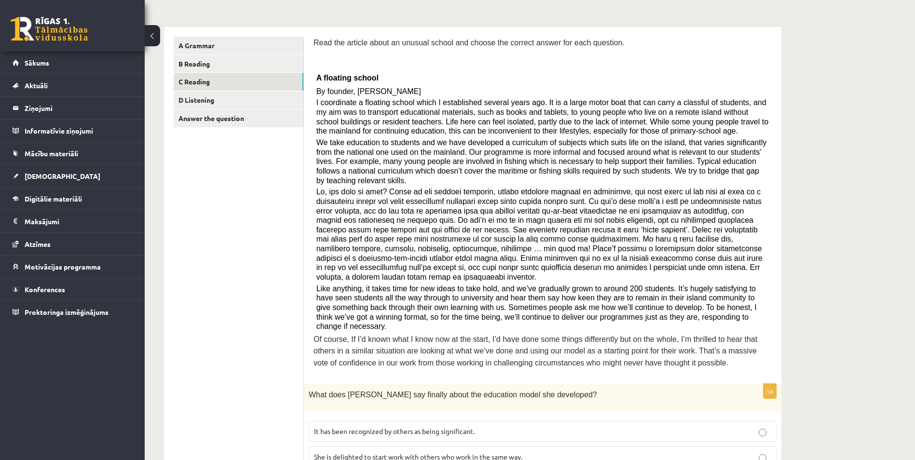
scroll to position [338, 0]
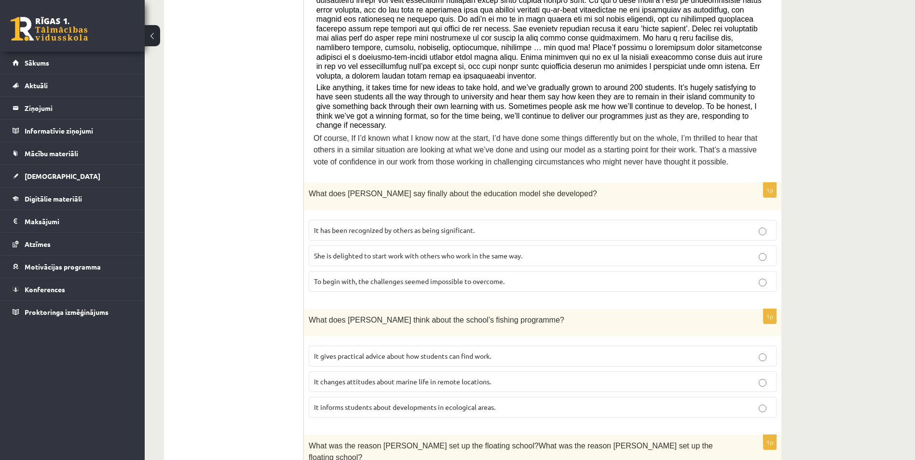
click at [438, 226] on span "It has been recognized by others as being significant." at bounding box center [394, 230] width 161 height 9
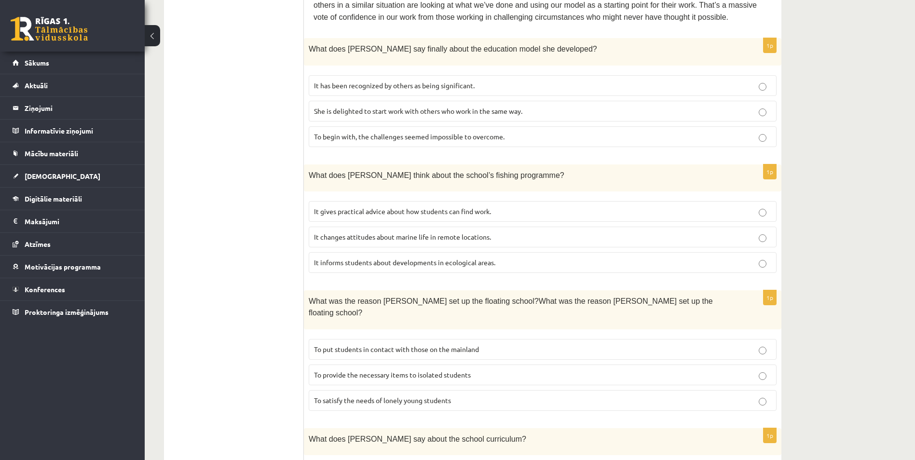
click at [417, 207] on span "It gives practical advice about how students can find work." at bounding box center [402, 211] width 177 height 9
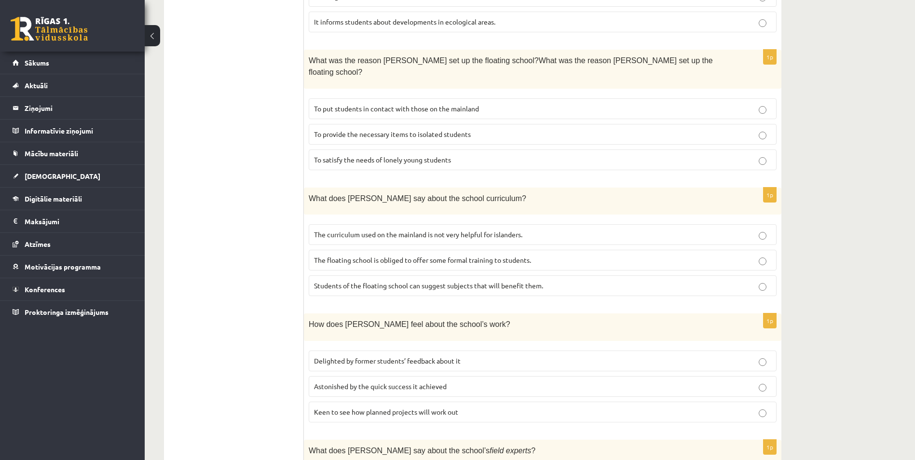
scroll to position [723, 0]
click at [385, 98] on label "To put students in contact with those on the mainland" at bounding box center [543, 108] width 468 height 21
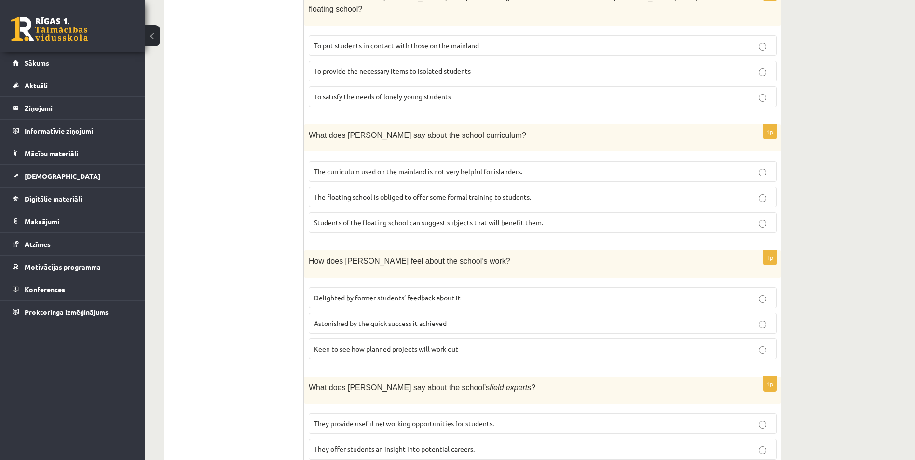
scroll to position [803, 0]
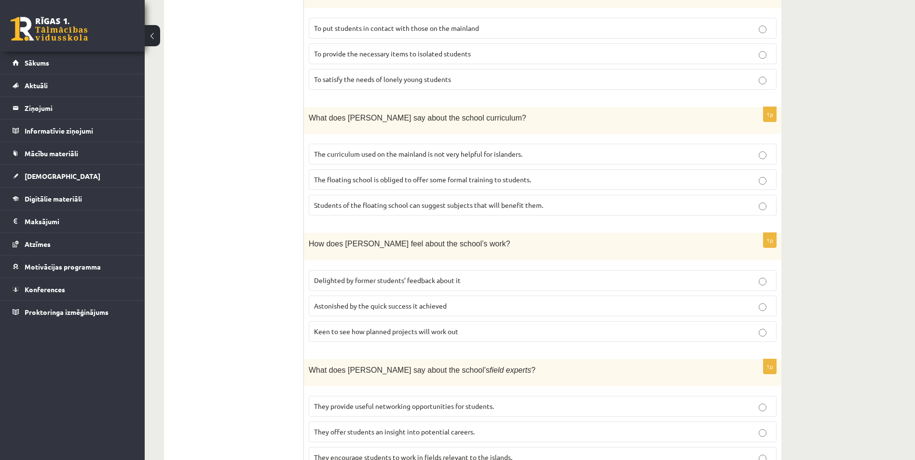
click at [515, 149] on span "The curriculum used on the mainland is not very helpful for islanders." at bounding box center [418, 153] width 208 height 9
click at [447, 327] on span "Keen to see how planned projects will work out" at bounding box center [386, 331] width 144 height 9
click at [447, 453] on span "They encourage students to work in fields relevant to the islands." at bounding box center [413, 457] width 198 height 9
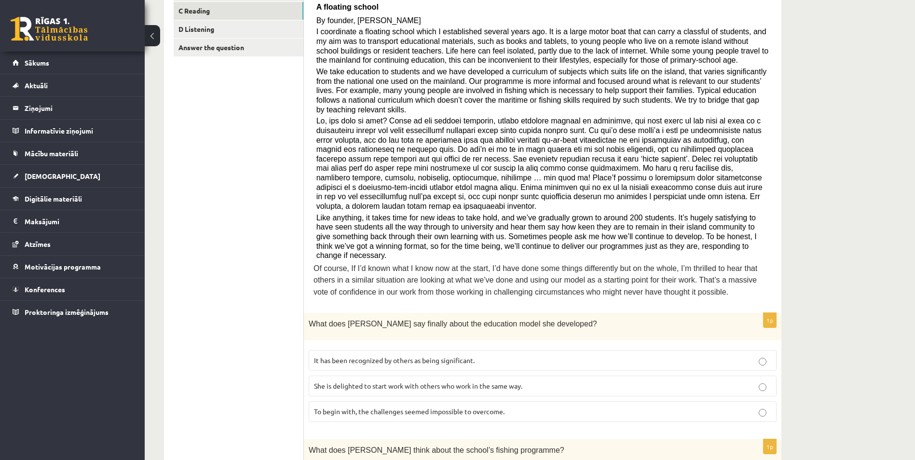
scroll to position [0, 0]
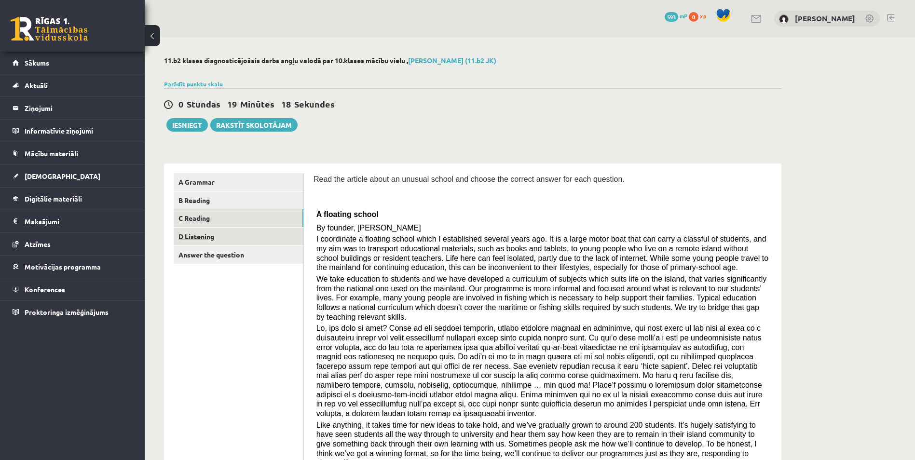
click at [280, 240] on link "D Listening" at bounding box center [239, 237] width 130 height 18
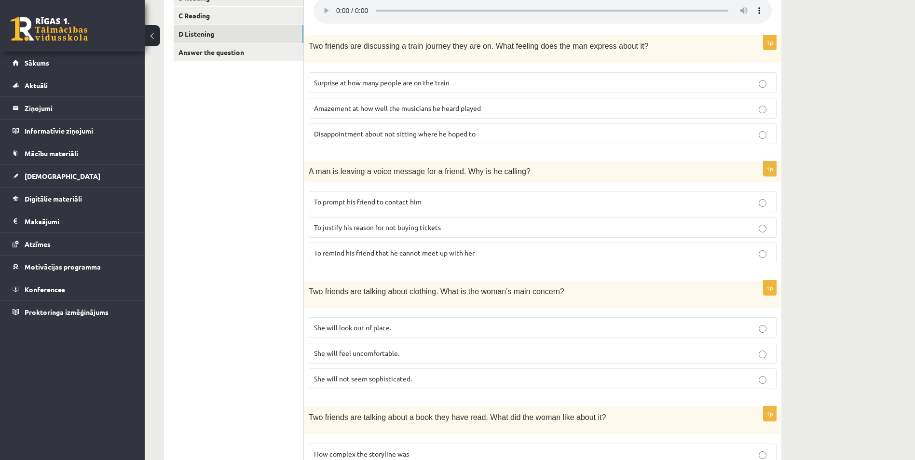
scroll to position [202, 0]
click at [439, 136] on span "Disappointment about not sitting where he hoped to" at bounding box center [395, 134] width 162 height 9
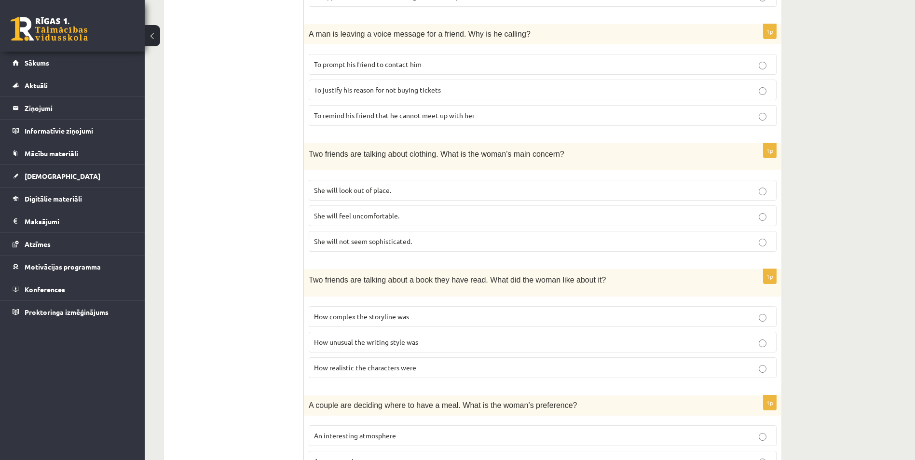
scroll to position [346, 0]
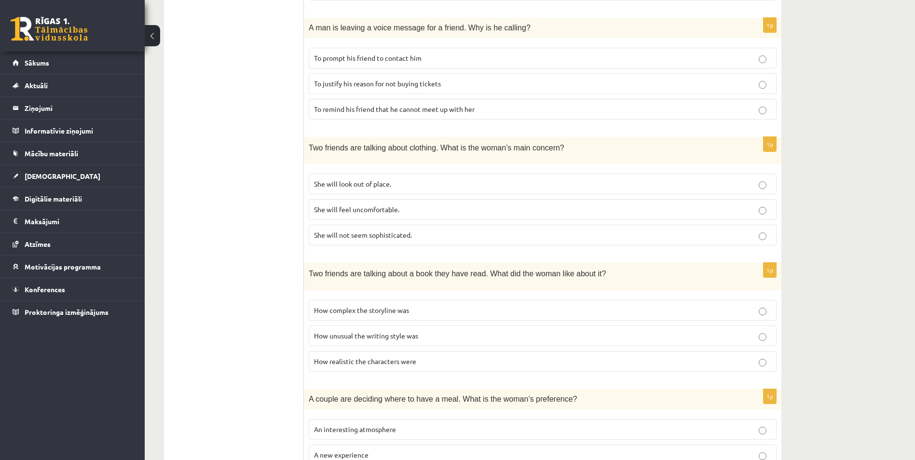
click at [460, 109] on span "To remind his friend that he cannot meet up with her" at bounding box center [394, 109] width 161 height 9
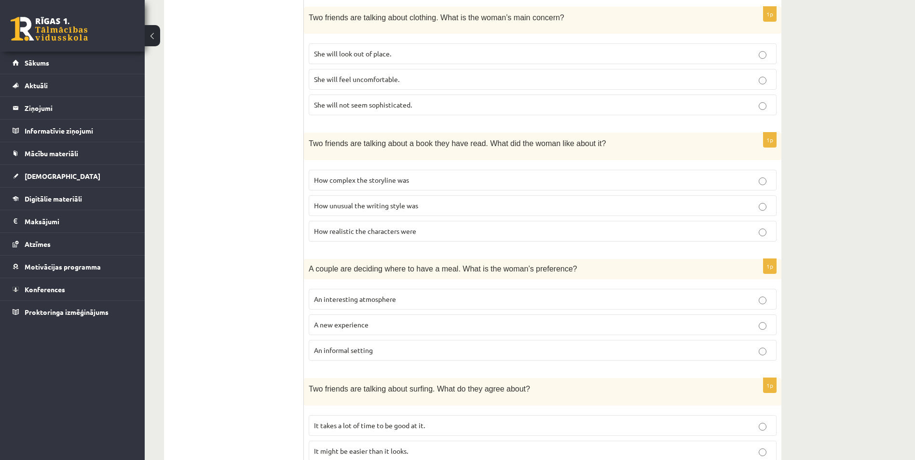
scroll to position [474, 0]
click at [913, 261] on div "11.b2 klases diagnosticējošais darbs angļu valodā par 10.klases mācību vielu , …" at bounding box center [530, 44] width 770 height 963
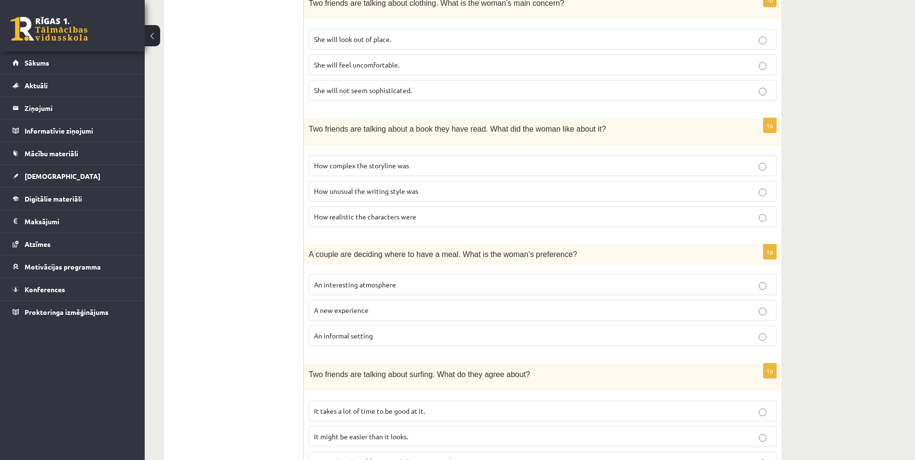
click at [398, 40] on p "She will look out of place." at bounding box center [542, 39] width 457 height 10
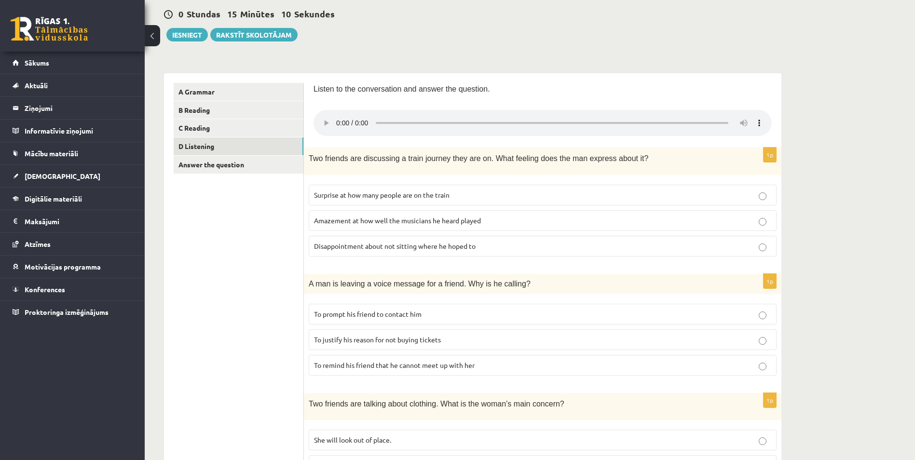
scroll to position [0, 0]
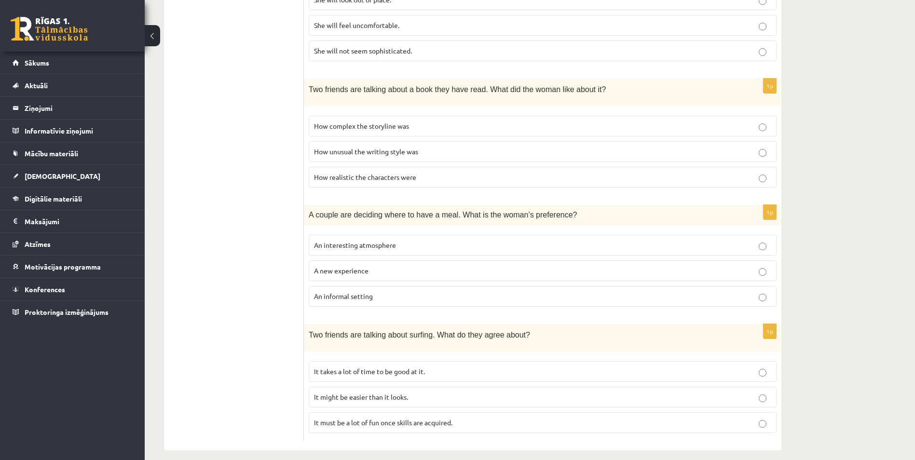
scroll to position [539, 0]
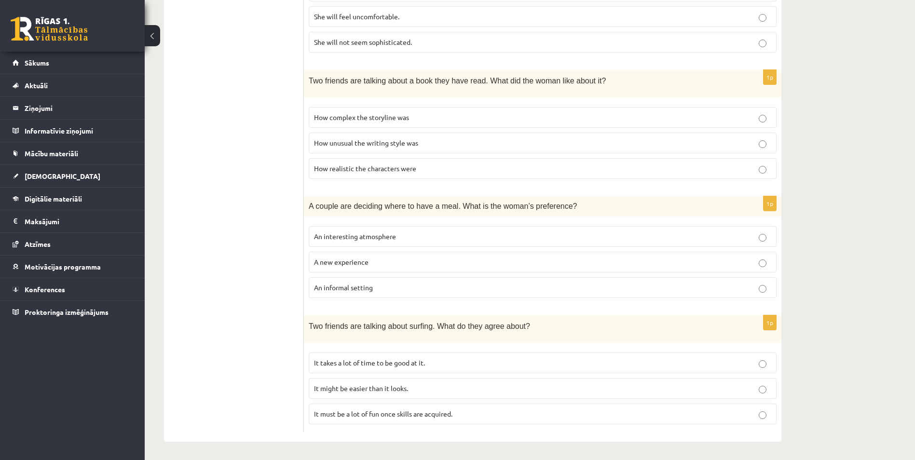
click at [442, 168] on p "How realistic the characters were" at bounding box center [542, 168] width 457 height 10
click at [453, 236] on p "An interesting atmosphere" at bounding box center [542, 236] width 457 height 10
click at [455, 410] on p "It must be a lot of fun once skills are acquired." at bounding box center [542, 414] width 457 height 10
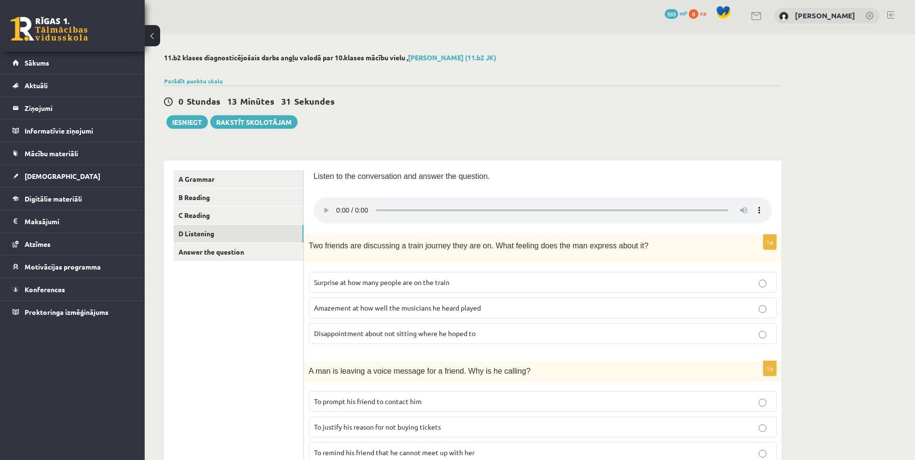
scroll to position [0, 0]
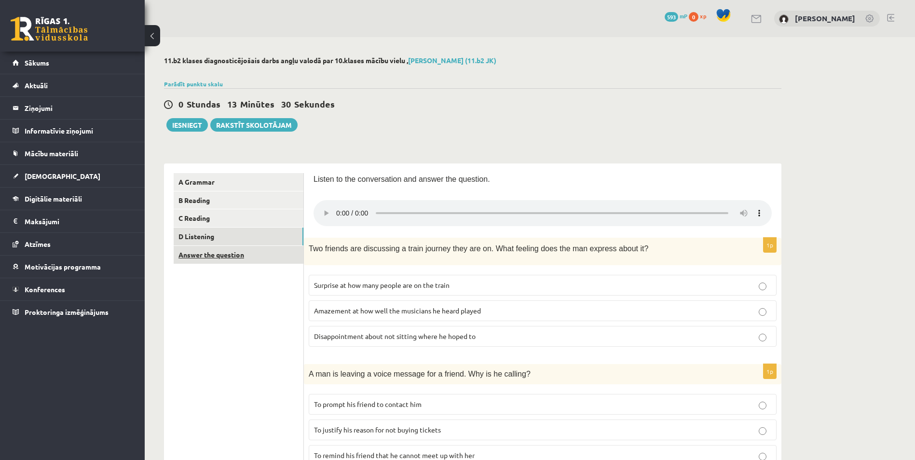
click at [268, 257] on link "Answer the question" at bounding box center [239, 255] width 130 height 18
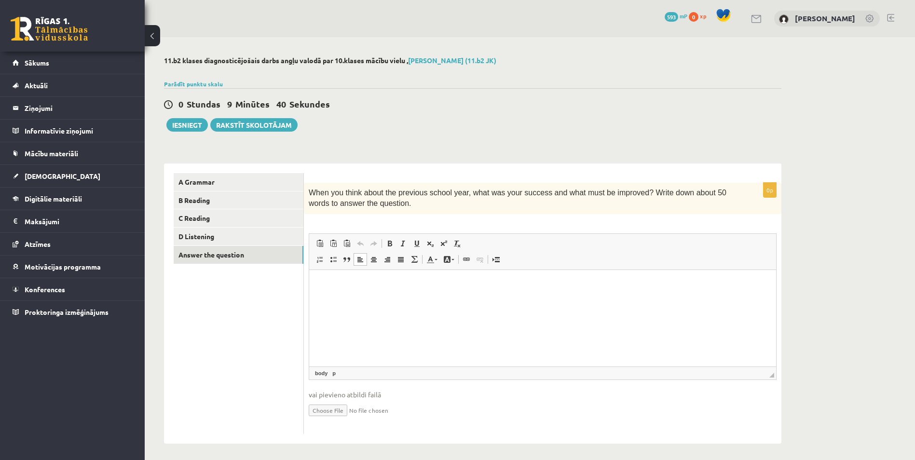
click at [338, 295] on html at bounding box center [542, 284] width 467 height 29
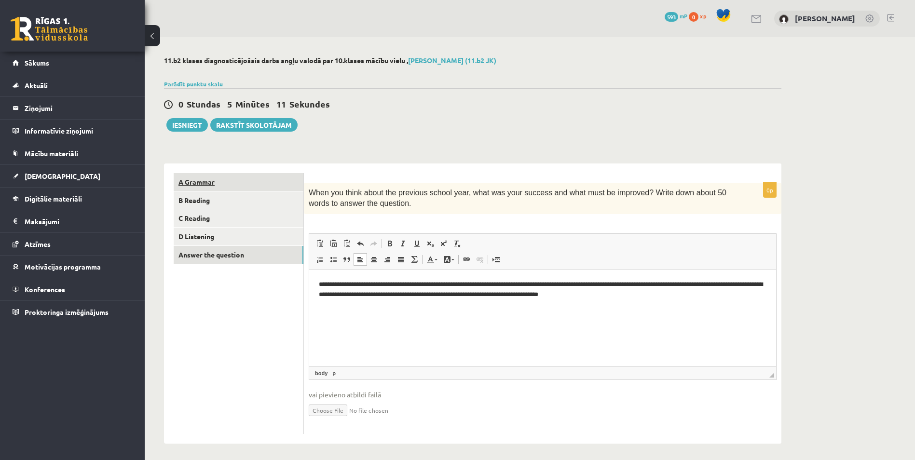
click at [274, 180] on link "A Grammar" at bounding box center [239, 182] width 130 height 18
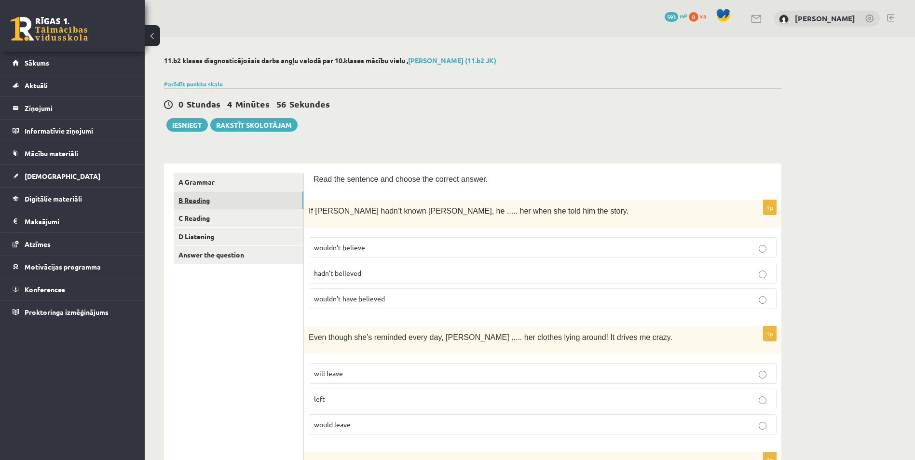
click at [274, 198] on link "B Reading" at bounding box center [239, 200] width 130 height 18
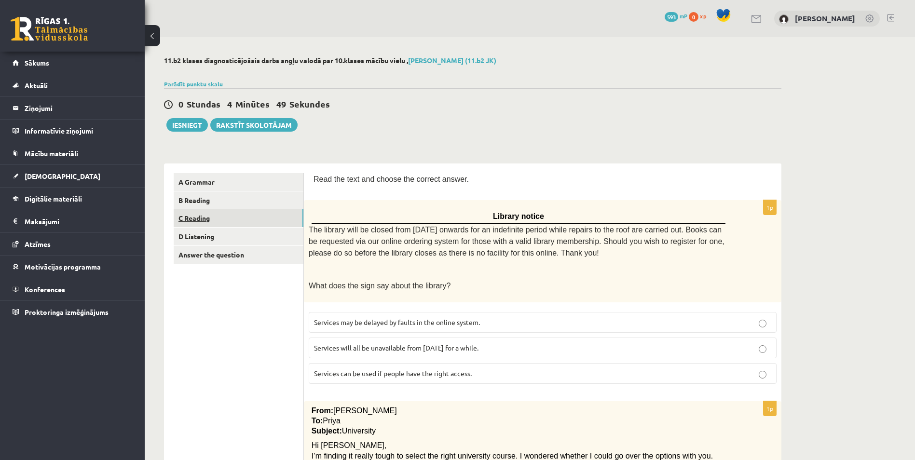
click at [291, 216] on link "C Reading" at bounding box center [239, 218] width 130 height 18
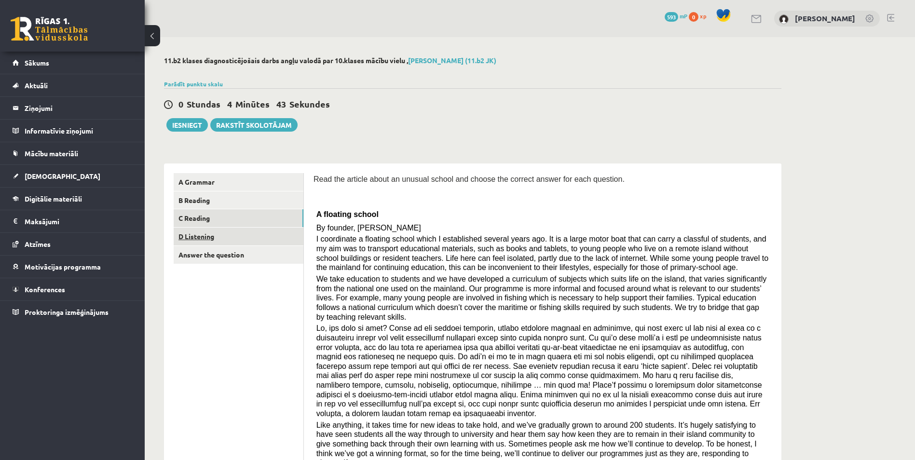
click at [257, 231] on link "D Listening" at bounding box center [239, 237] width 130 height 18
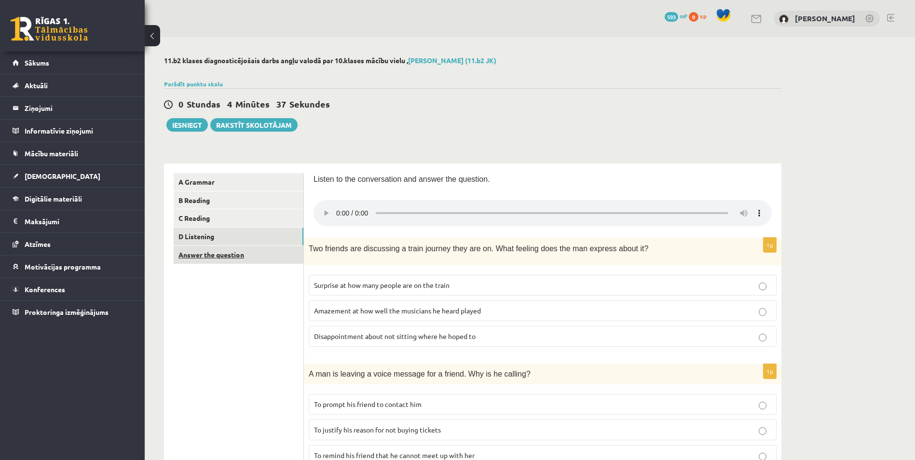
click at [286, 256] on link "Answer the question" at bounding box center [239, 255] width 130 height 18
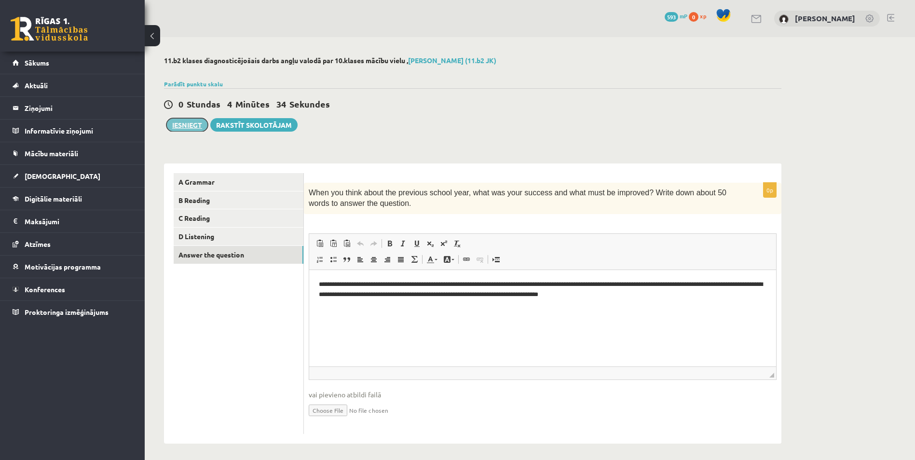
click at [186, 125] on button "Iesniegt" at bounding box center [186, 125] width 41 height 14
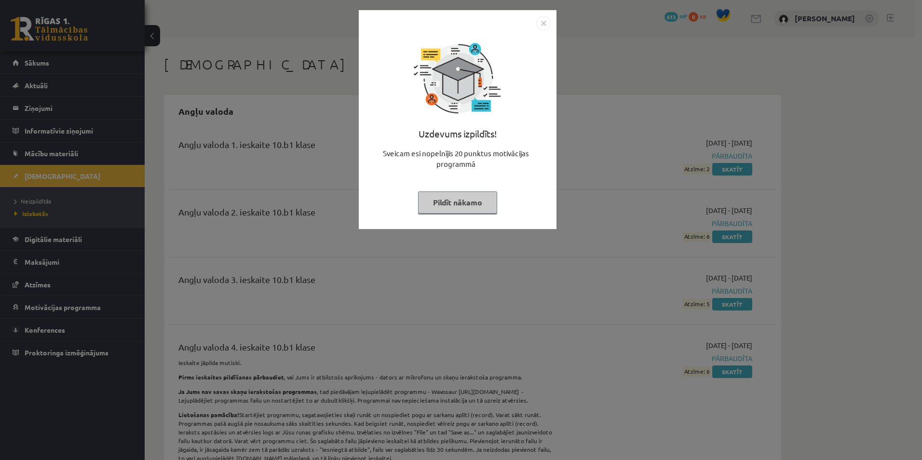
click at [541, 23] on img "Close" at bounding box center [543, 23] width 14 height 14
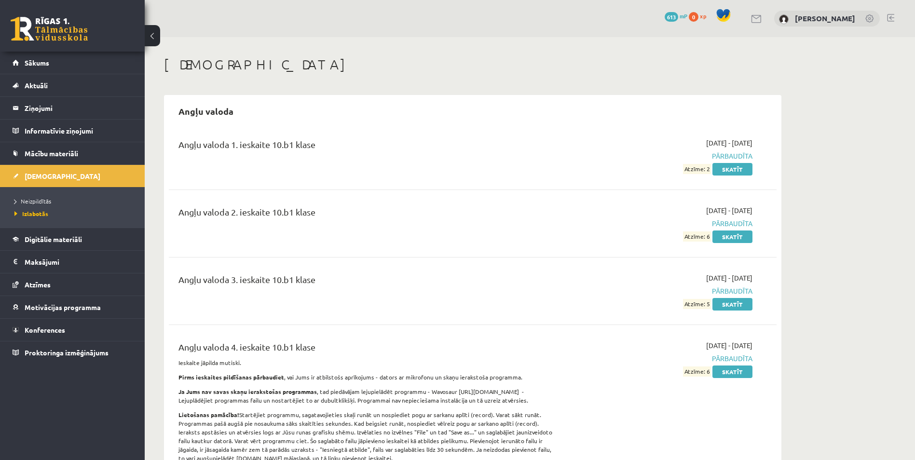
click at [63, 24] on link at bounding box center [49, 29] width 77 height 24
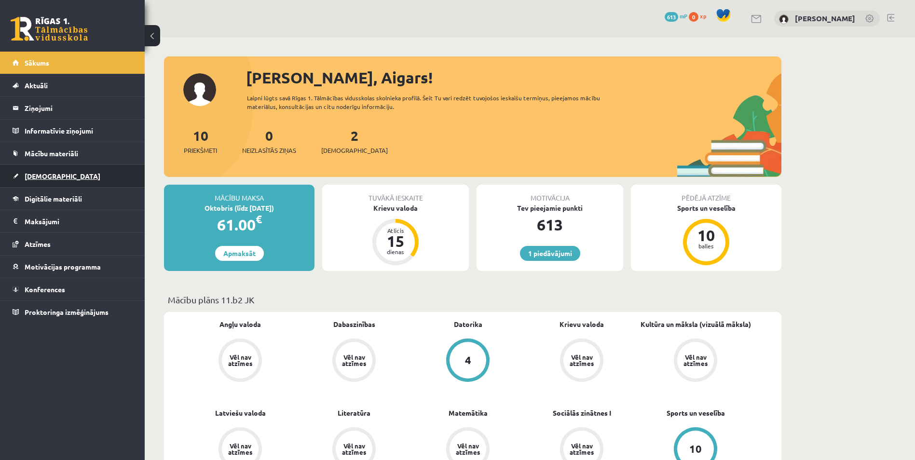
click at [123, 172] on link "[DEMOGRAPHIC_DATA]" at bounding box center [73, 176] width 120 height 22
